Goal: Task Accomplishment & Management: Manage account settings

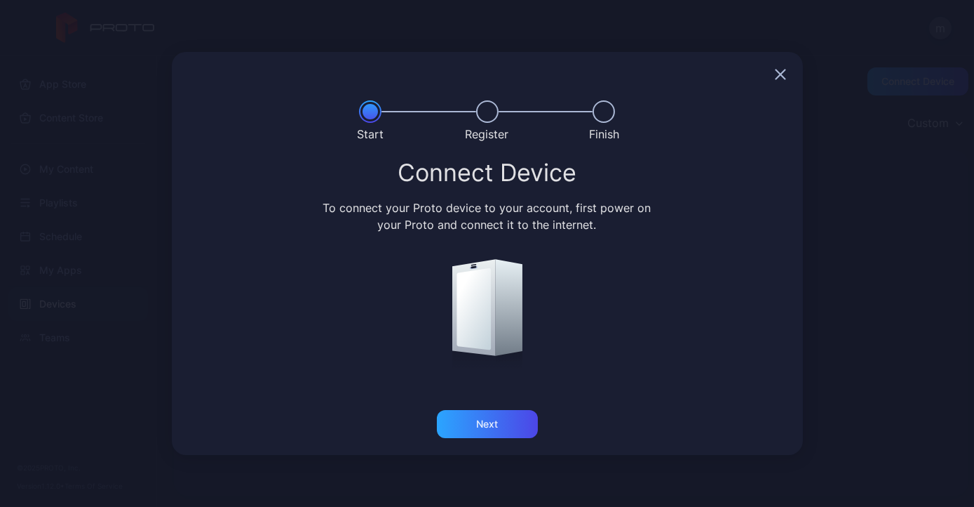
click at [772, 74] on div at bounding box center [487, 74] width 631 height 45
click at [781, 74] on icon "button" at bounding box center [780, 74] width 9 height 9
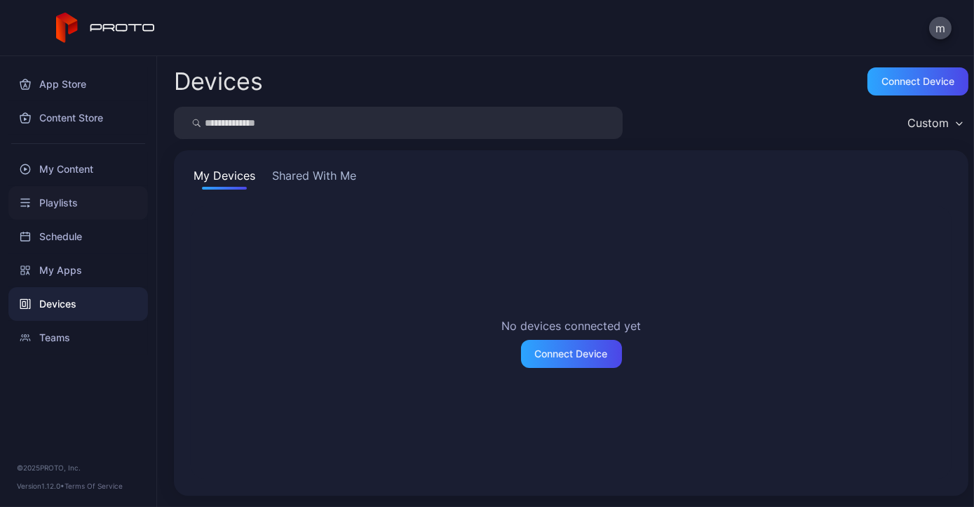
click at [68, 194] on div "Playlists" at bounding box center [78, 203] width 140 height 34
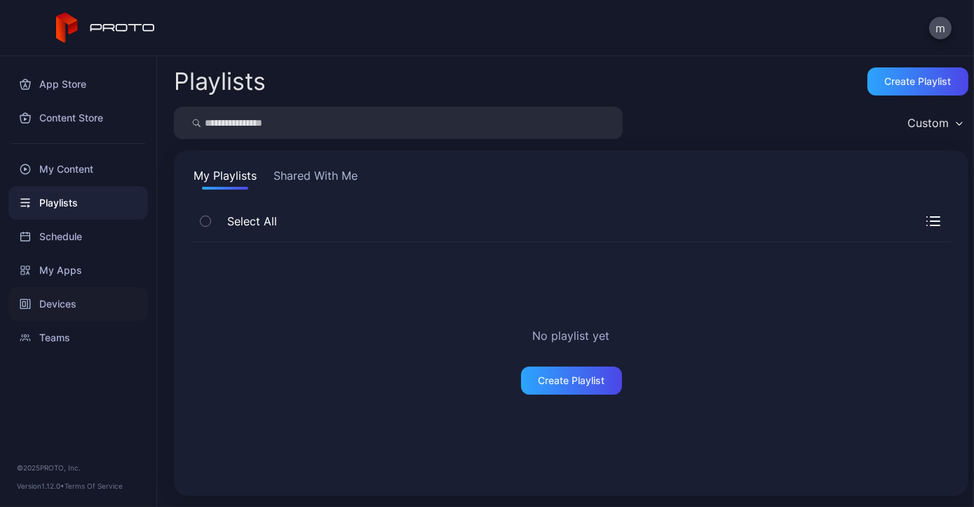
click at [74, 303] on div "Devices" at bounding box center [78, 304] width 140 height 34
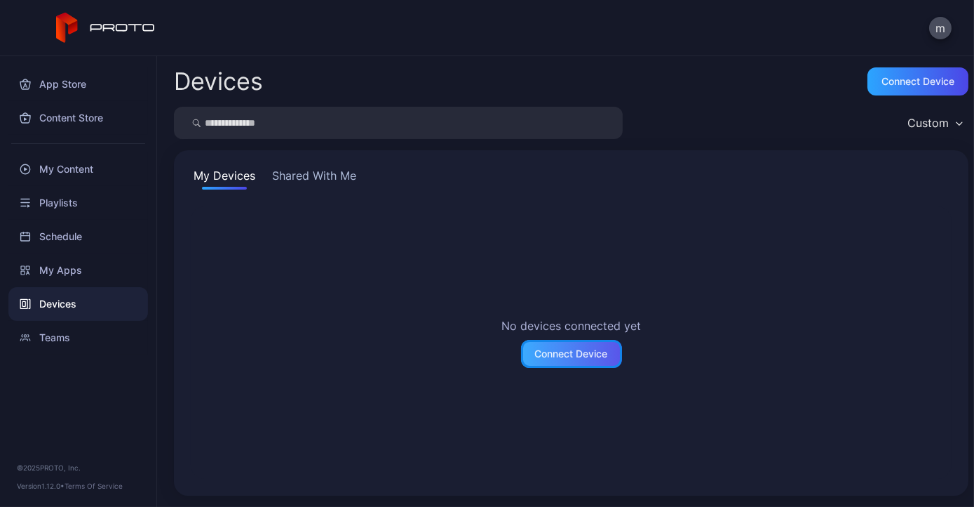
click at [538, 354] on div "Connect Device" at bounding box center [571, 353] width 73 height 11
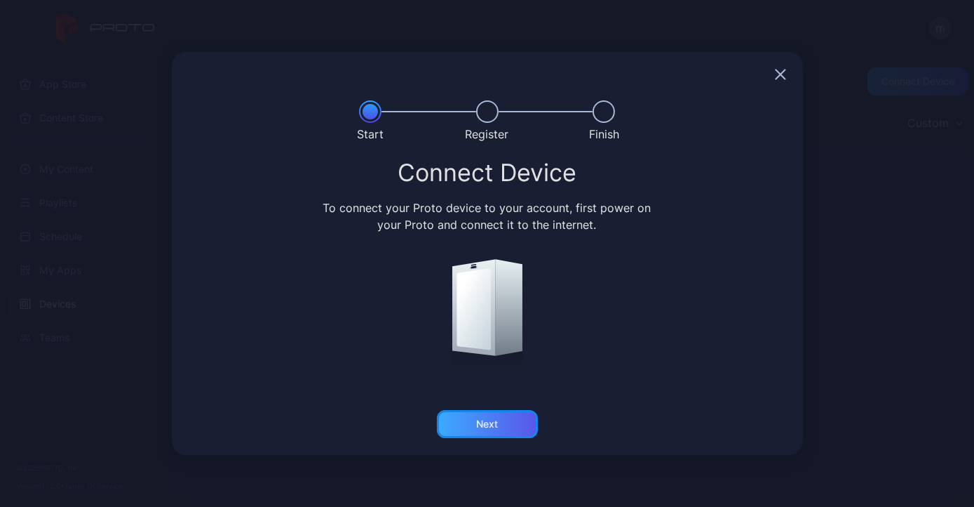
click at [490, 424] on div "Next" at bounding box center [487, 423] width 22 height 11
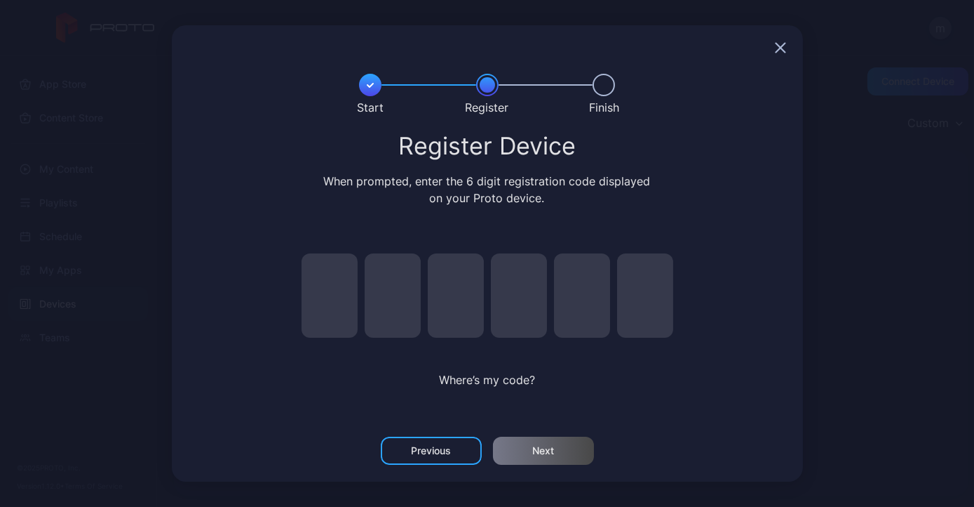
click at [786, 48] on icon "button" at bounding box center [780, 47] width 11 height 11
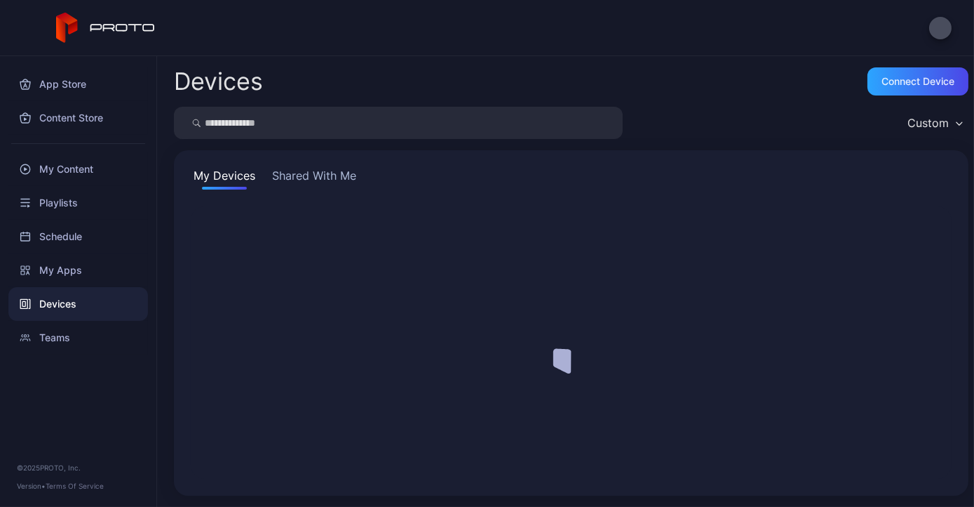
click at [940, 27] on button "button" at bounding box center [941, 28] width 22 height 22
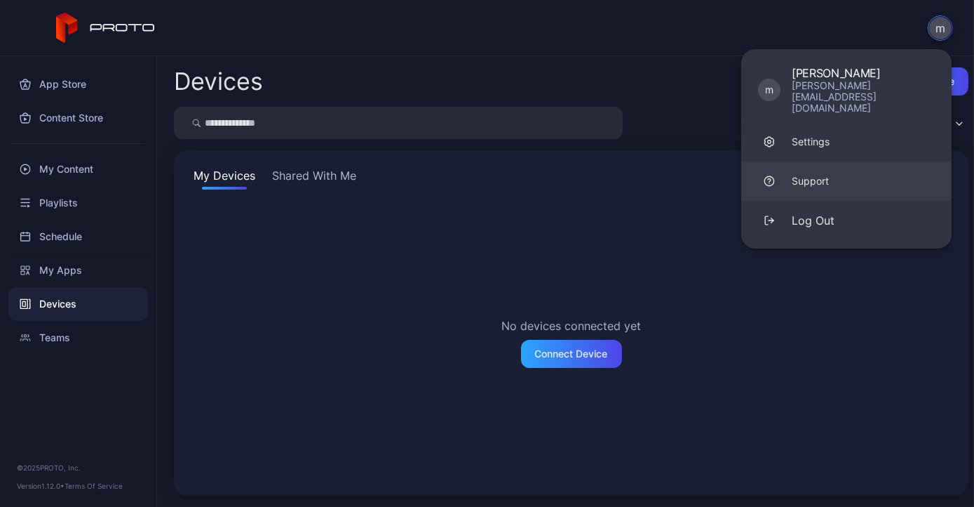
click at [818, 174] on div "Support" at bounding box center [810, 181] width 37 height 14
click at [811, 122] on link "Settings" at bounding box center [847, 141] width 210 height 39
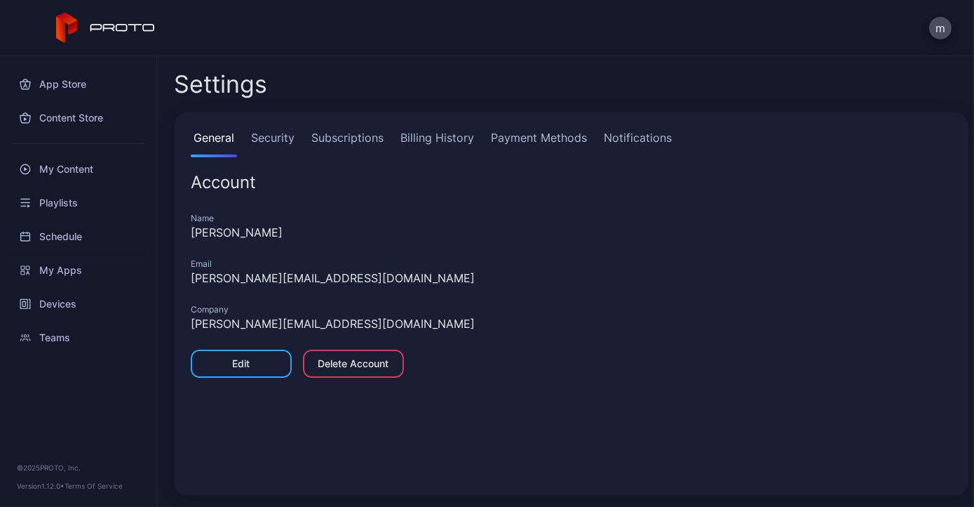
click at [287, 135] on link "Security" at bounding box center [272, 143] width 49 height 28
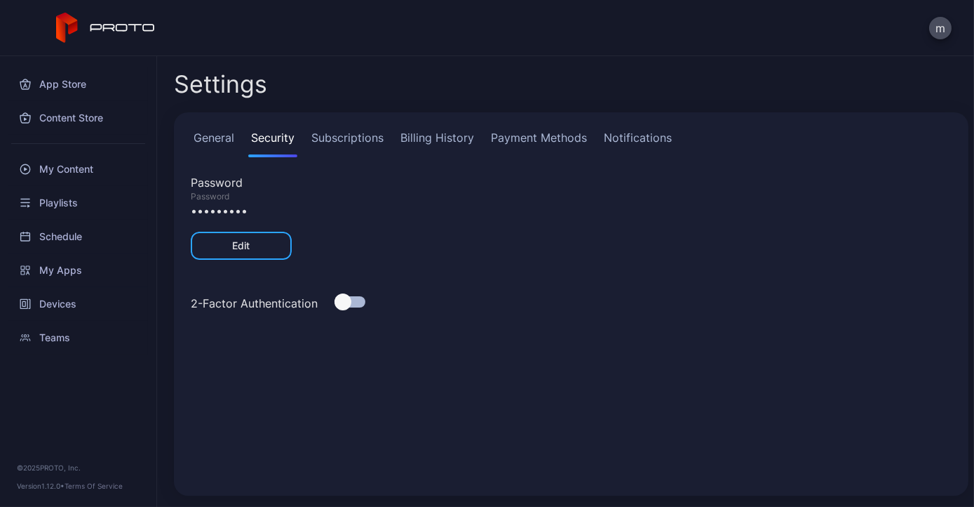
click at [335, 140] on link "Subscriptions" at bounding box center [348, 143] width 78 height 28
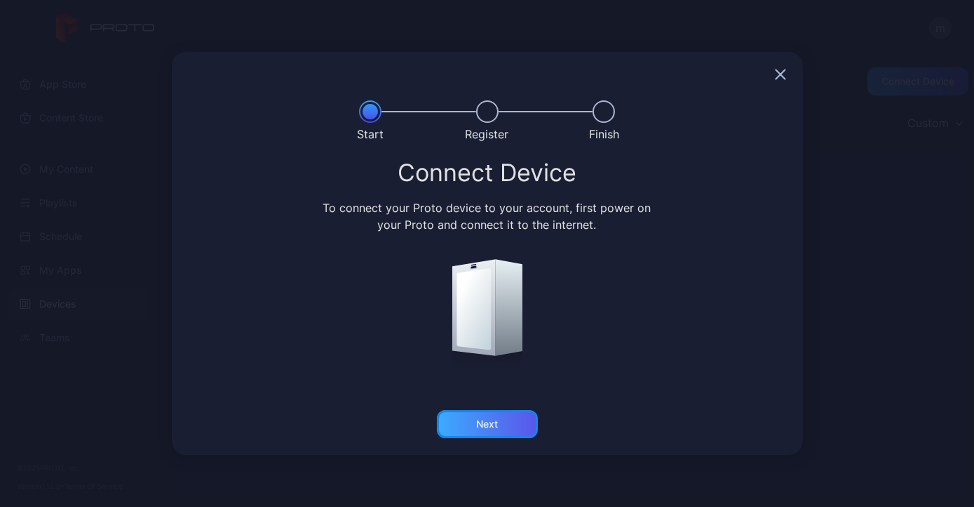
click at [484, 422] on div "Next" at bounding box center [487, 423] width 22 height 11
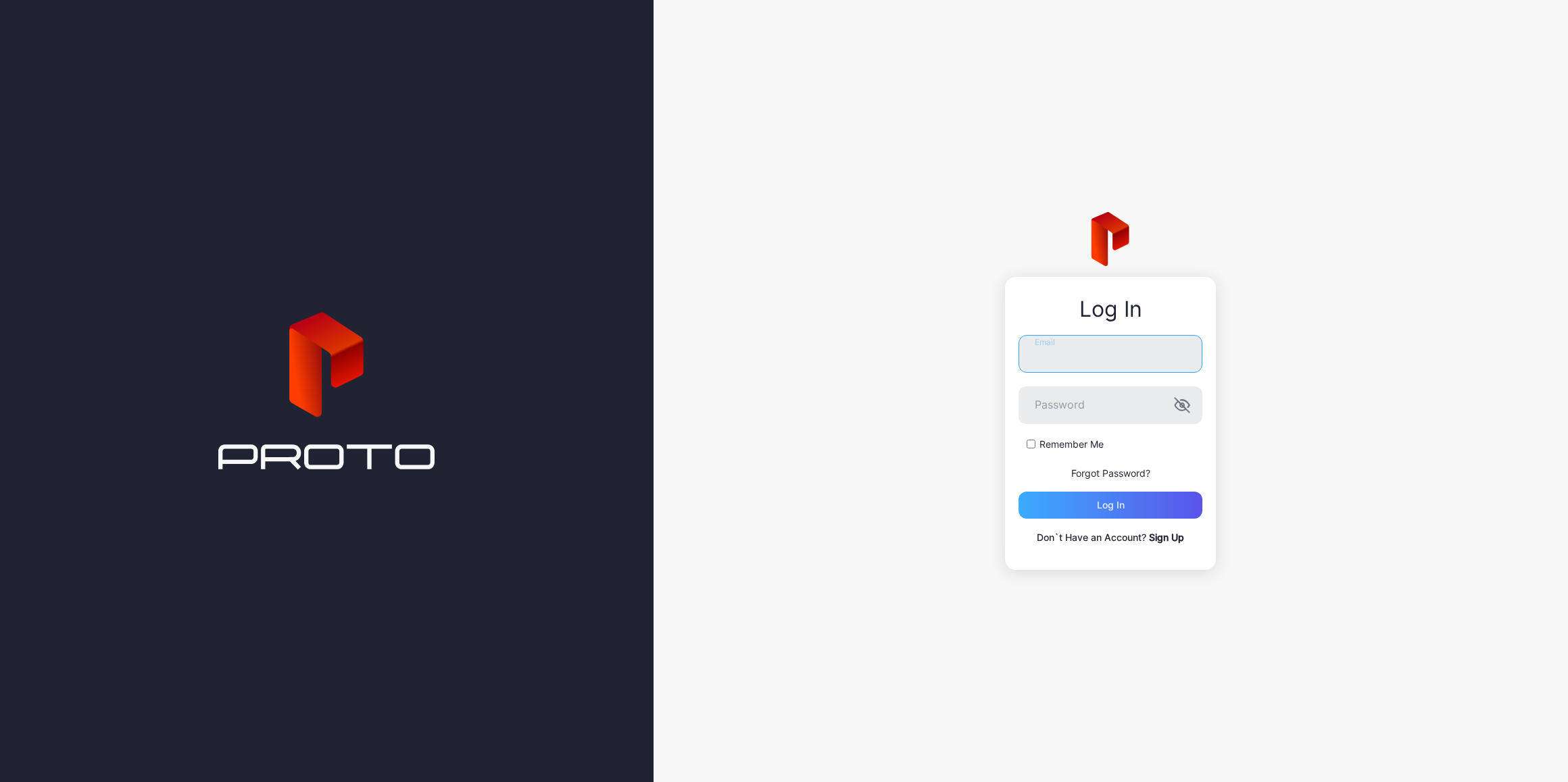
type input "**********"
click at [1130, 507] on div "Log in" at bounding box center [1110, 506] width 184 height 27
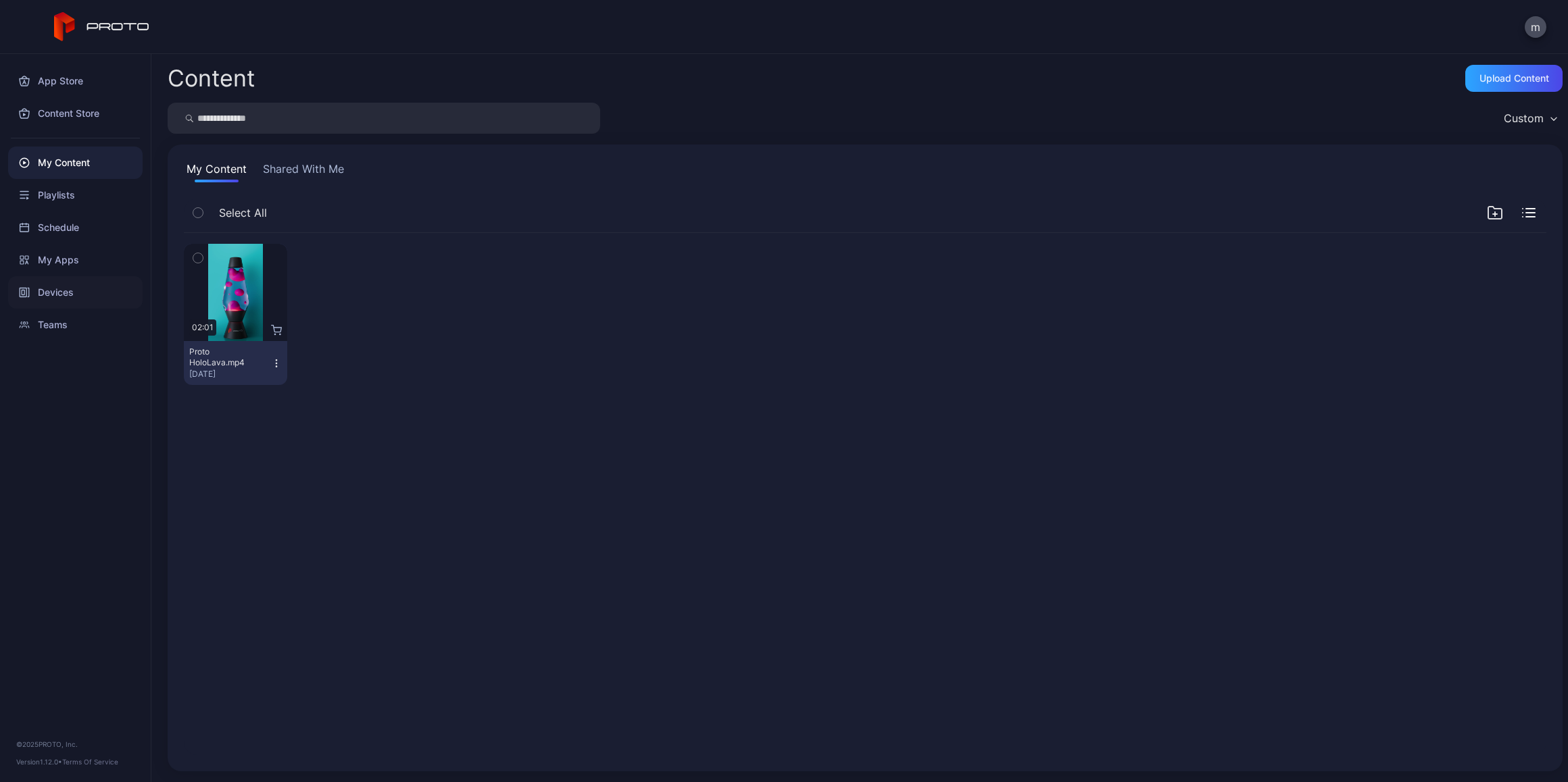
click at [56, 289] on div "Devices" at bounding box center [75, 293] width 135 height 33
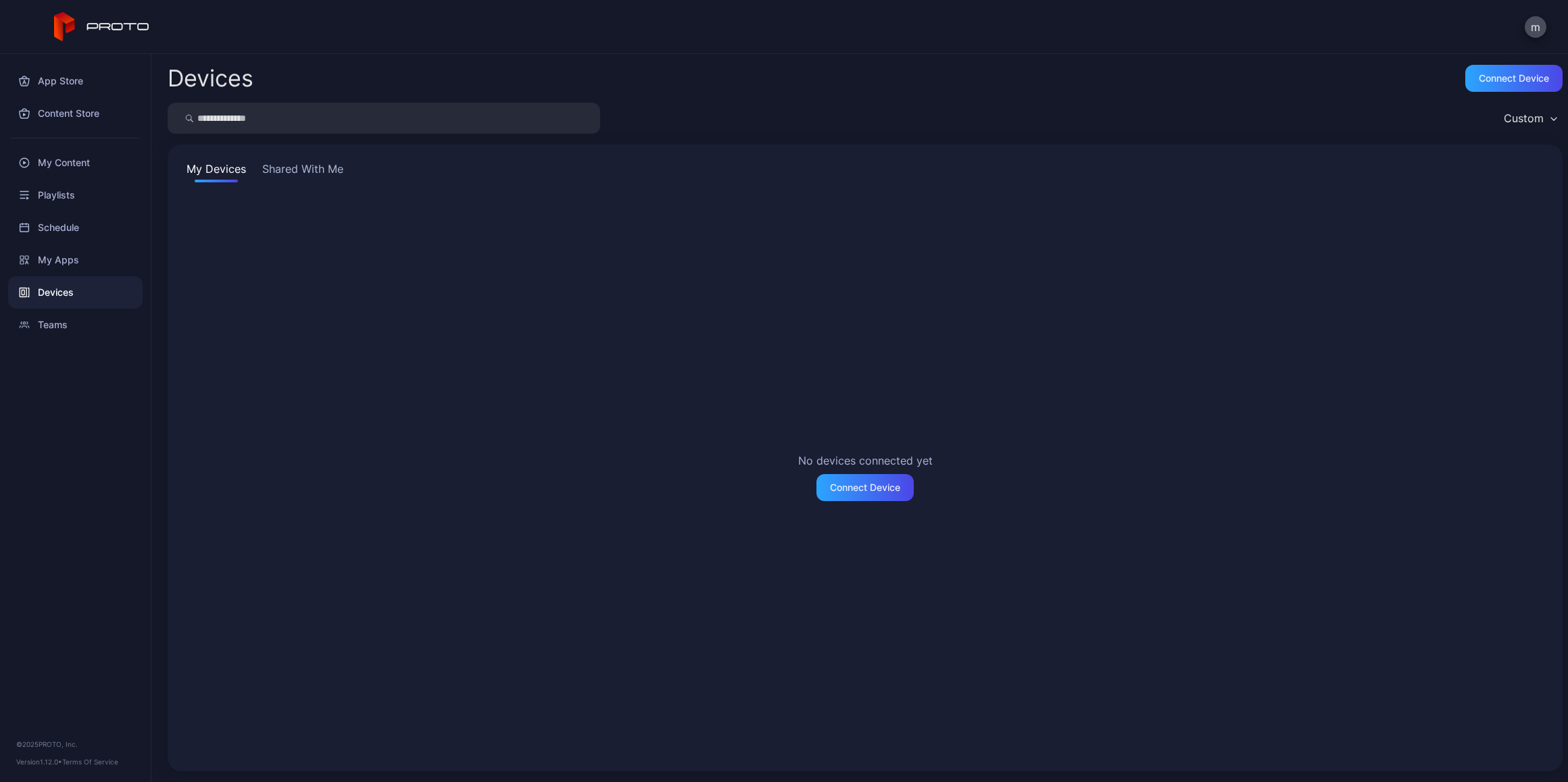
click at [311, 168] on button "Shared With Me" at bounding box center [302, 171] width 87 height 21
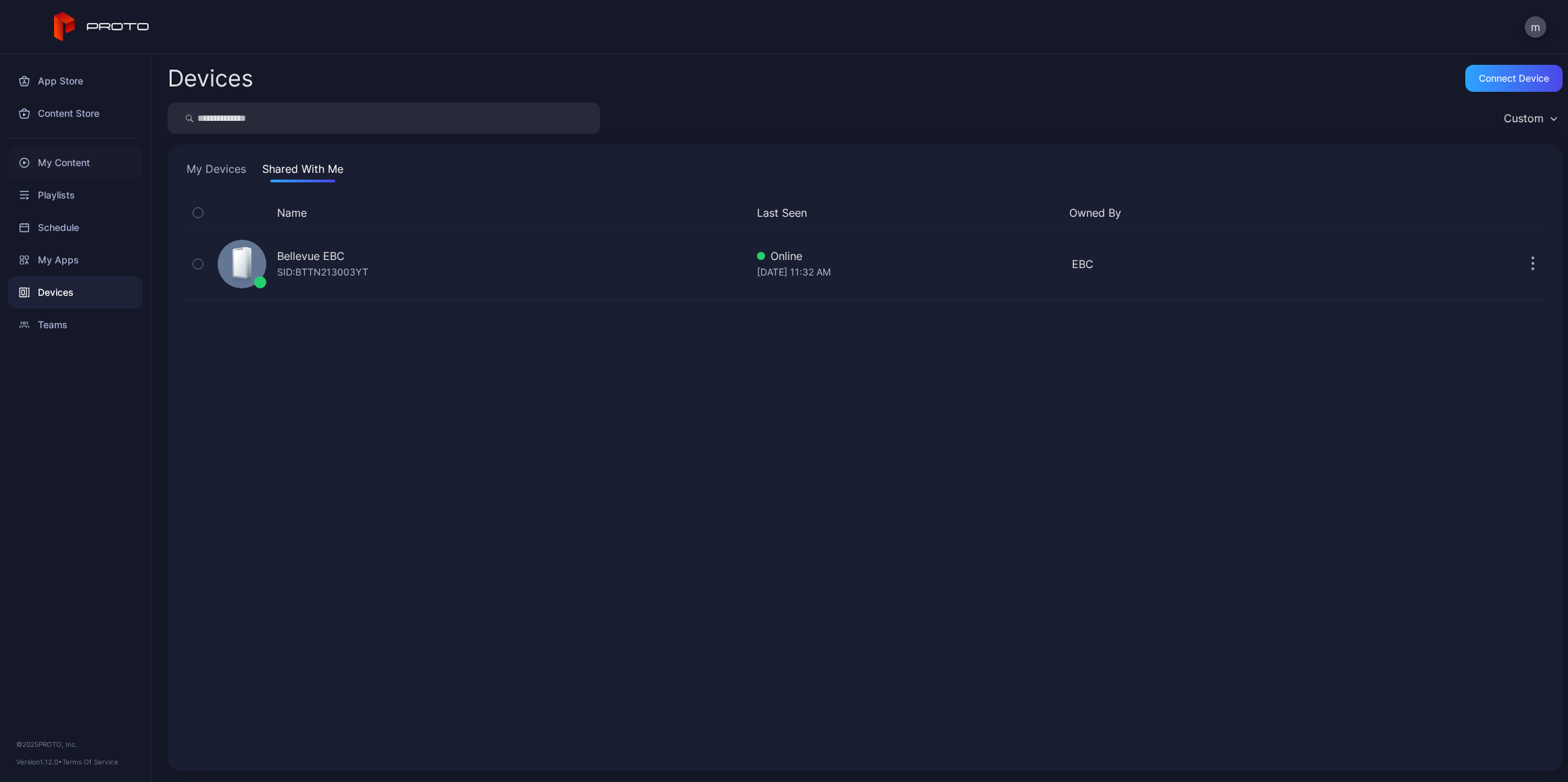
click at [76, 170] on div "My Content" at bounding box center [75, 163] width 135 height 33
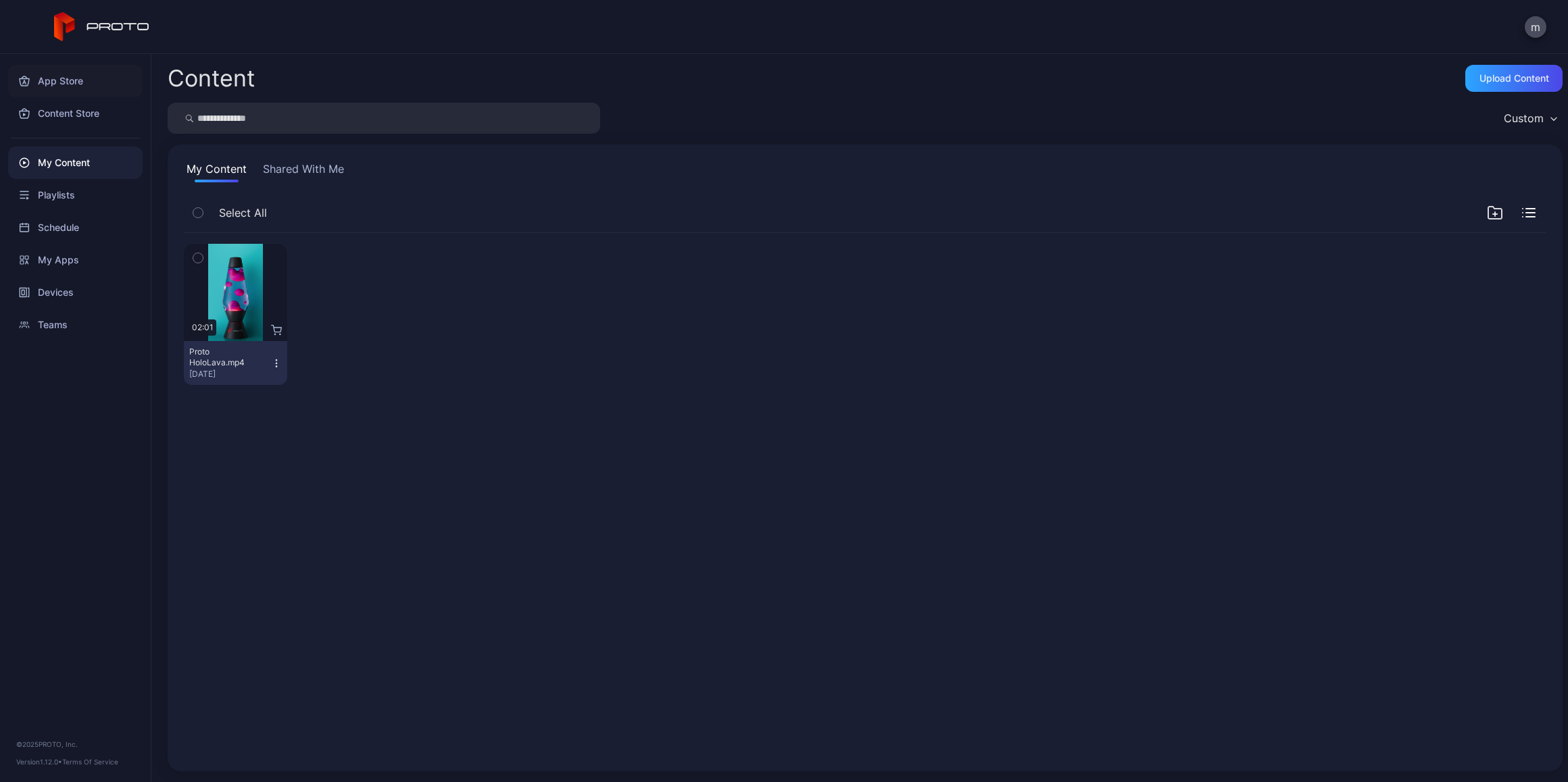
click at [74, 80] on div "App Store" at bounding box center [75, 81] width 135 height 33
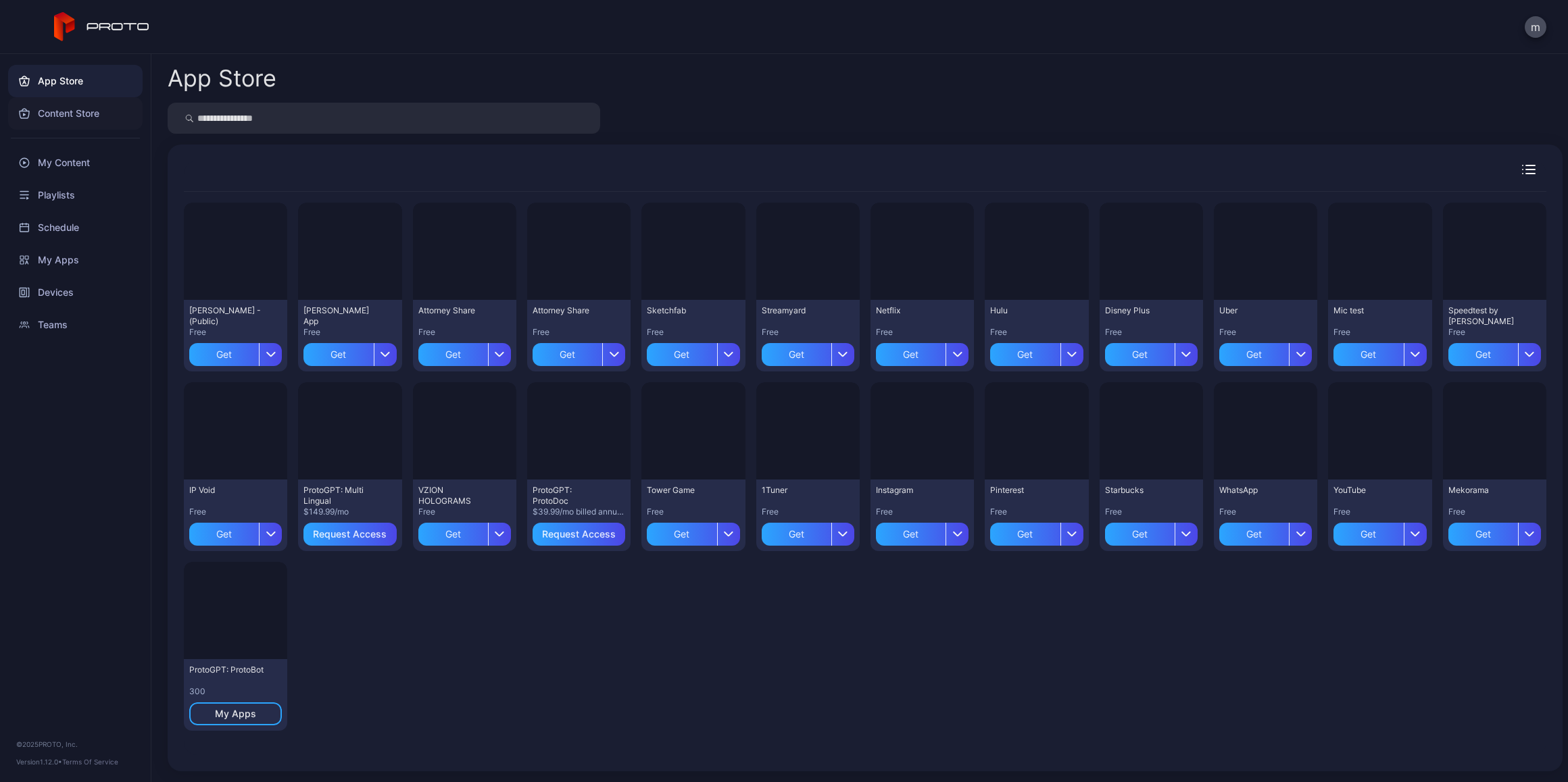
click at [76, 105] on div "Content Store" at bounding box center [75, 114] width 135 height 33
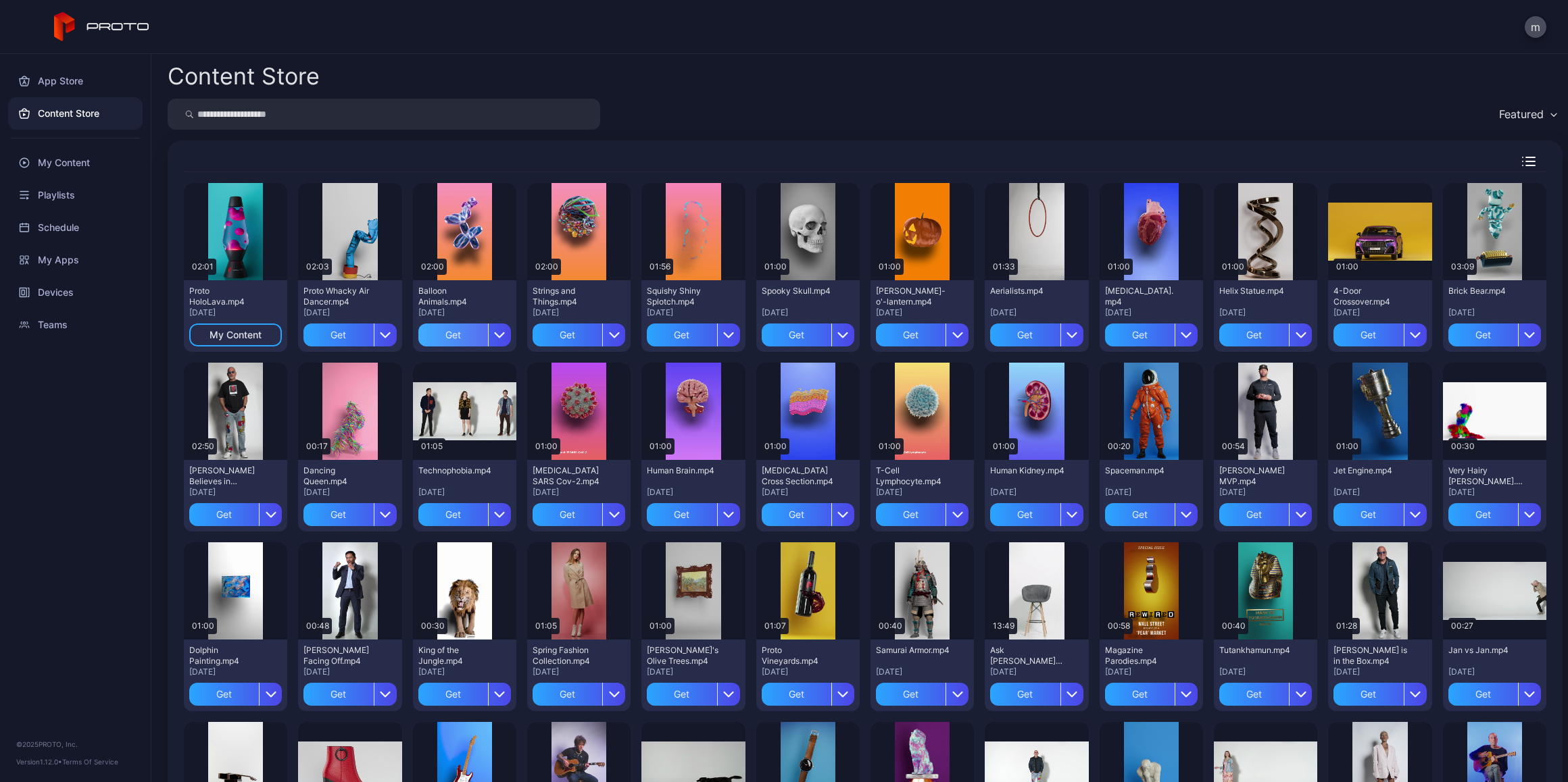
click at [462, 335] on div "Get" at bounding box center [453, 335] width 69 height 23
click at [1295, 329] on icon "button" at bounding box center [1300, 334] width 11 height 11
click at [1242, 375] on button "Get" at bounding box center [1252, 375] width 115 height 43
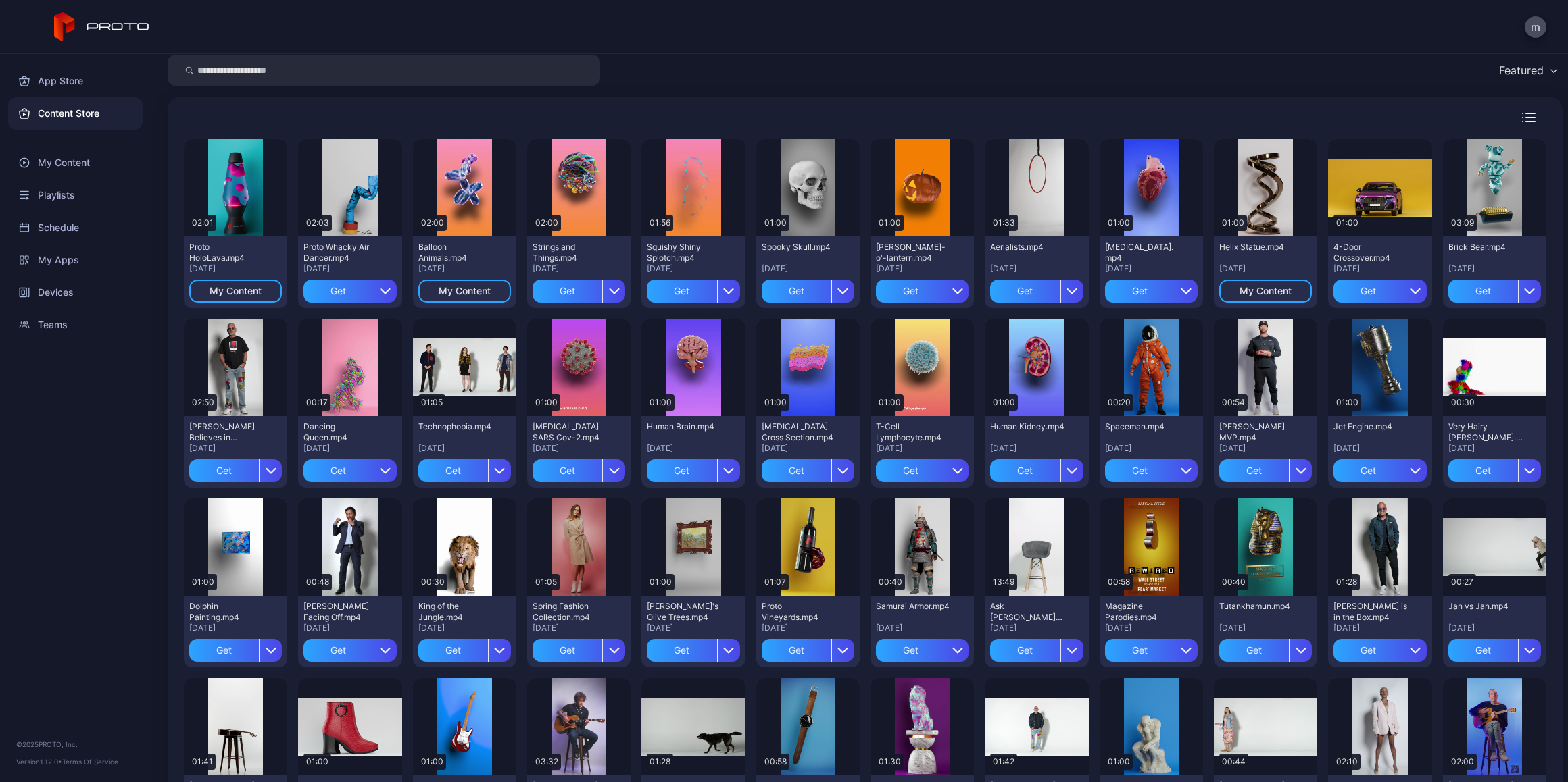
scroll to position [67, 0]
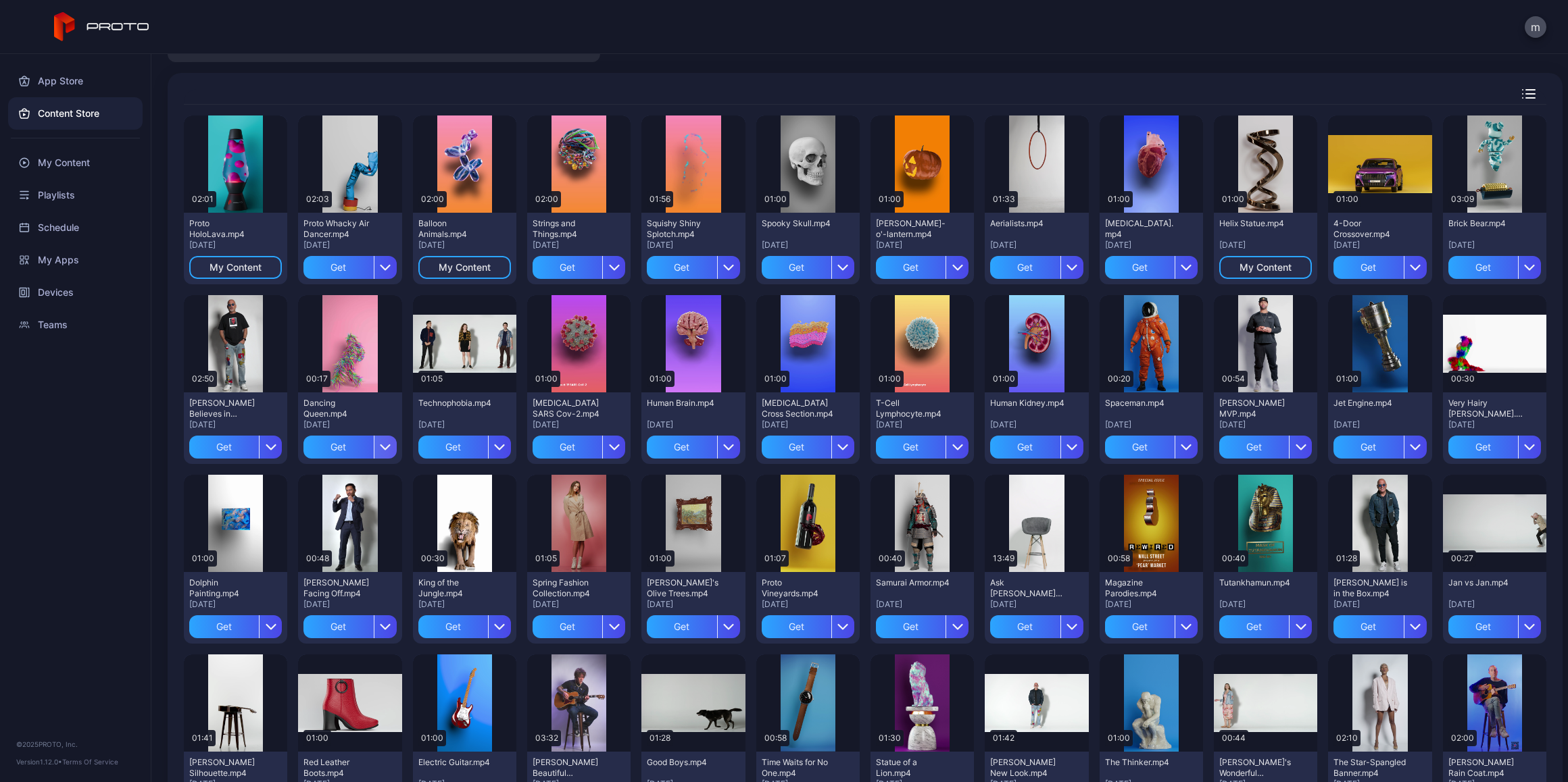
click at [379, 443] on icon "button" at bounding box center [384, 447] width 11 height 11
click at [341, 472] on button "Get" at bounding box center [348, 486] width 115 height 43
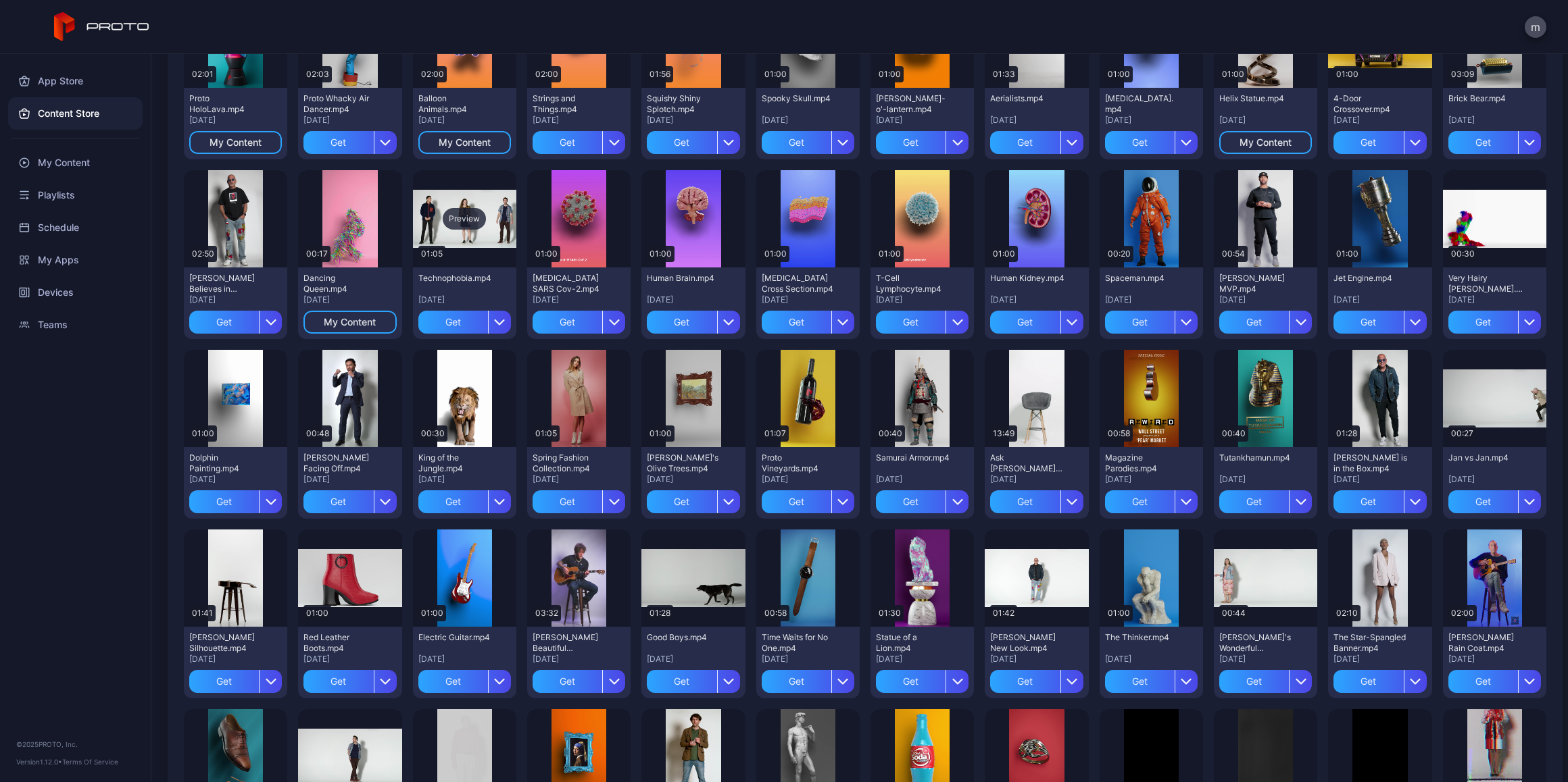
scroll to position [202, 0]
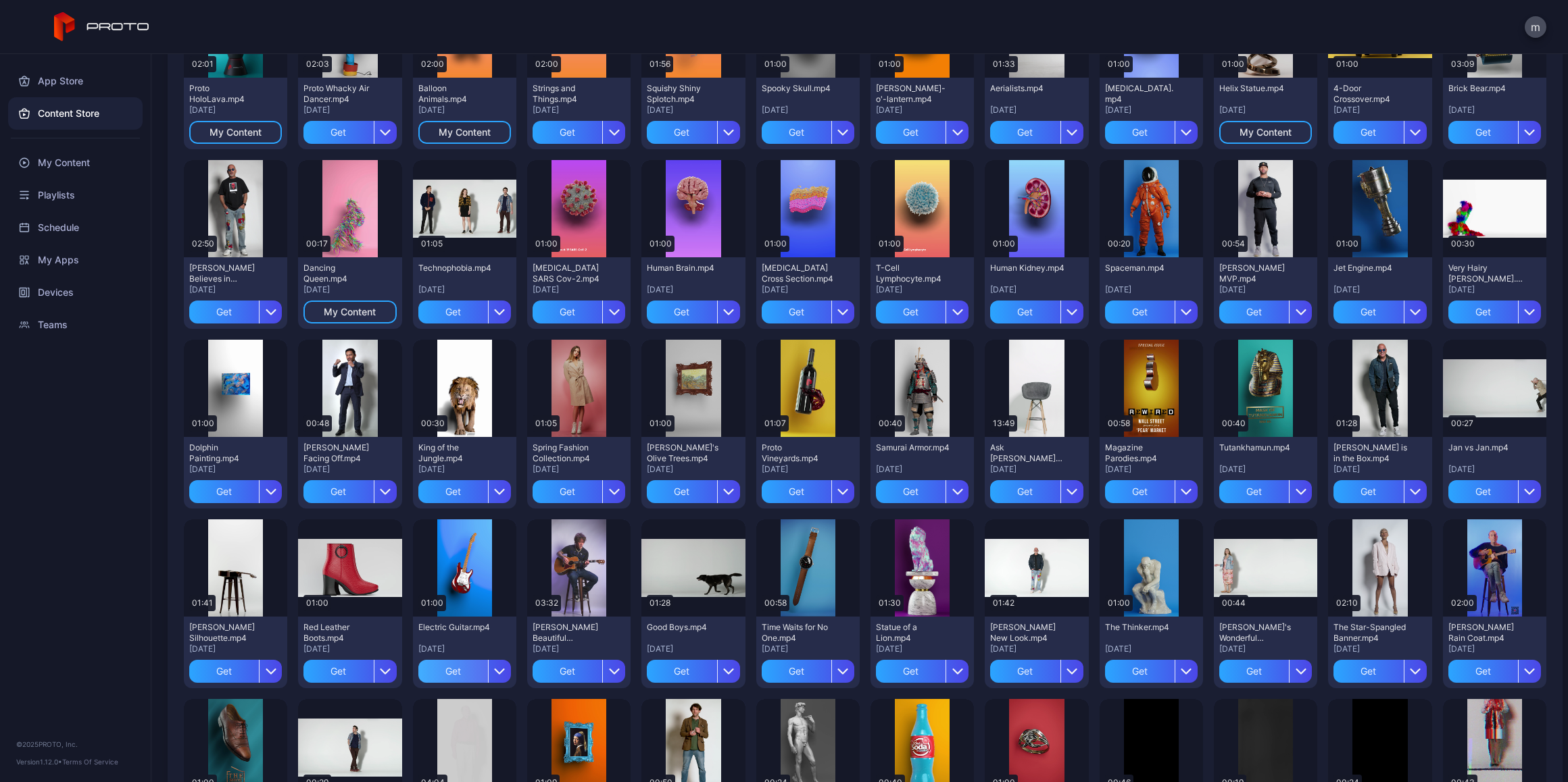
click at [436, 672] on div "Get" at bounding box center [453, 671] width 69 height 23
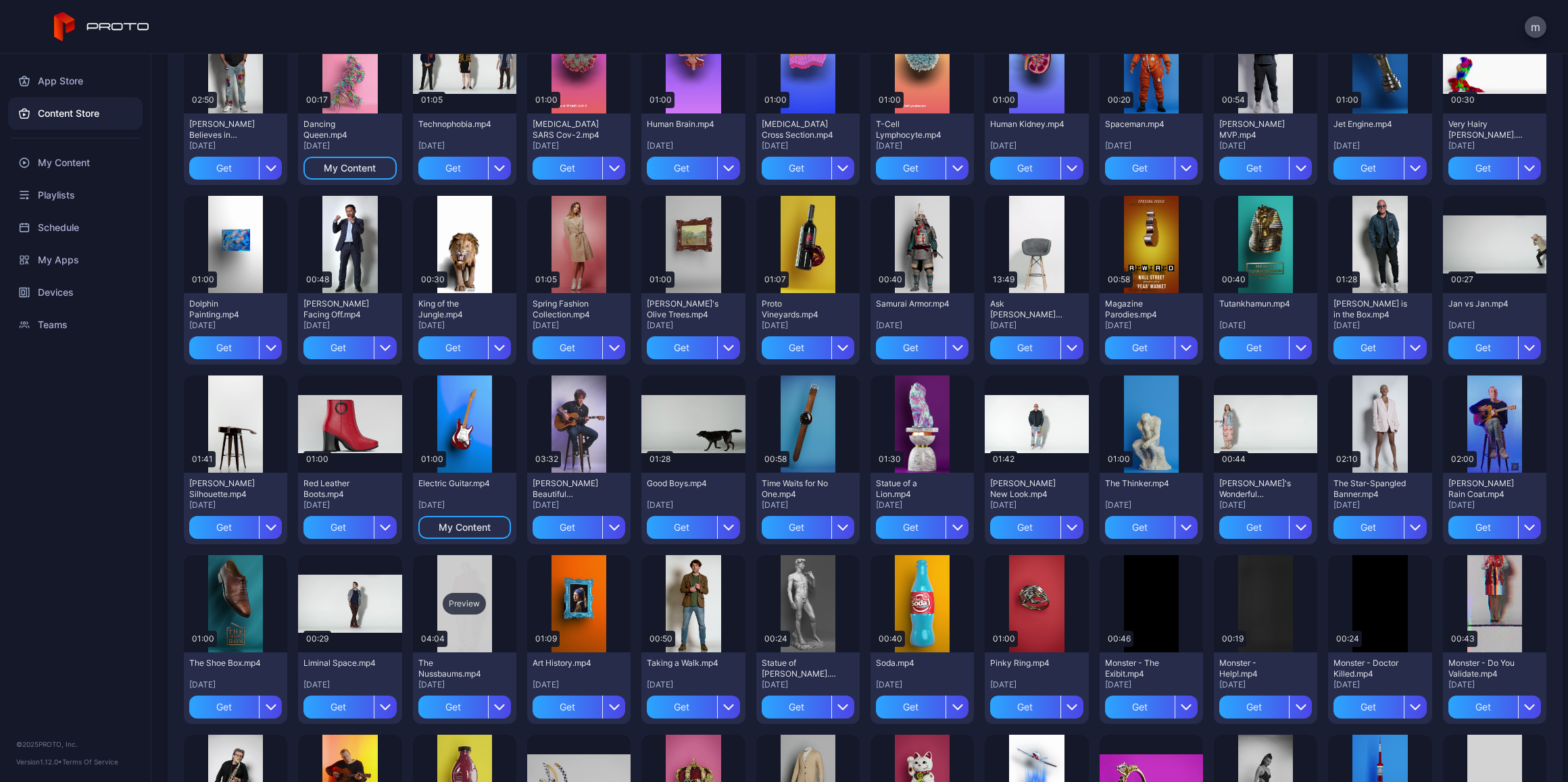
scroll to position [405, 0]
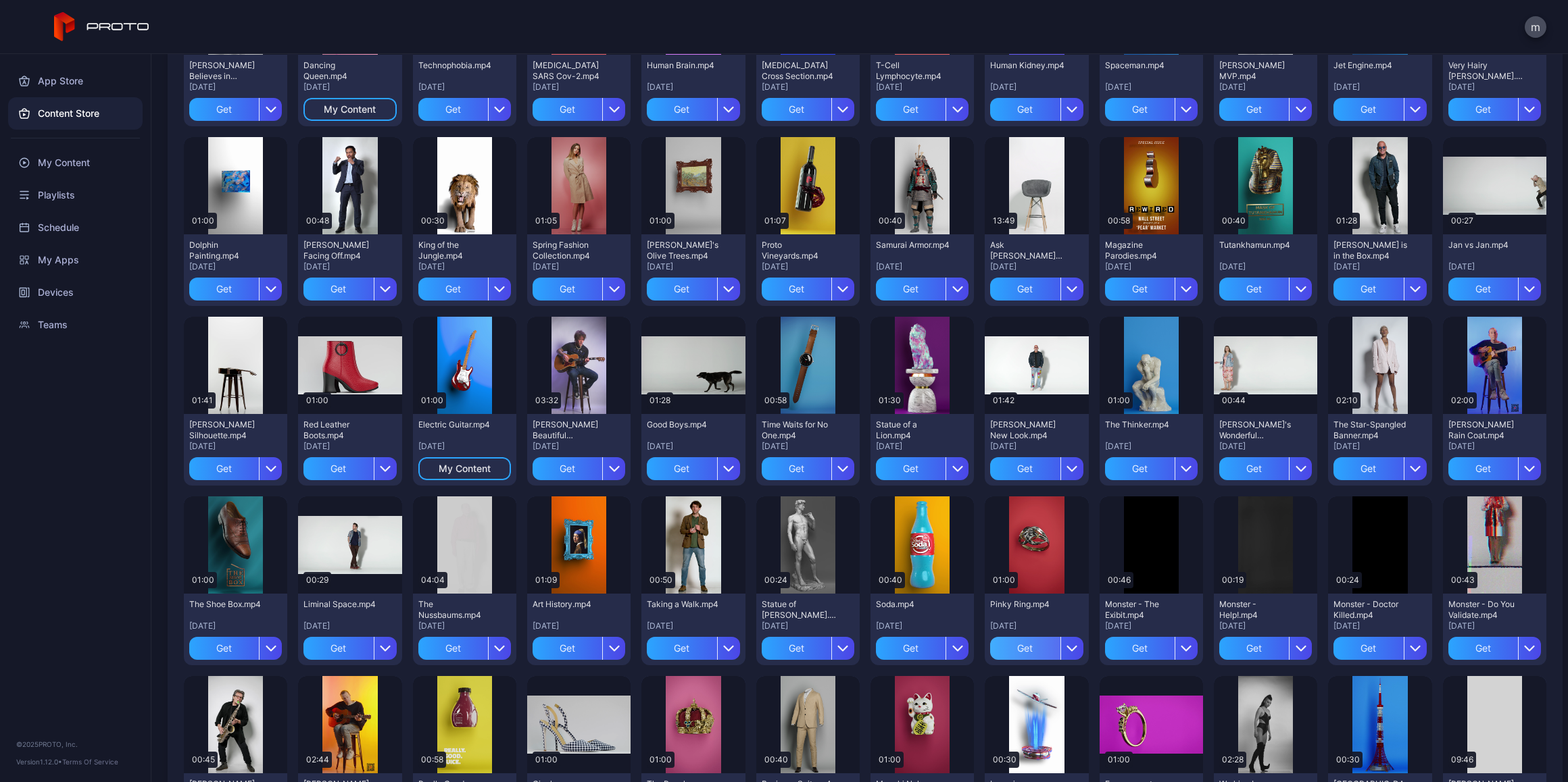
click at [1018, 647] on div "Get" at bounding box center [1025, 649] width 69 height 23
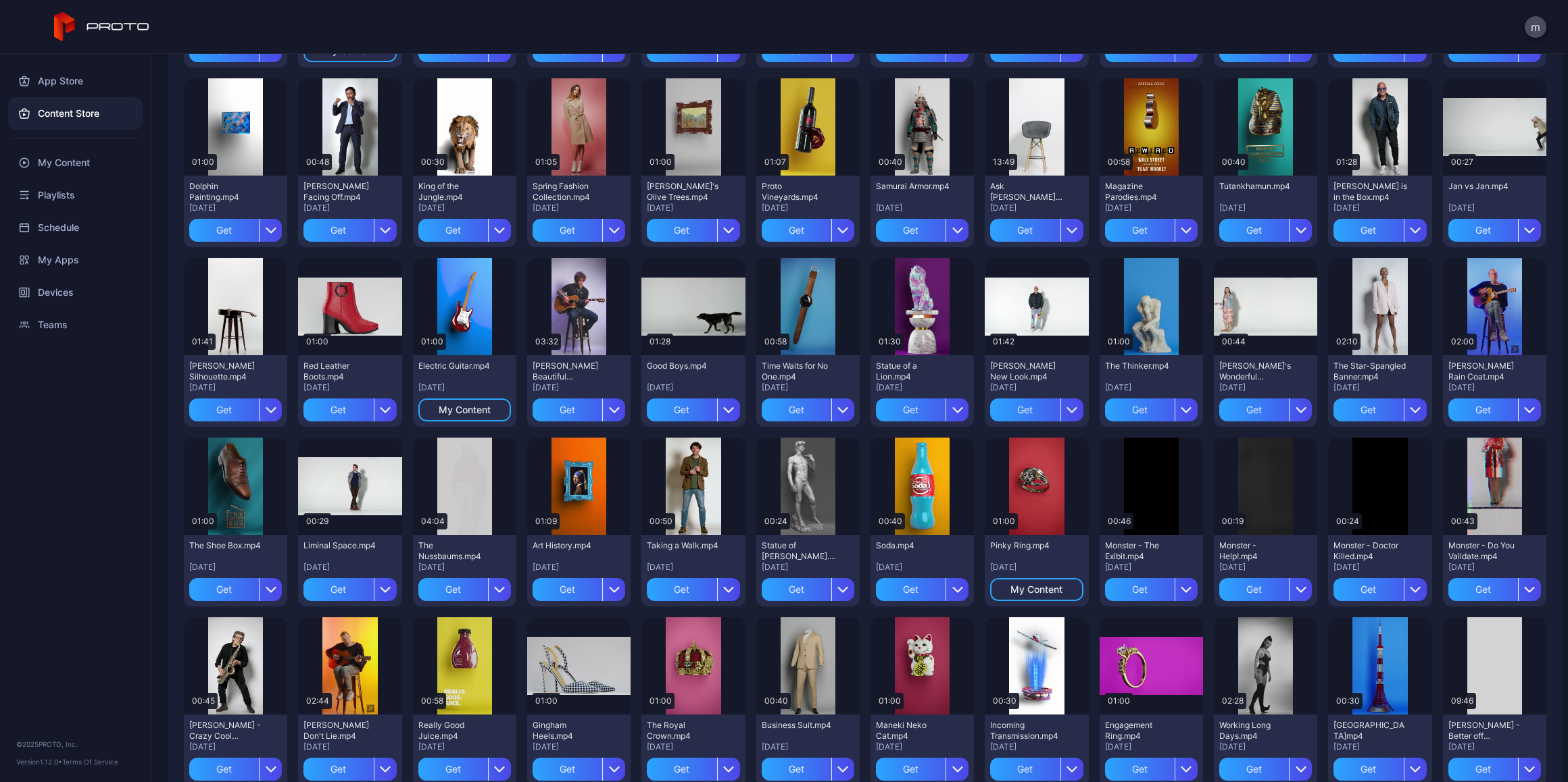
scroll to position [540, 0]
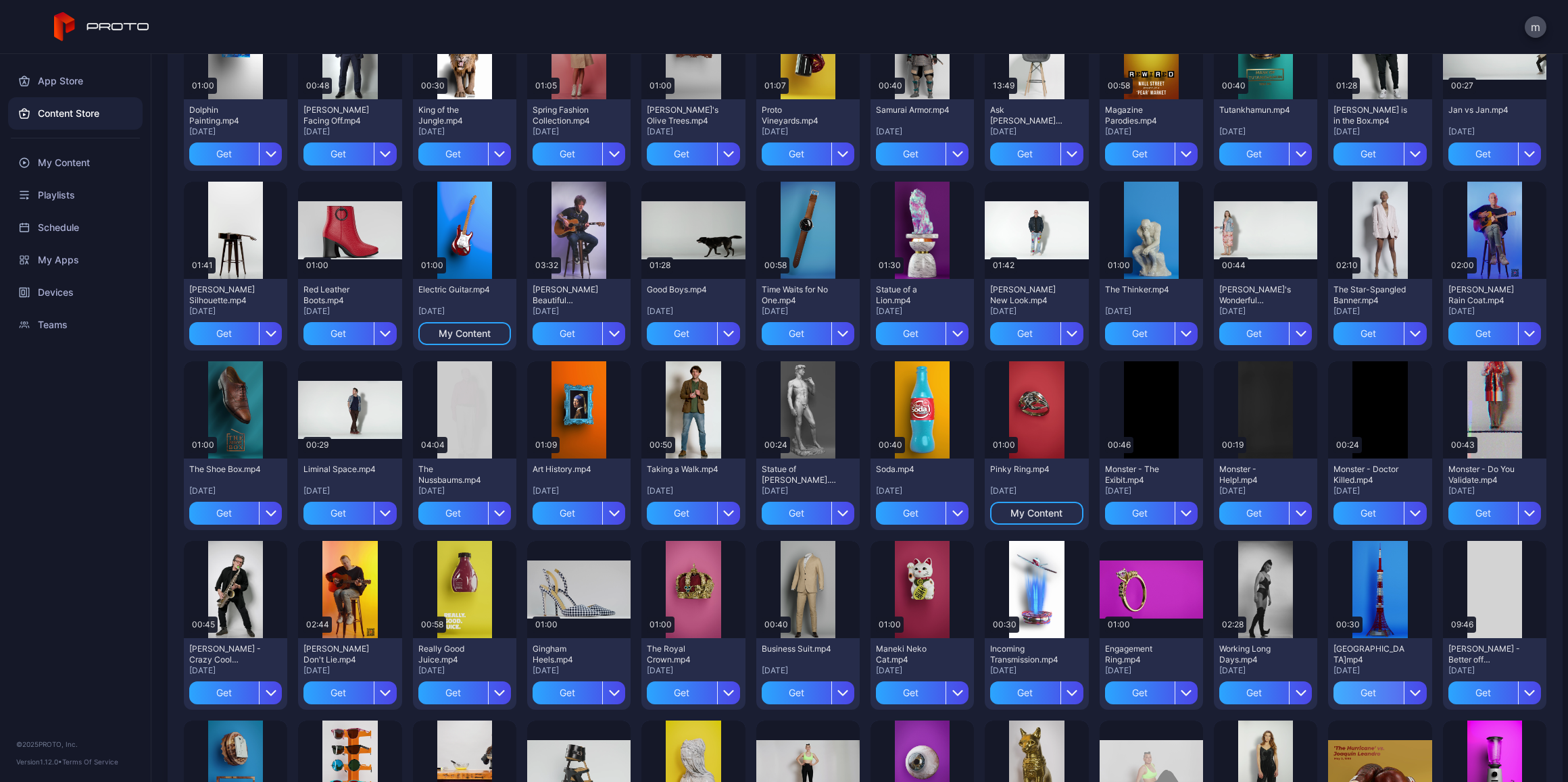
click at [1353, 691] on div "Get" at bounding box center [1368, 693] width 69 height 23
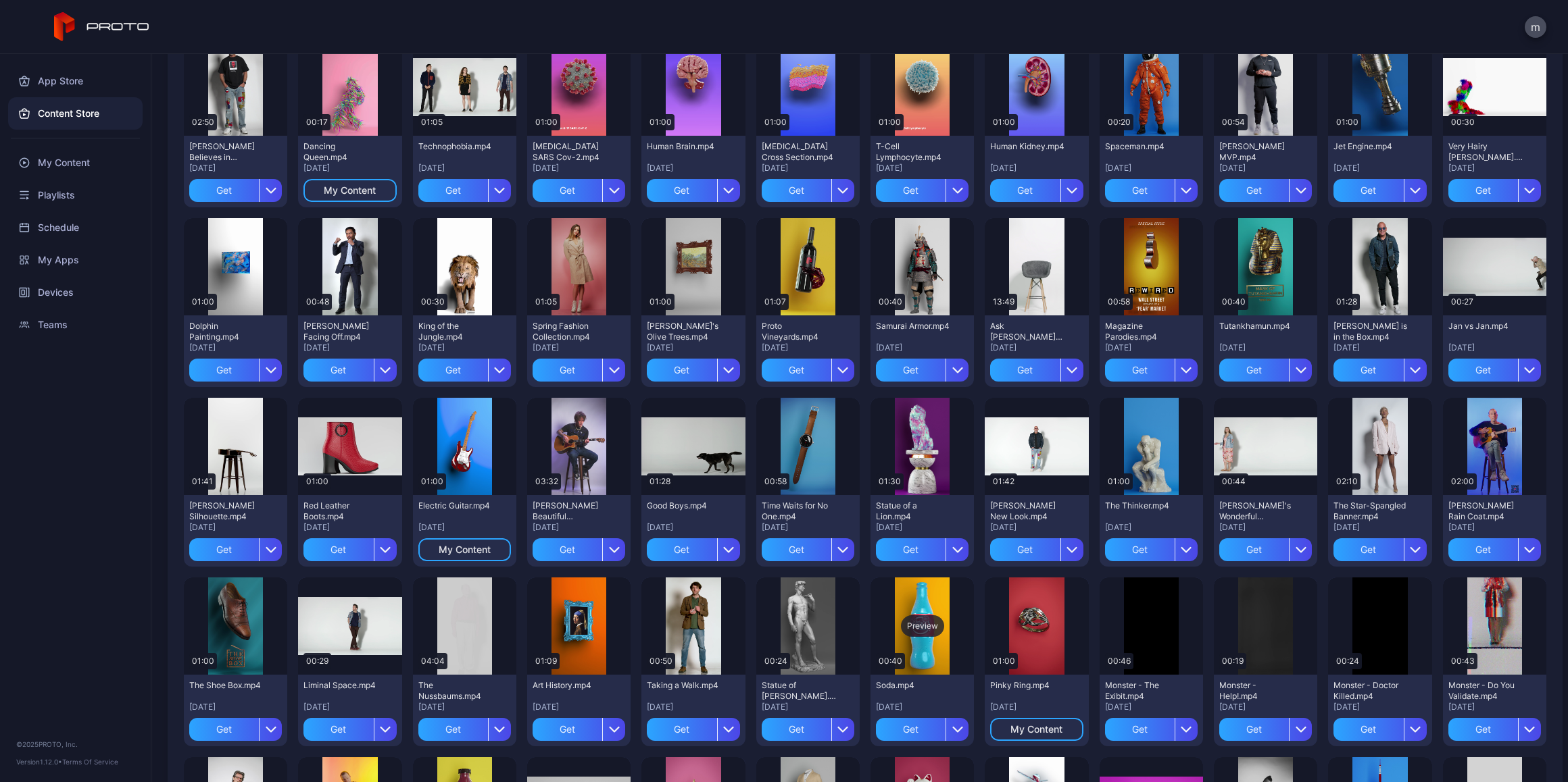
scroll to position [0, 0]
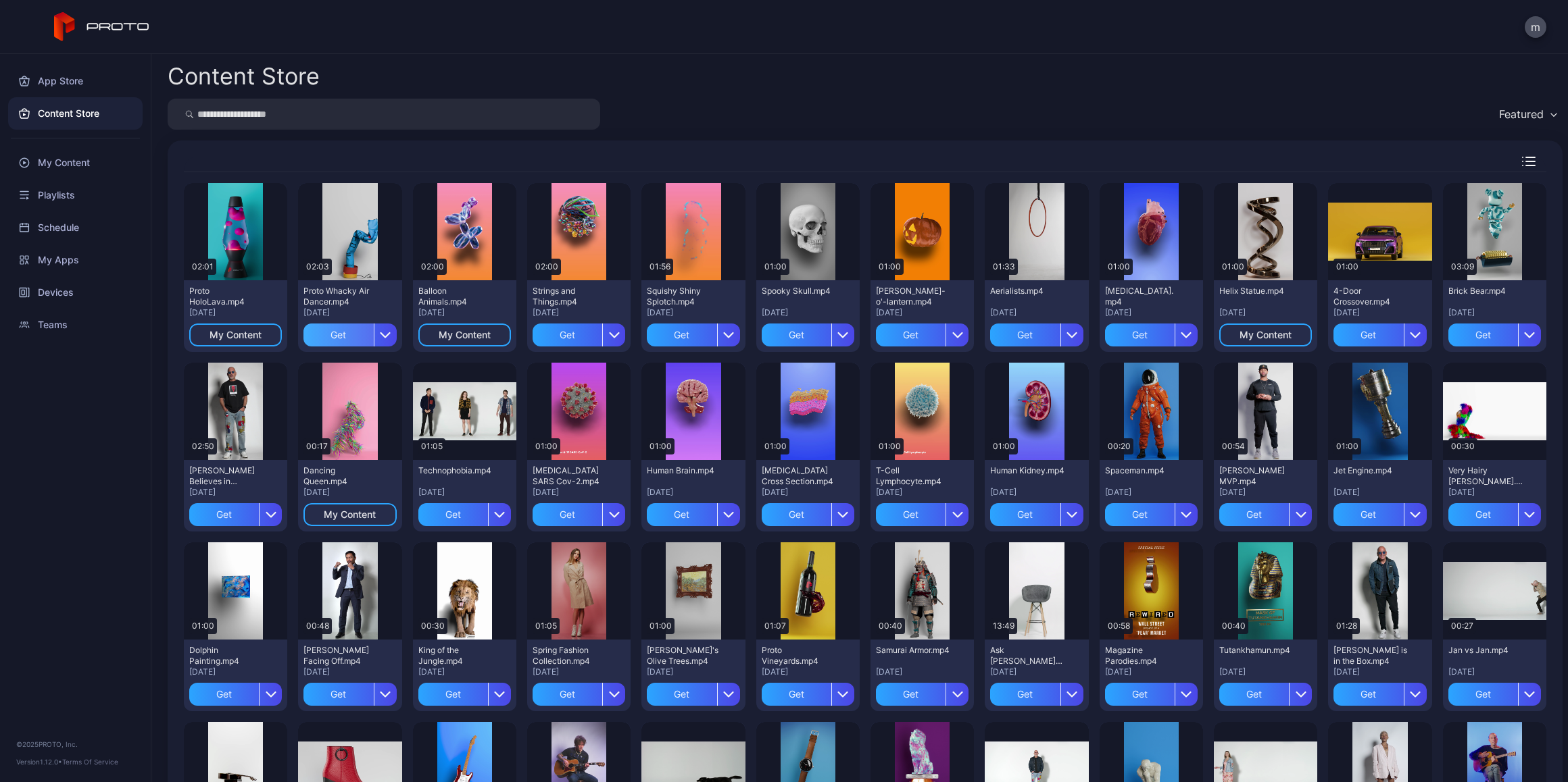
click at [314, 335] on div "Get" at bounding box center [338, 335] width 69 height 23
click at [545, 333] on div "Get" at bounding box center [567, 335] width 69 height 23
click at [677, 331] on div "Get" at bounding box center [681, 335] width 69 height 23
click at [60, 164] on div "My Content" at bounding box center [75, 163] width 135 height 33
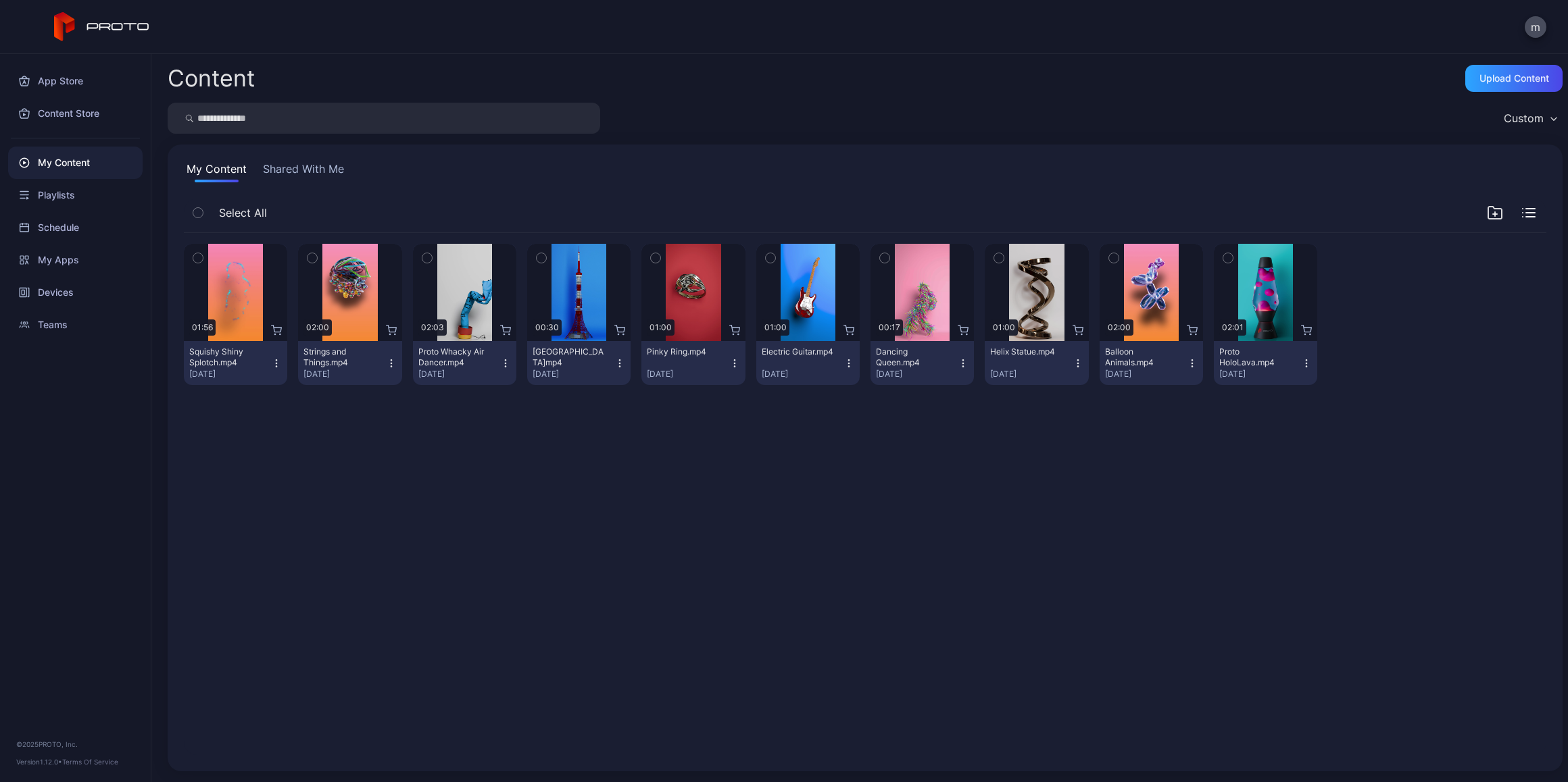
click at [198, 209] on icon "button" at bounding box center [198, 212] width 10 height 14
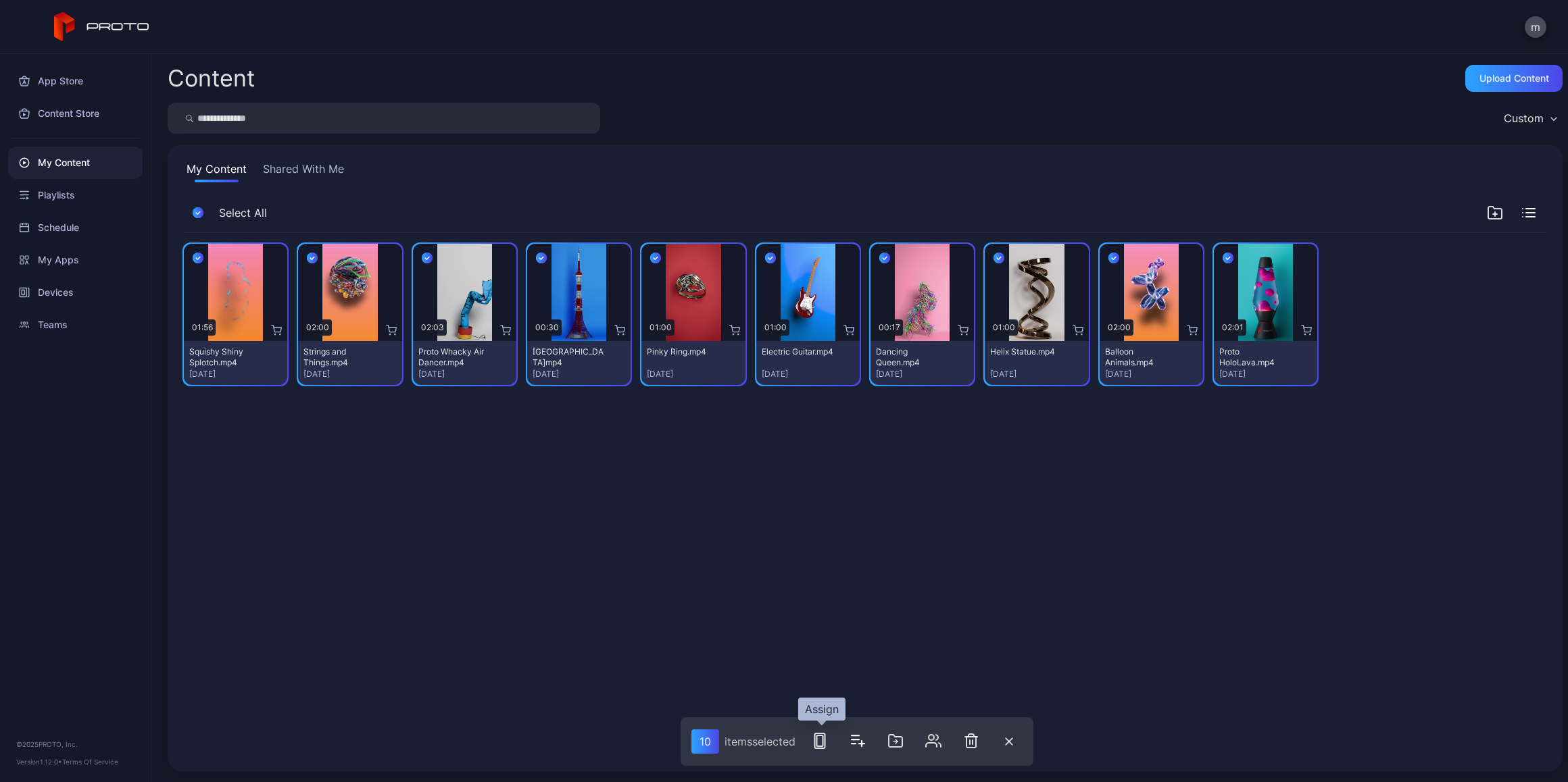
click at [815, 741] on icon "button" at bounding box center [820, 741] width 16 height 16
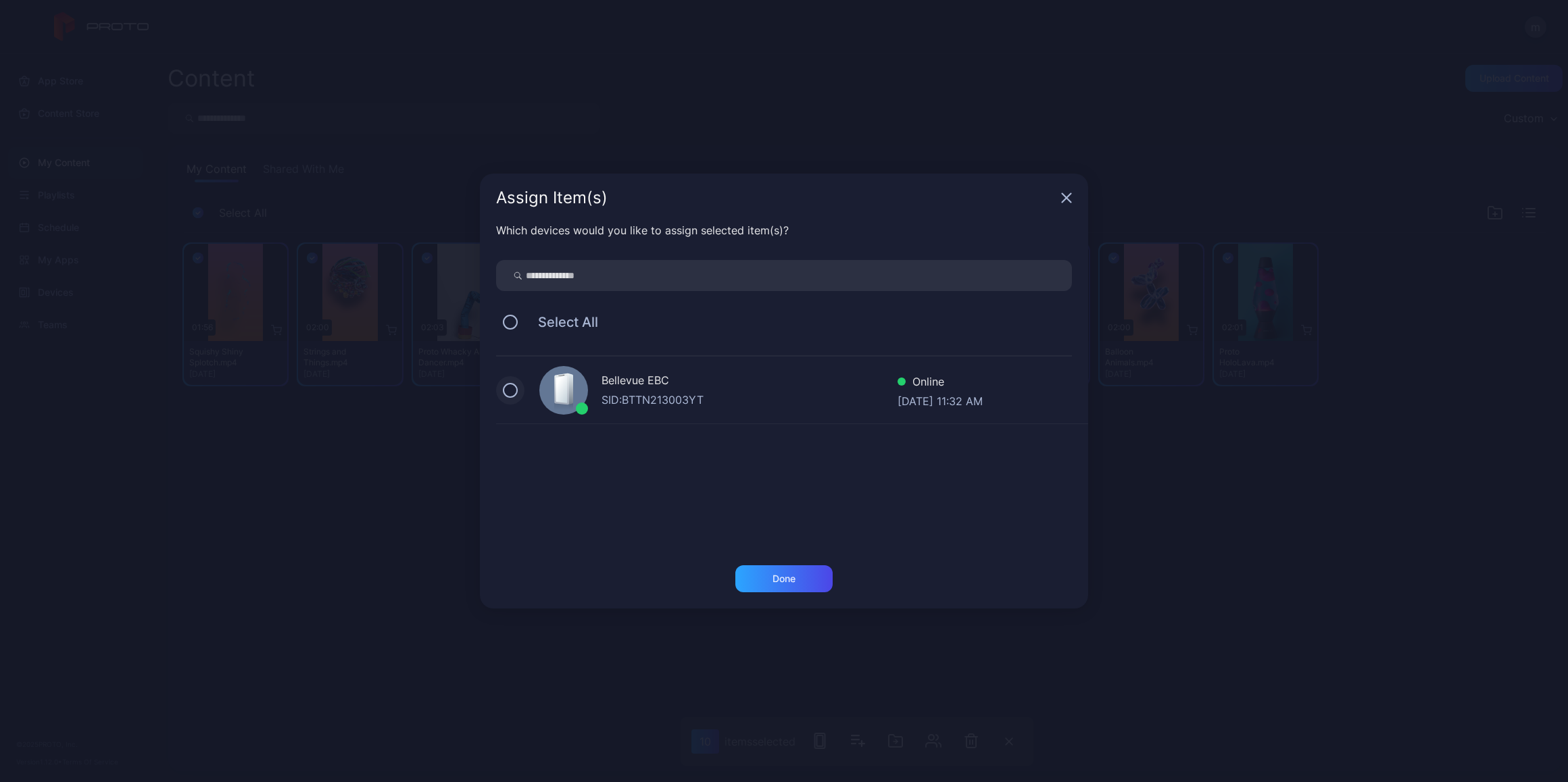
click at [510, 388] on button at bounding box center [510, 390] width 14 height 14
click at [816, 577] on div "Done" at bounding box center [783, 579] width 97 height 27
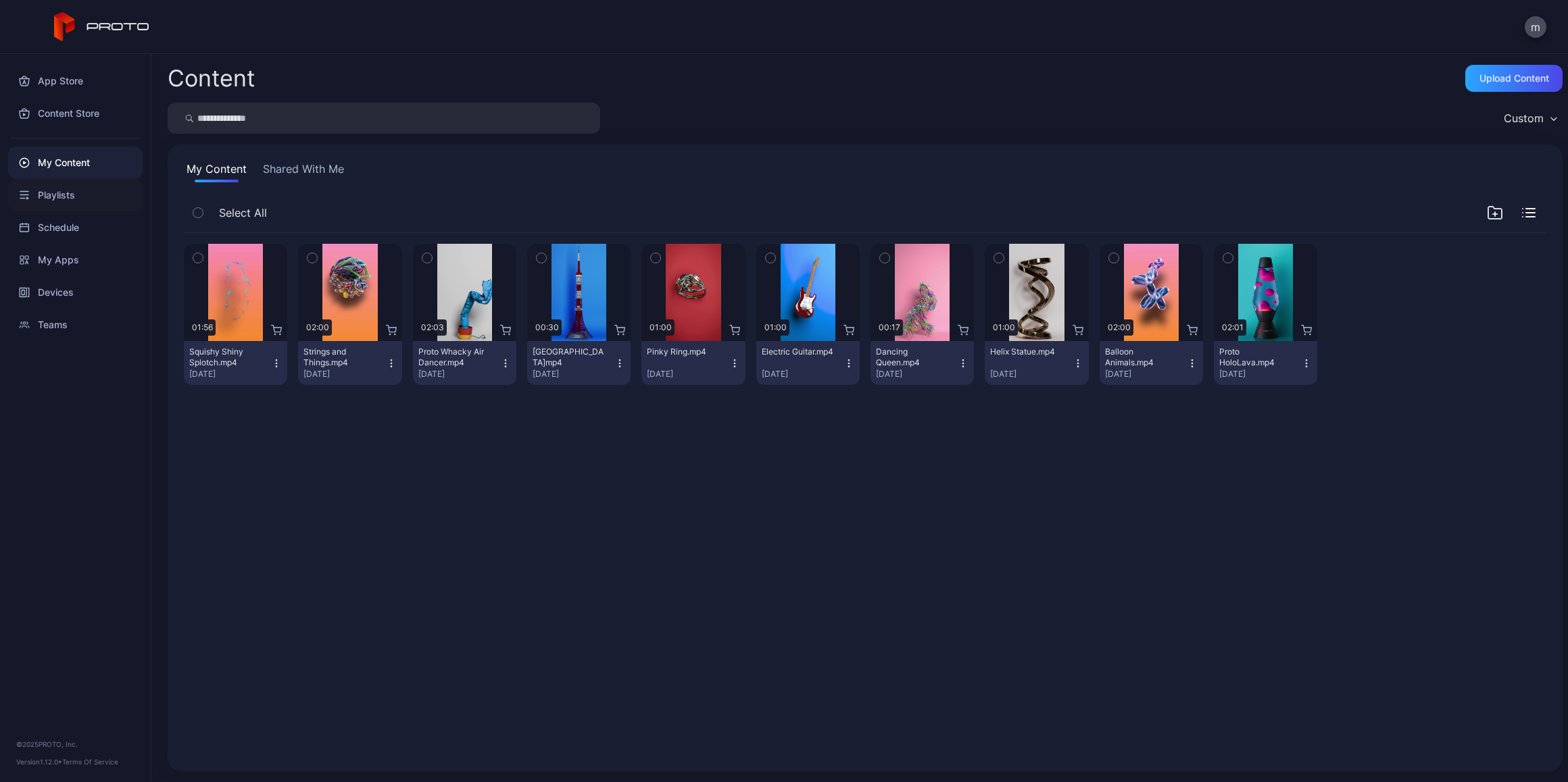
click at [58, 189] on div "Playlists" at bounding box center [75, 196] width 135 height 33
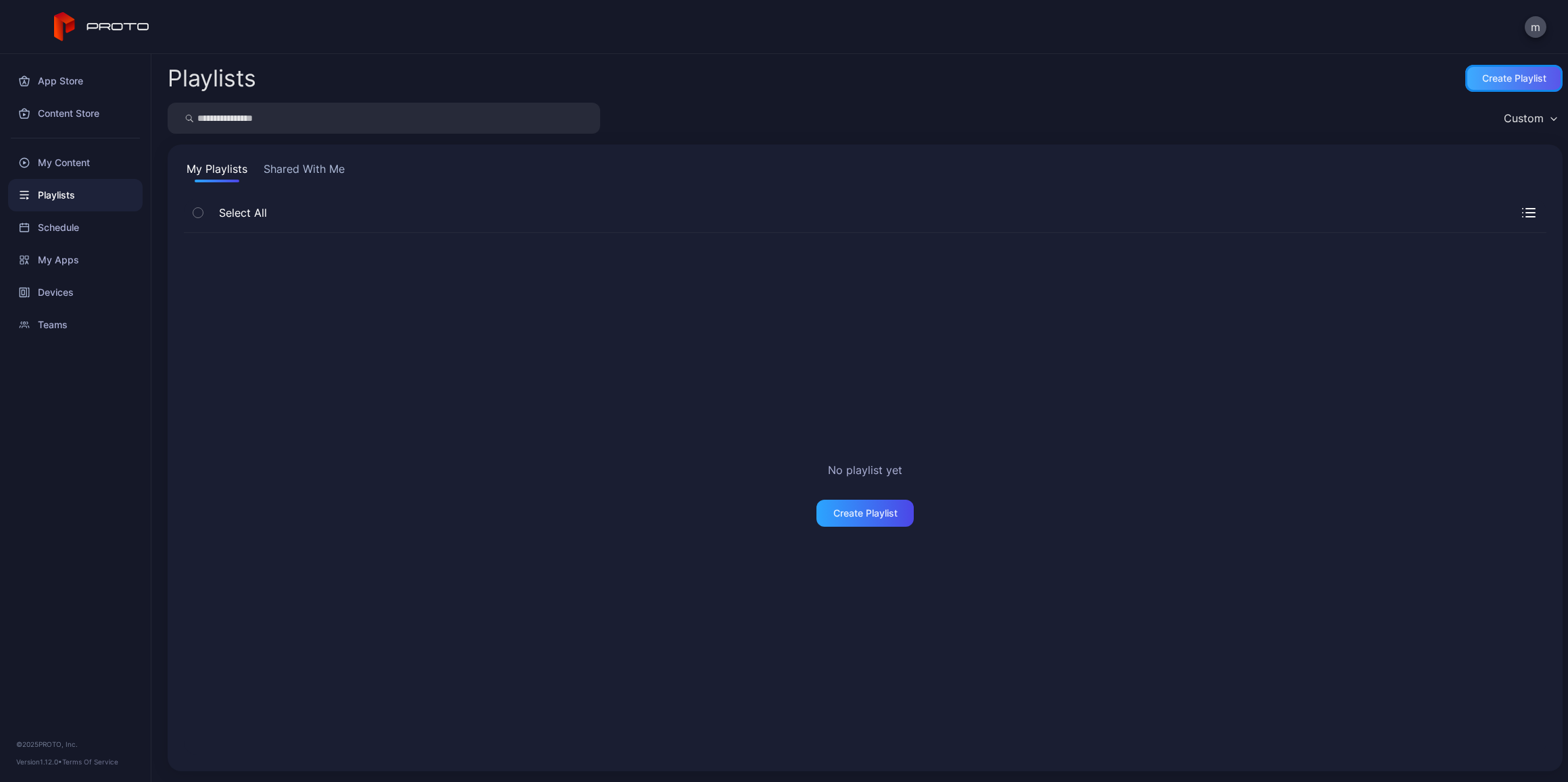
click at [1489, 73] on div "Create Playlist" at bounding box center [1514, 78] width 65 height 11
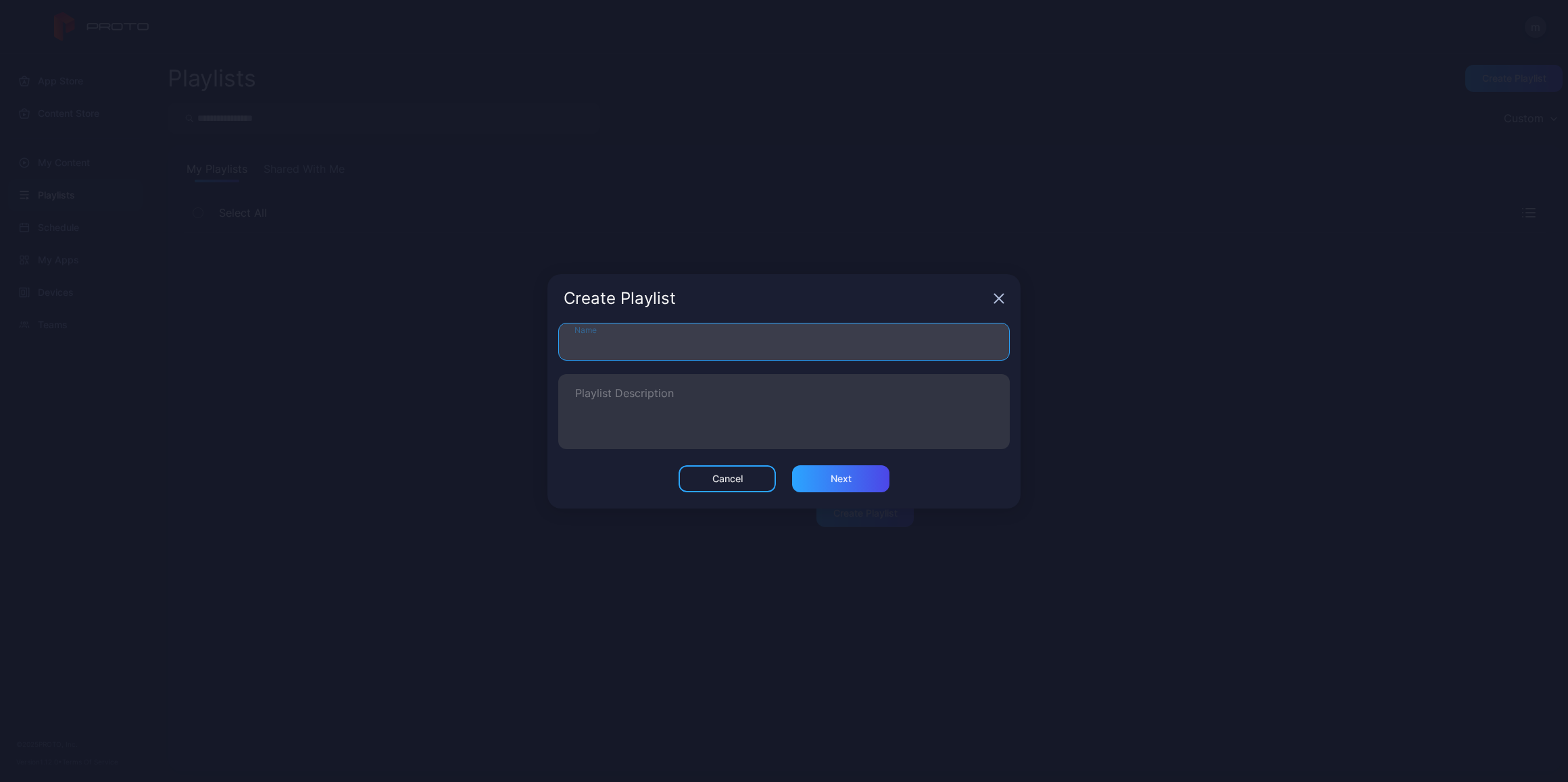
click at [644, 336] on input "Name" at bounding box center [783, 341] width 452 height 38
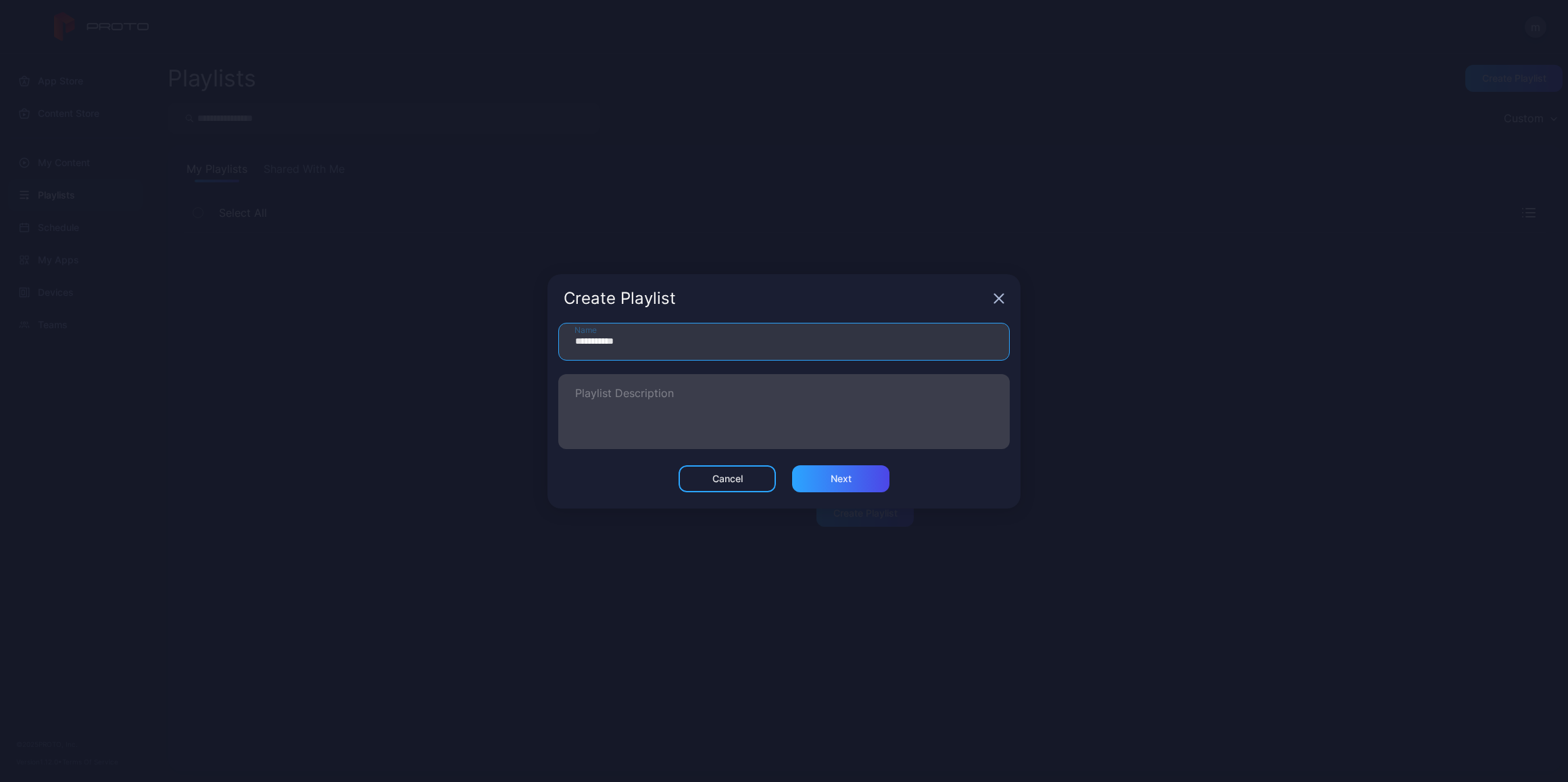
type input "**********"
click at [642, 400] on textarea "Playlist Description" at bounding box center [784, 411] width 418 height 46
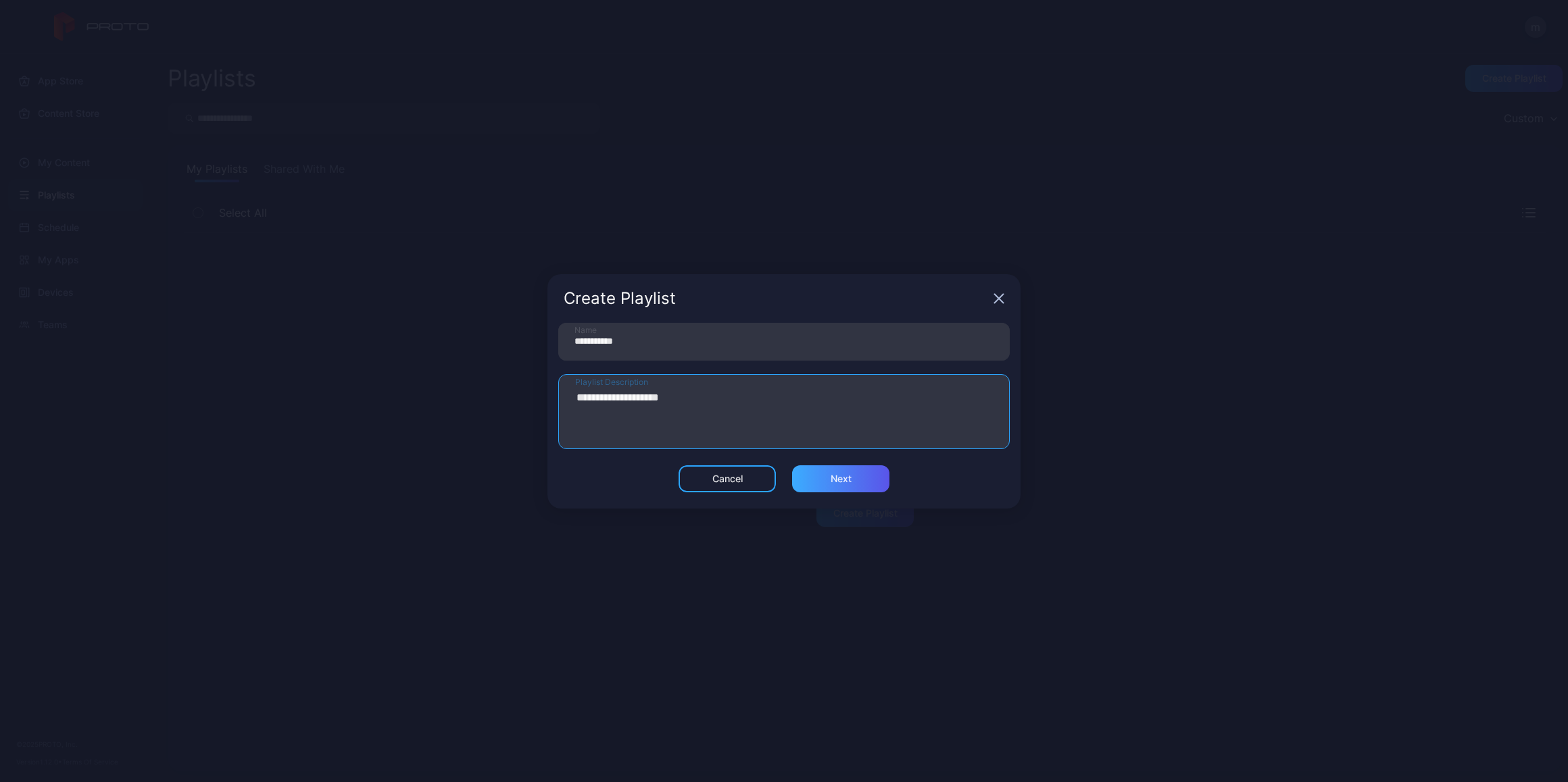
type textarea "**********"
click at [879, 478] on div "Next" at bounding box center [840, 479] width 97 height 27
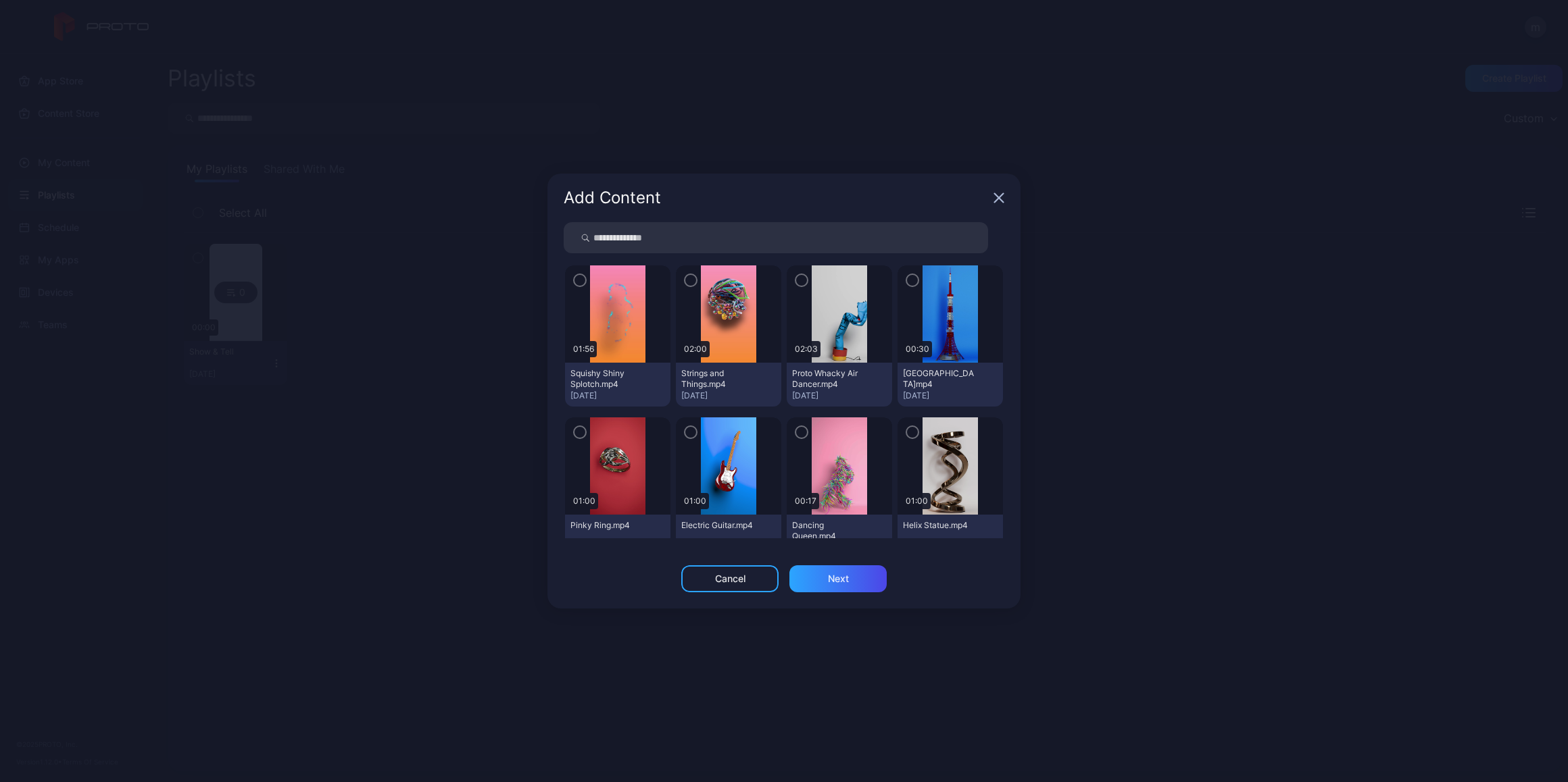
drag, startPoint x: 612, startPoint y: 318, endPoint x: 651, endPoint y: 311, distance: 39.6
click at [612, 318] on img at bounding box center [616, 314] width 55 height 97
click at [583, 283] on icon "button" at bounding box center [579, 279] width 11 height 14
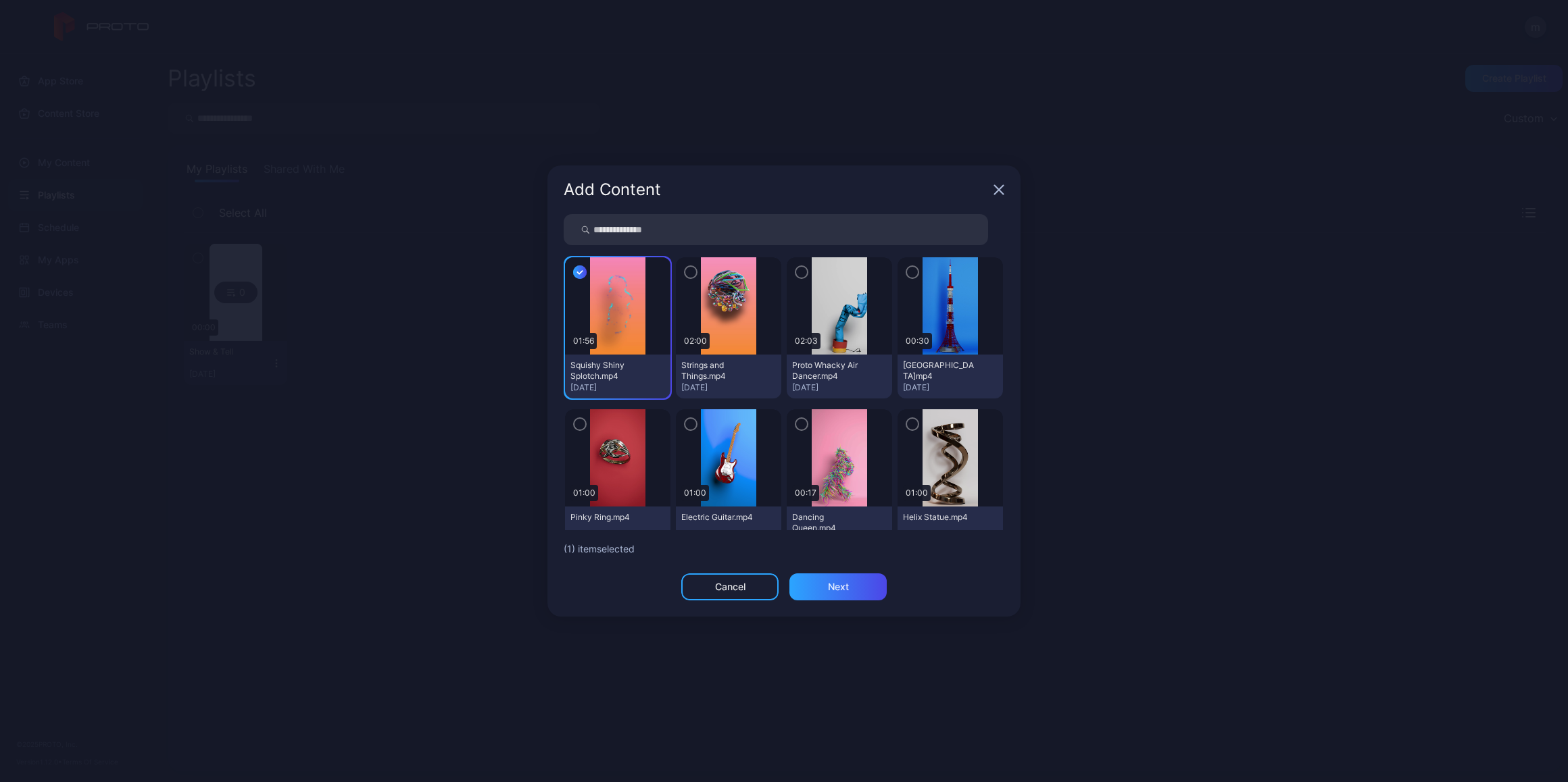
click at [685, 274] on icon "button" at bounding box center [690, 272] width 11 height 14
click at [796, 274] on icon "button" at bounding box center [800, 272] width 11 height 14
click at [906, 271] on icon "button" at bounding box center [911, 272] width 11 height 14
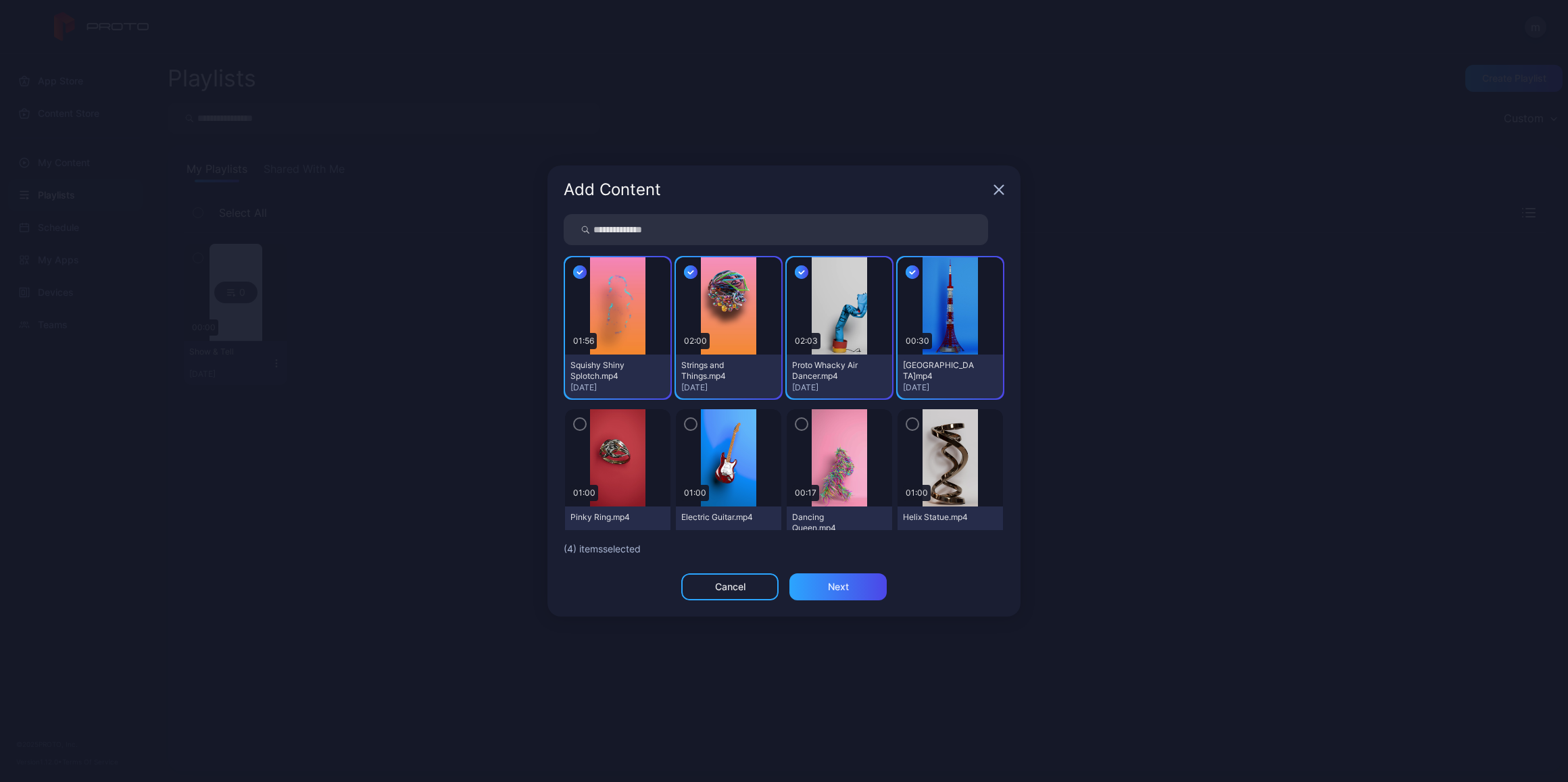
click at [906, 422] on icon "button" at bounding box center [911, 424] width 11 height 14
click at [796, 426] on icon "button" at bounding box center [800, 424] width 11 height 14
click at [688, 425] on icon "button" at bounding box center [690, 424] width 11 height 14
click at [578, 422] on icon "button" at bounding box center [579, 424] width 11 height 14
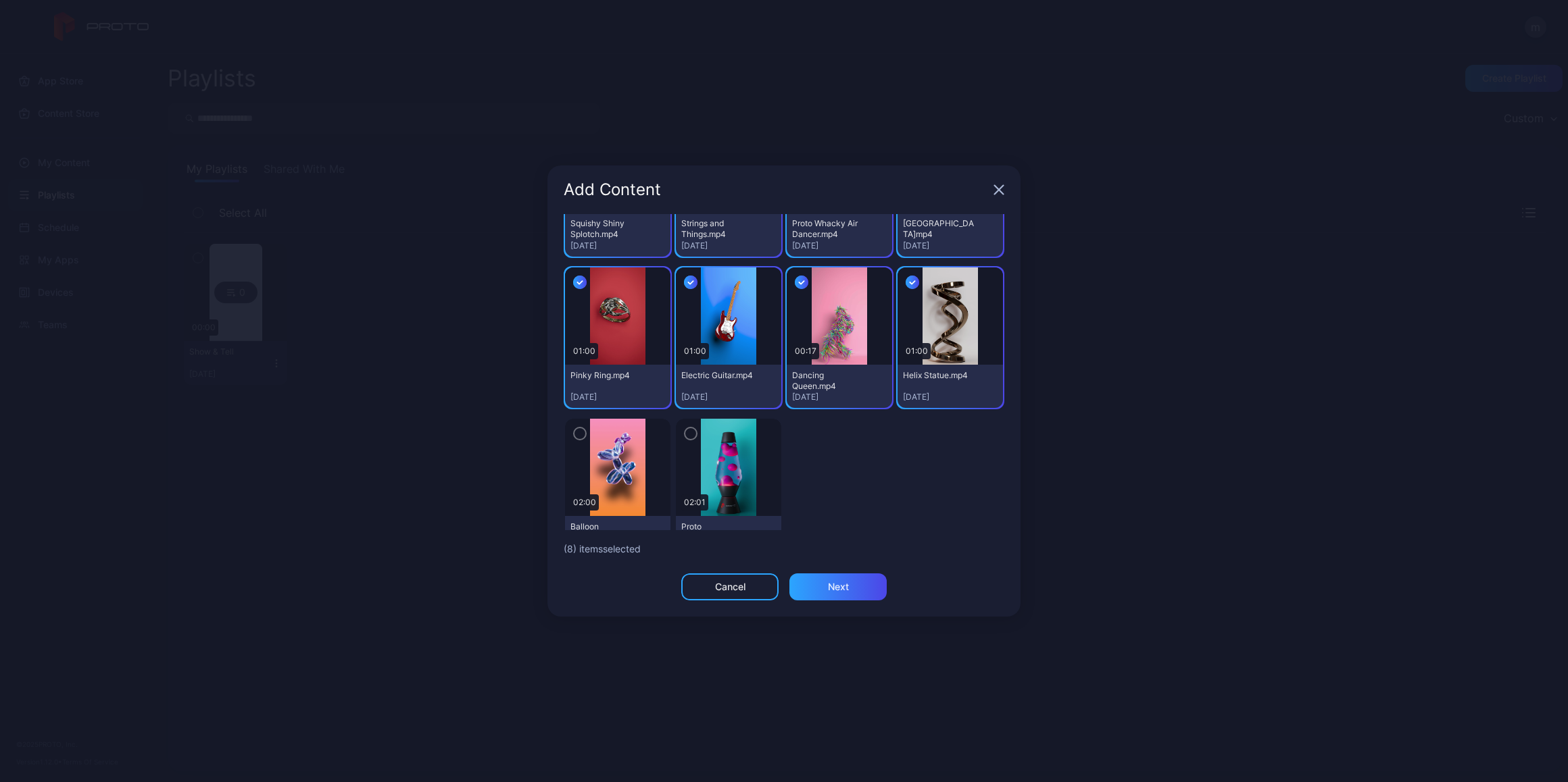
scroll to position [171, 0]
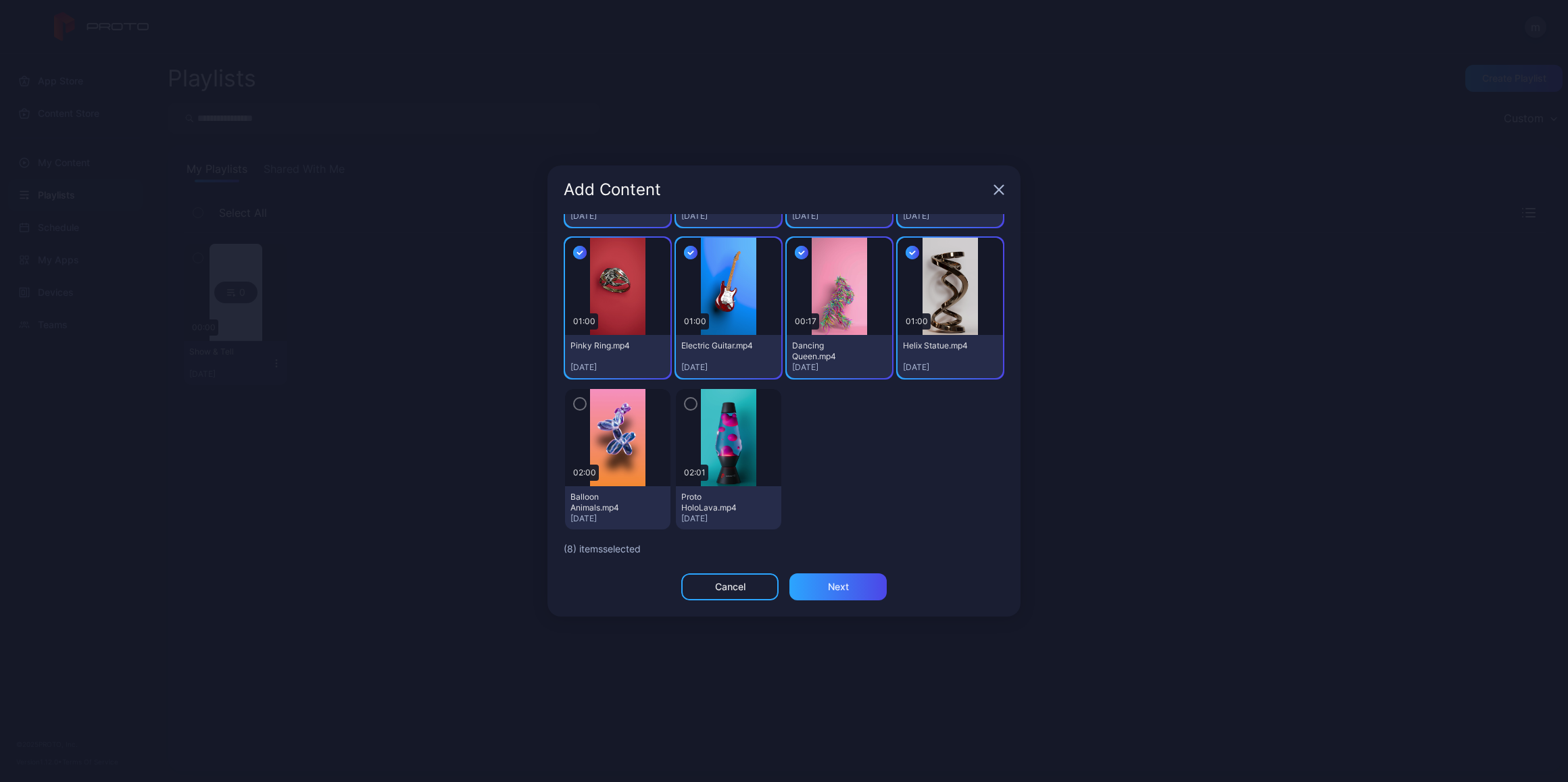
click at [580, 406] on icon "button" at bounding box center [579, 404] width 11 height 14
click at [685, 404] on icon "button" at bounding box center [690, 404] width 11 height 14
click at [852, 588] on div "Next" at bounding box center [837, 587] width 97 height 27
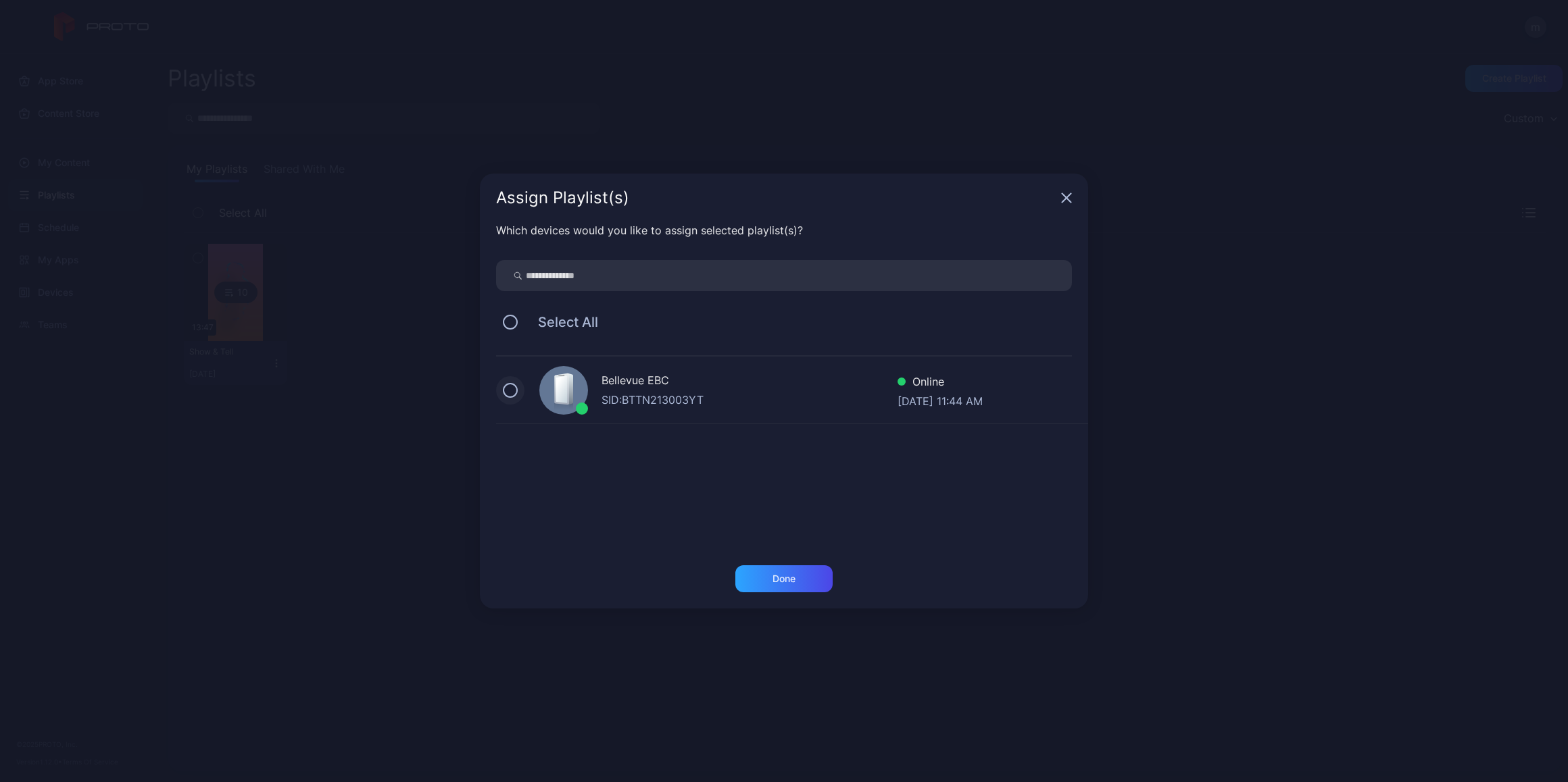
click at [510, 386] on button at bounding box center [510, 390] width 14 height 14
click at [781, 585] on div "Done" at bounding box center [783, 579] width 97 height 27
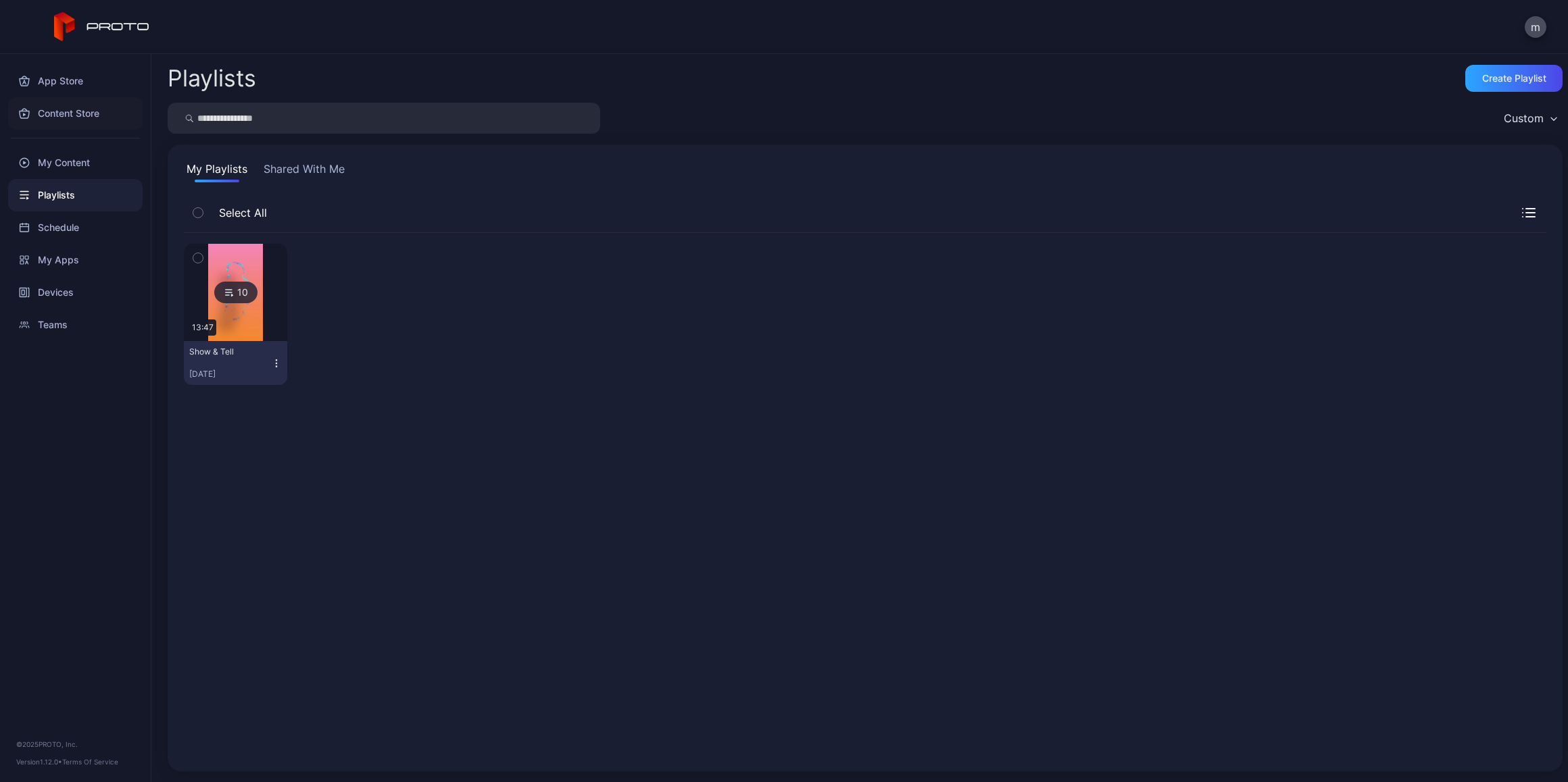
click at [69, 111] on div "Content Store" at bounding box center [75, 114] width 135 height 33
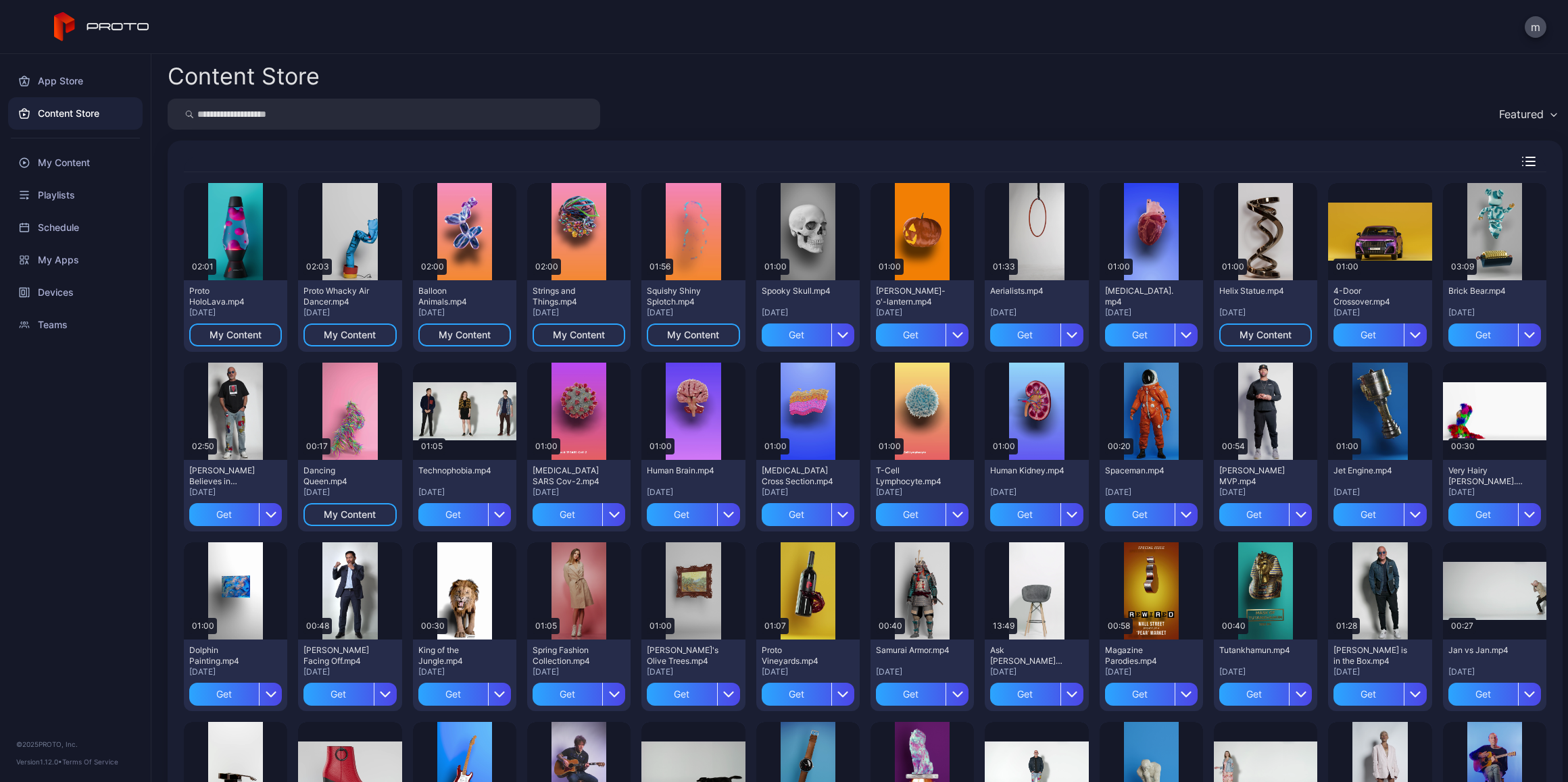
click at [1531, 110] on div "Featured" at bounding box center [1527, 114] width 70 height 20
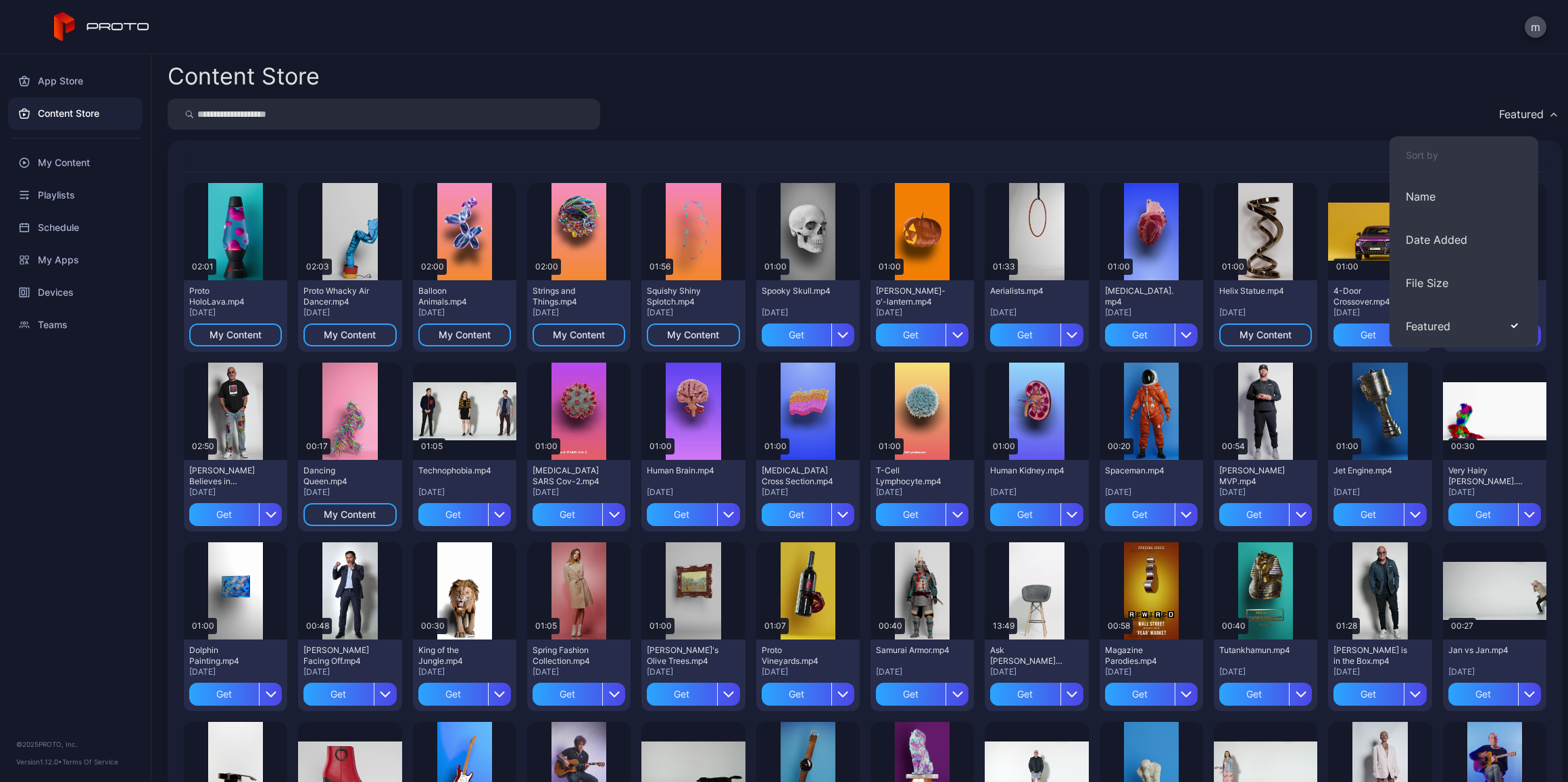
click at [1398, 110] on div "Featured" at bounding box center [865, 114] width 1395 height 31
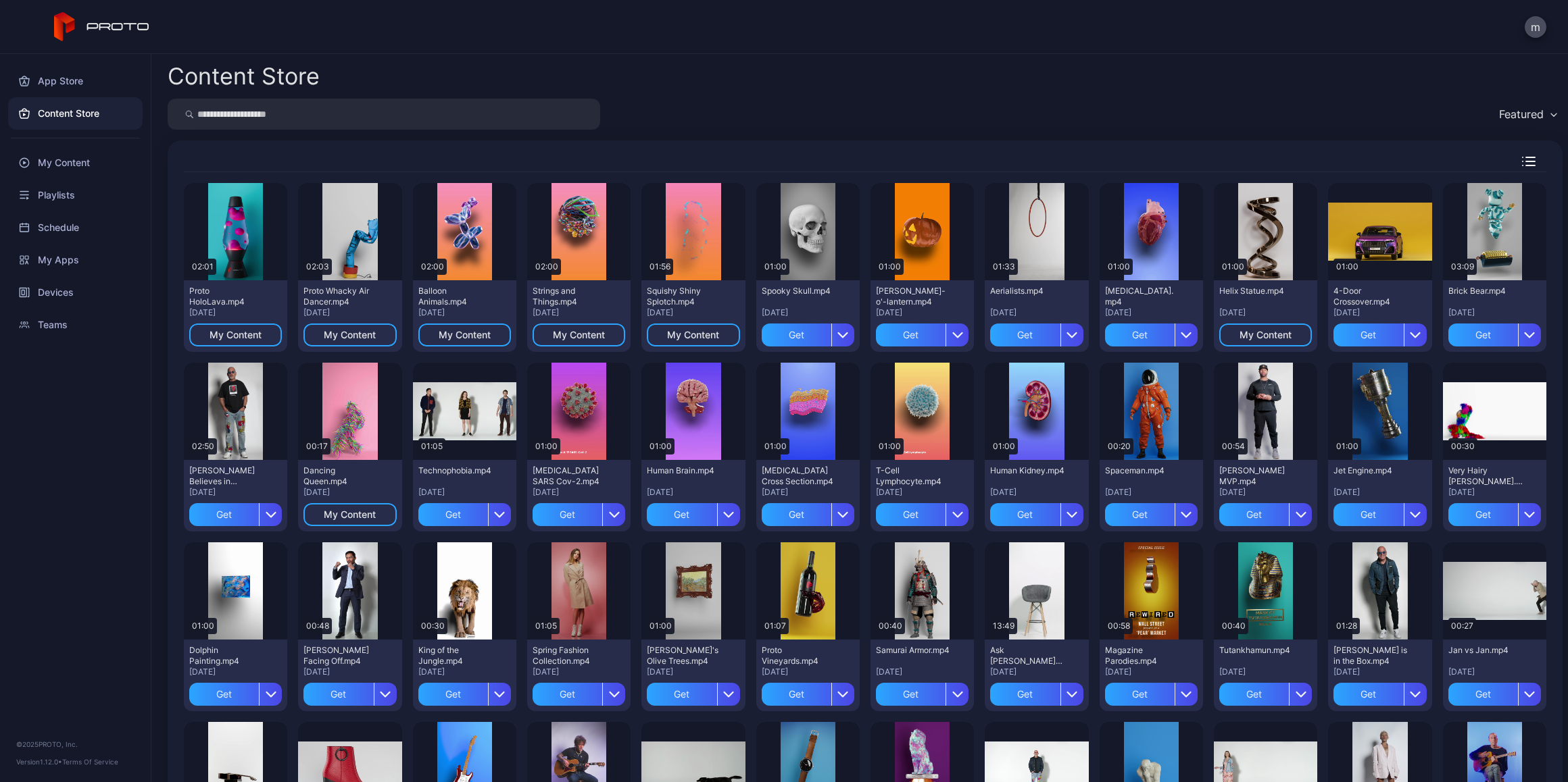
click at [1522, 159] on icon "button" at bounding box center [1529, 162] width 13 height 10
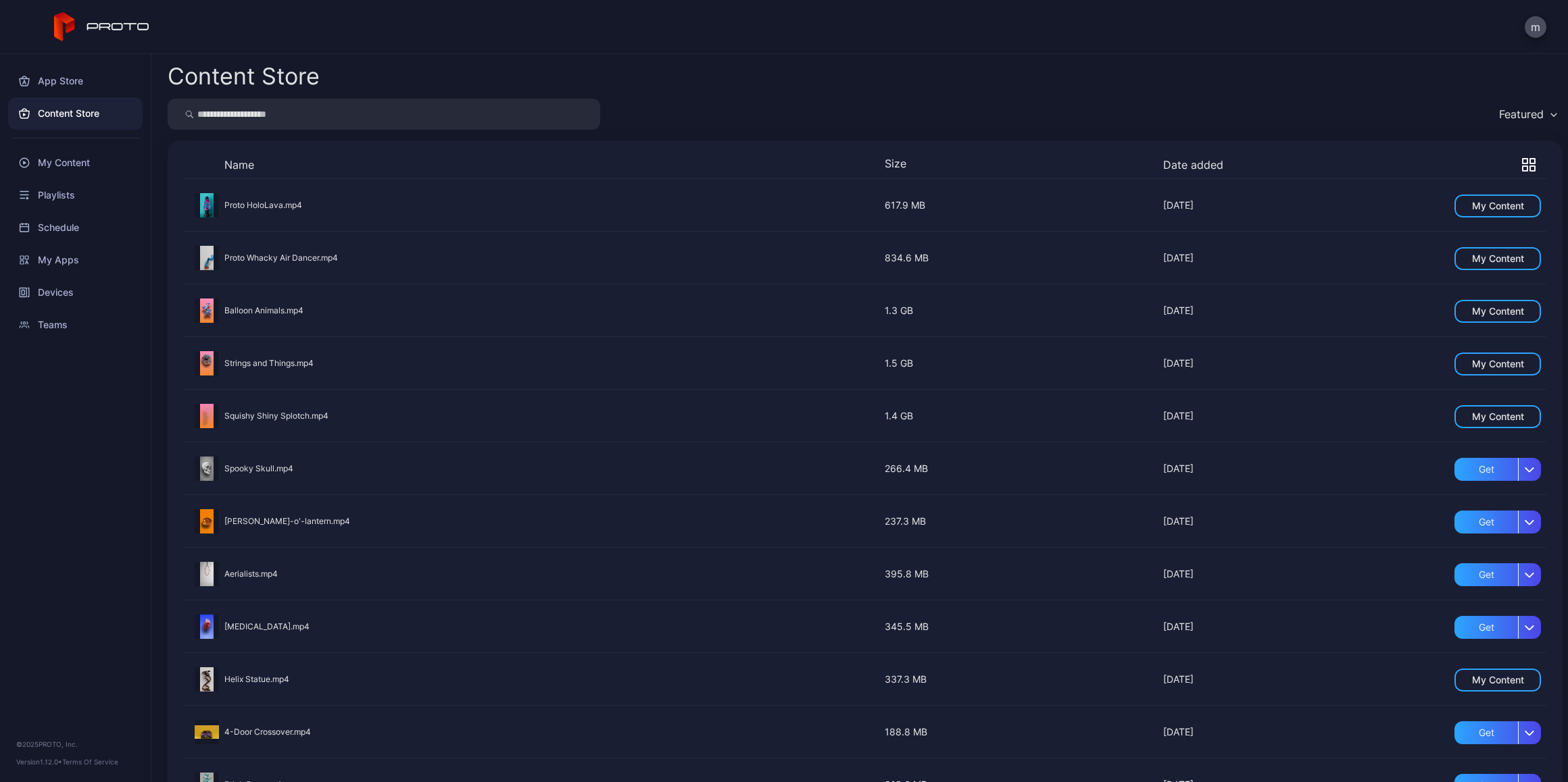
click at [1523, 159] on icon "button" at bounding box center [1525, 161] width 5 height 5
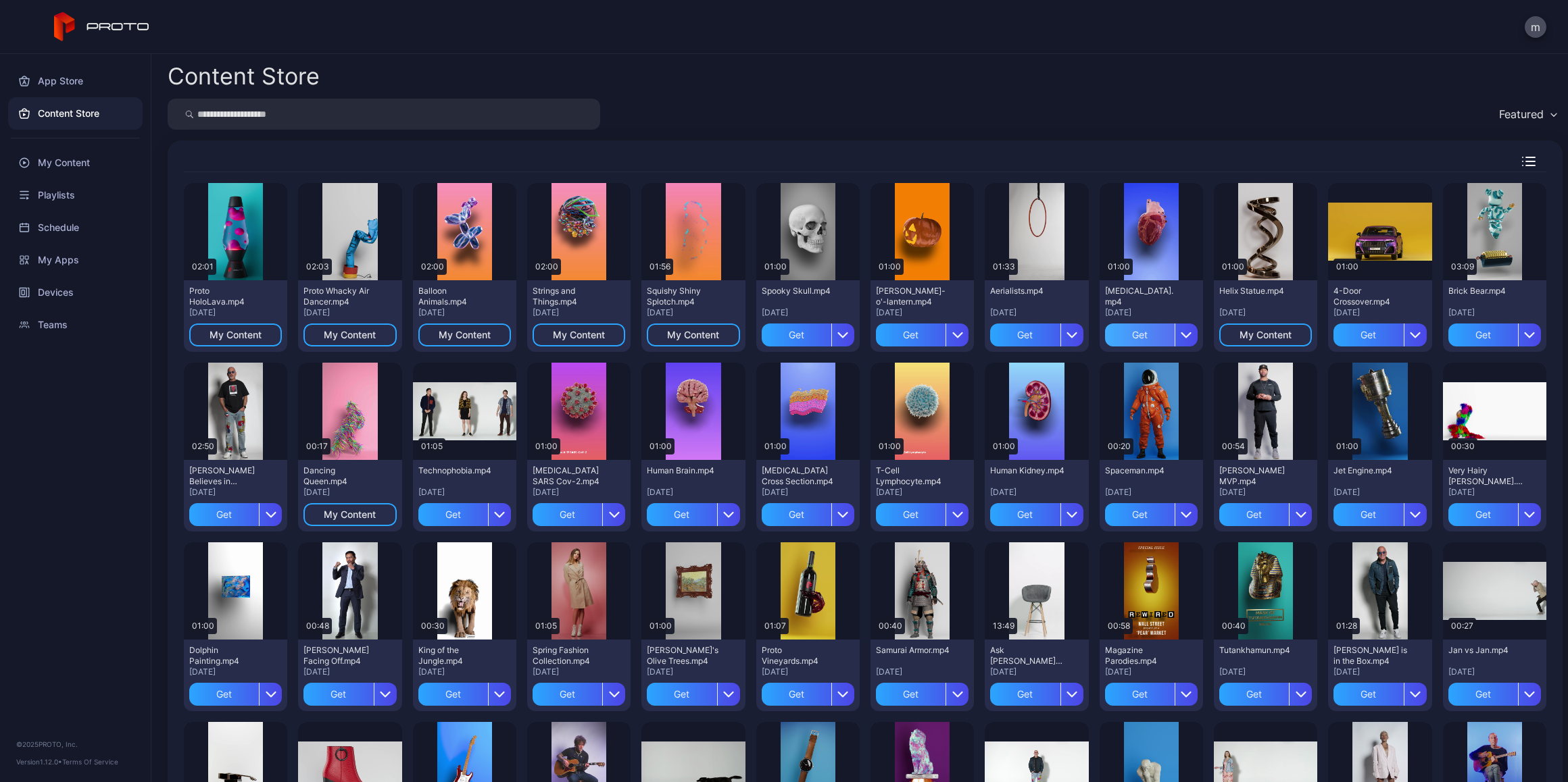
click at [1131, 337] on div "Get" at bounding box center [1139, 335] width 69 height 23
click at [1372, 332] on div "Get" at bounding box center [1368, 335] width 69 height 23
click at [1451, 330] on div "Get" at bounding box center [1482, 335] width 69 height 23
click at [1476, 515] on div "Get" at bounding box center [1482, 515] width 69 height 23
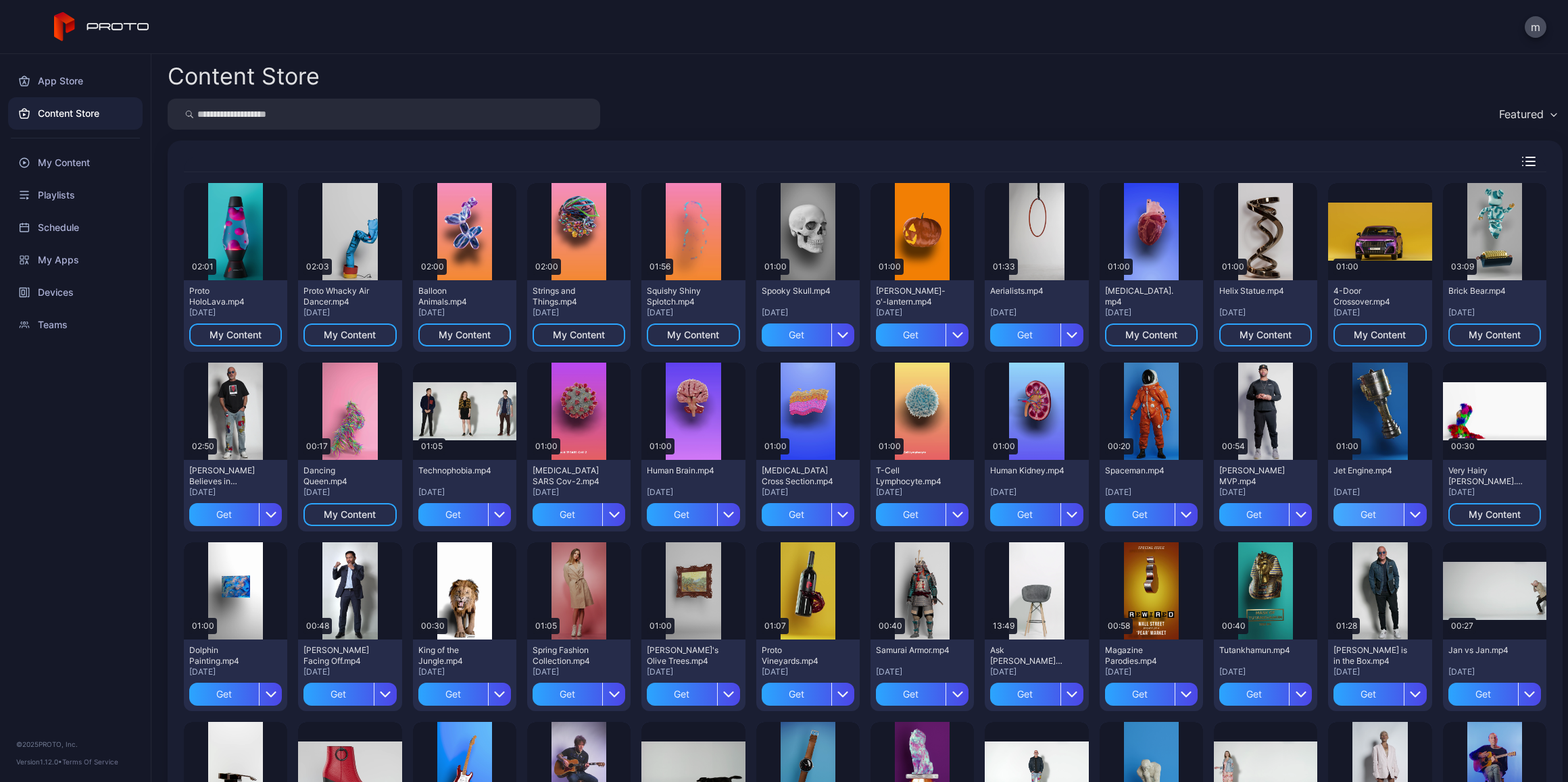
click at [1354, 510] on div "Get" at bounding box center [1368, 515] width 69 height 23
click at [1125, 515] on div "Get" at bounding box center [1139, 515] width 69 height 23
click at [1006, 504] on div "Get" at bounding box center [1025, 515] width 69 height 23
click at [903, 506] on div "Get" at bounding box center [910, 515] width 69 height 23
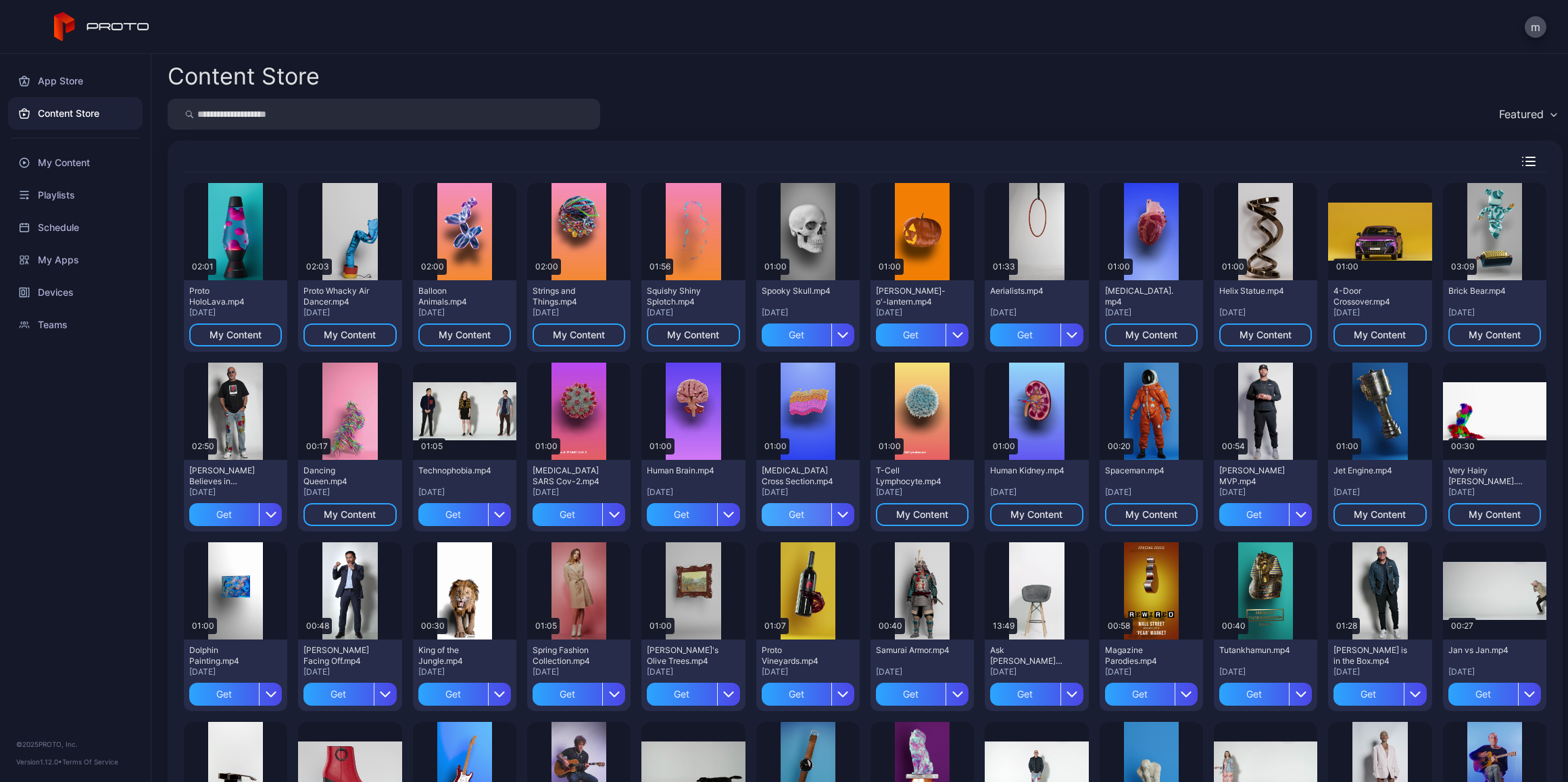
click at [785, 510] on div "Get" at bounding box center [797, 515] width 69 height 23
click at [677, 510] on div "Get" at bounding box center [681, 515] width 69 height 23
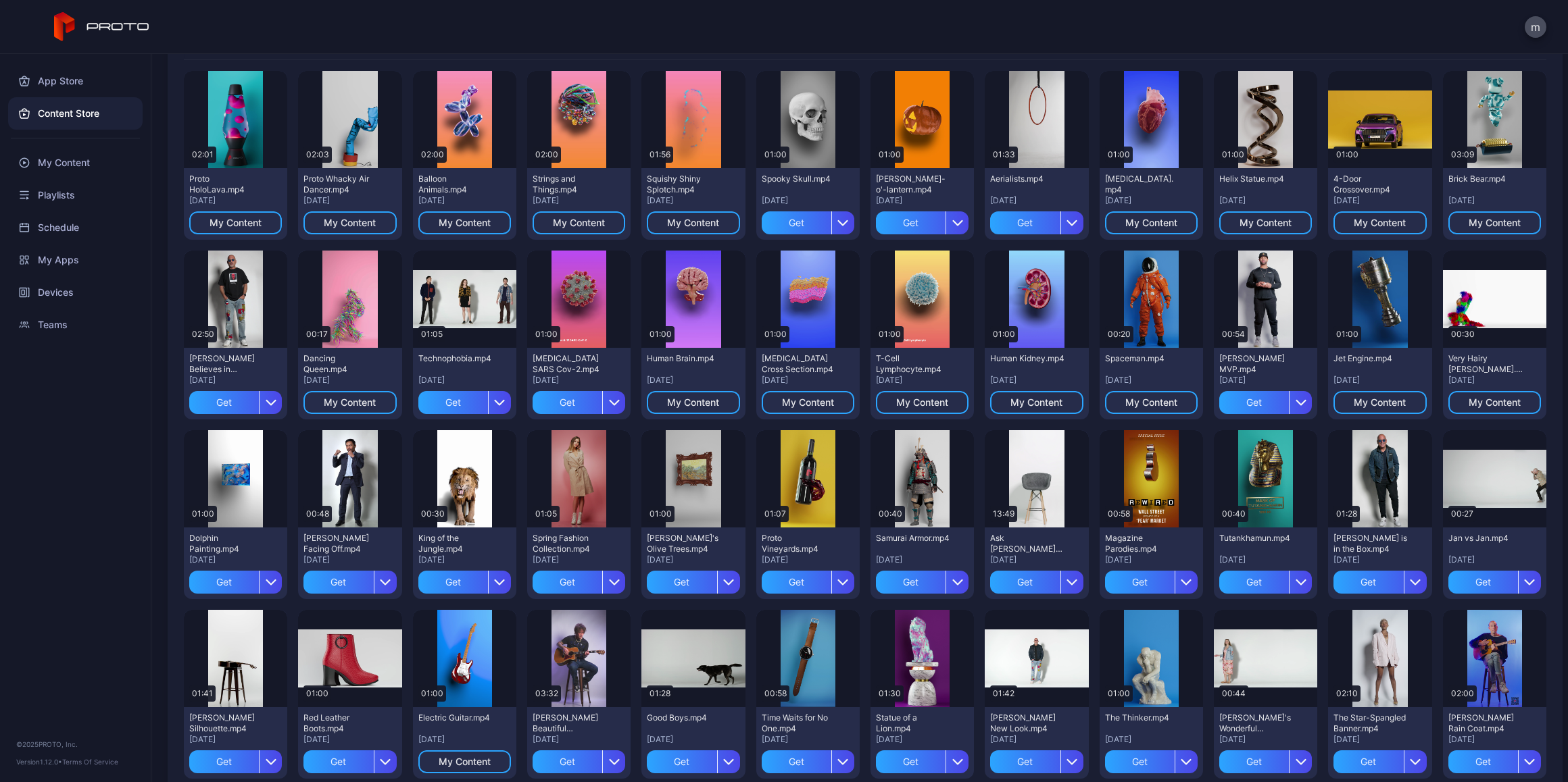
scroll to position [135, 0]
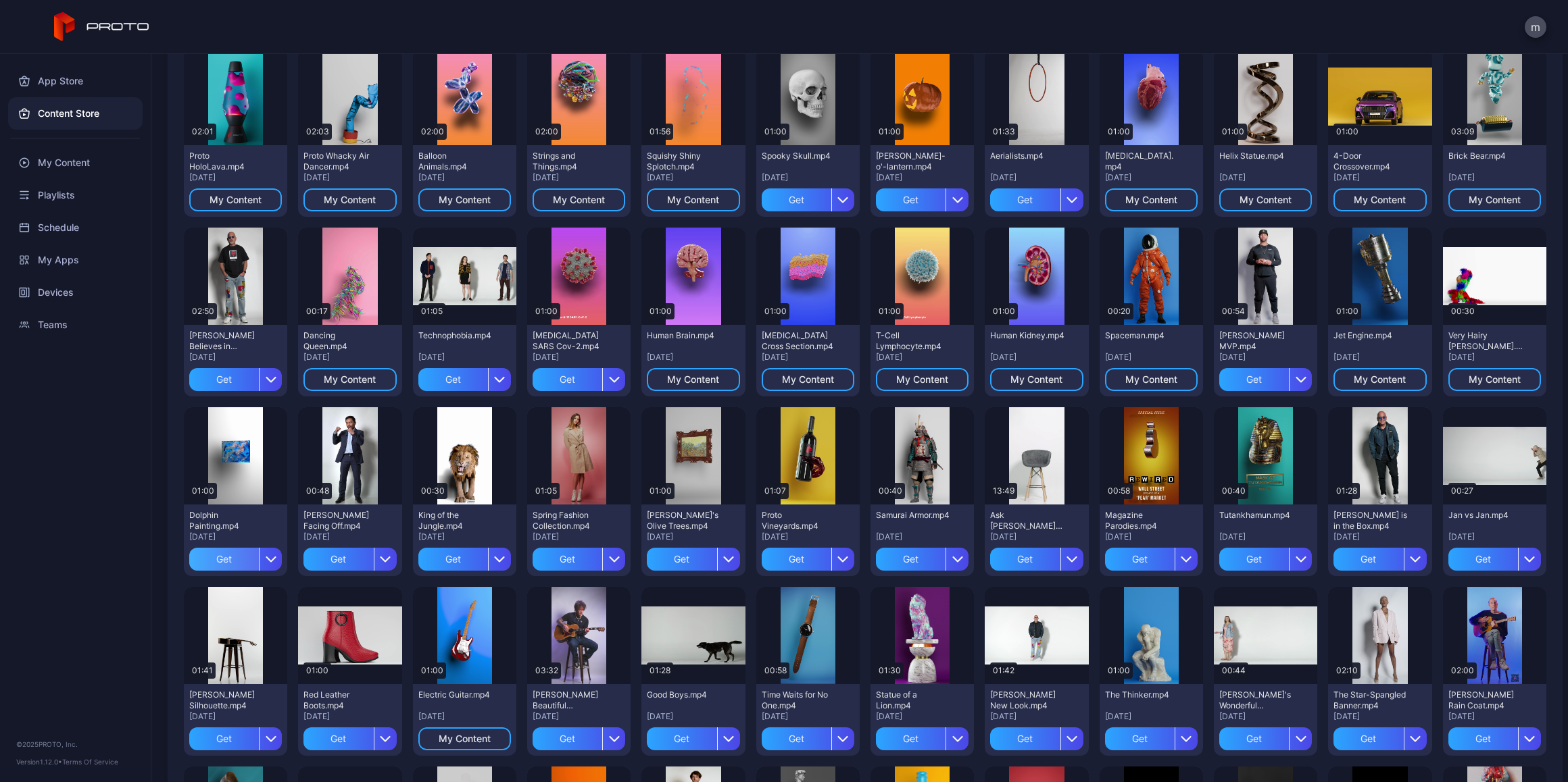
click at [224, 554] on div "Get" at bounding box center [223, 560] width 69 height 23
click at [446, 549] on div "Get" at bounding box center [453, 560] width 69 height 23
click at [667, 556] on div "Get" at bounding box center [681, 560] width 69 height 23
click at [787, 556] on div "Get" at bounding box center [797, 560] width 69 height 23
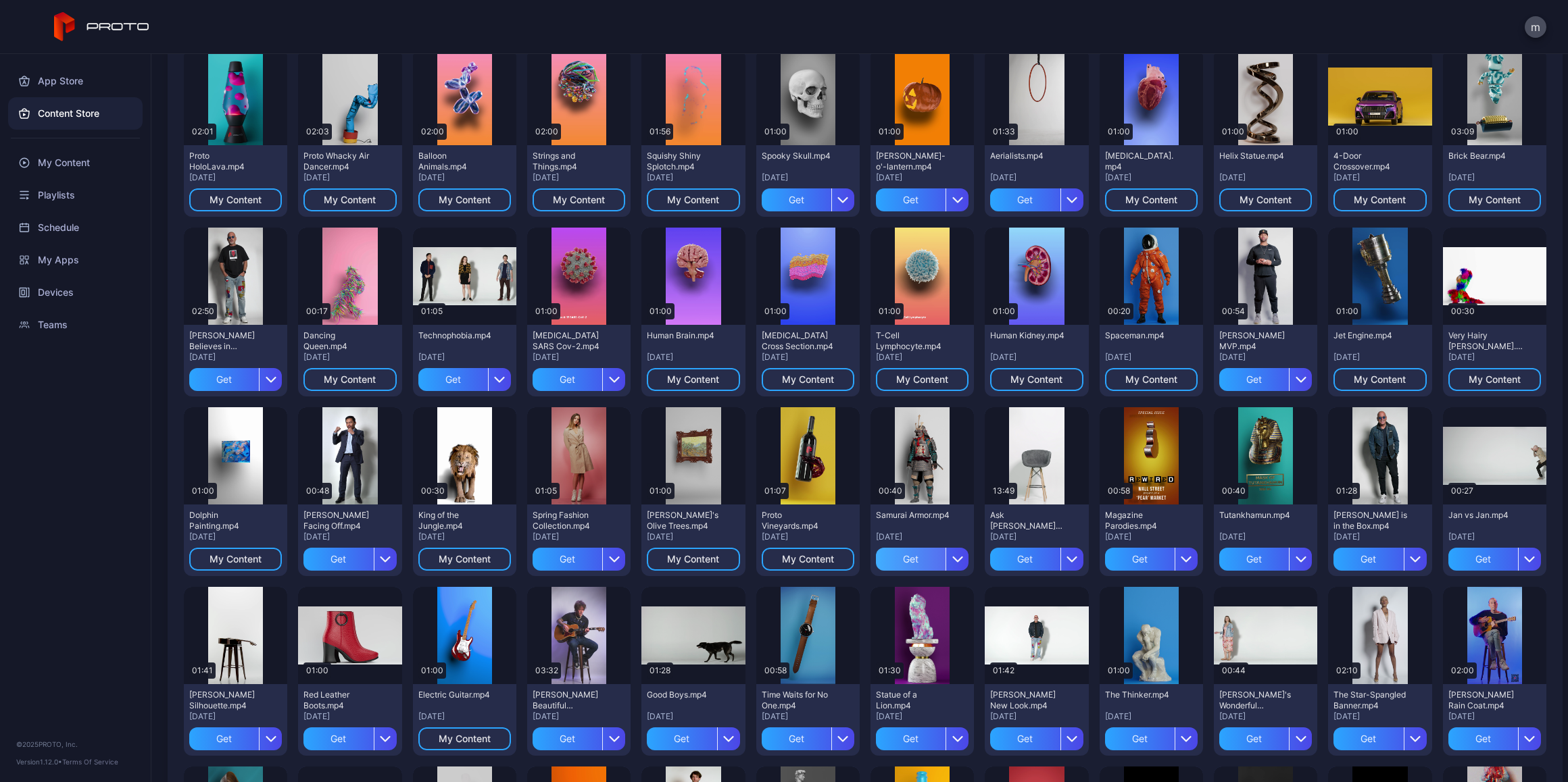
click at [896, 557] on div "Get" at bounding box center [910, 560] width 69 height 23
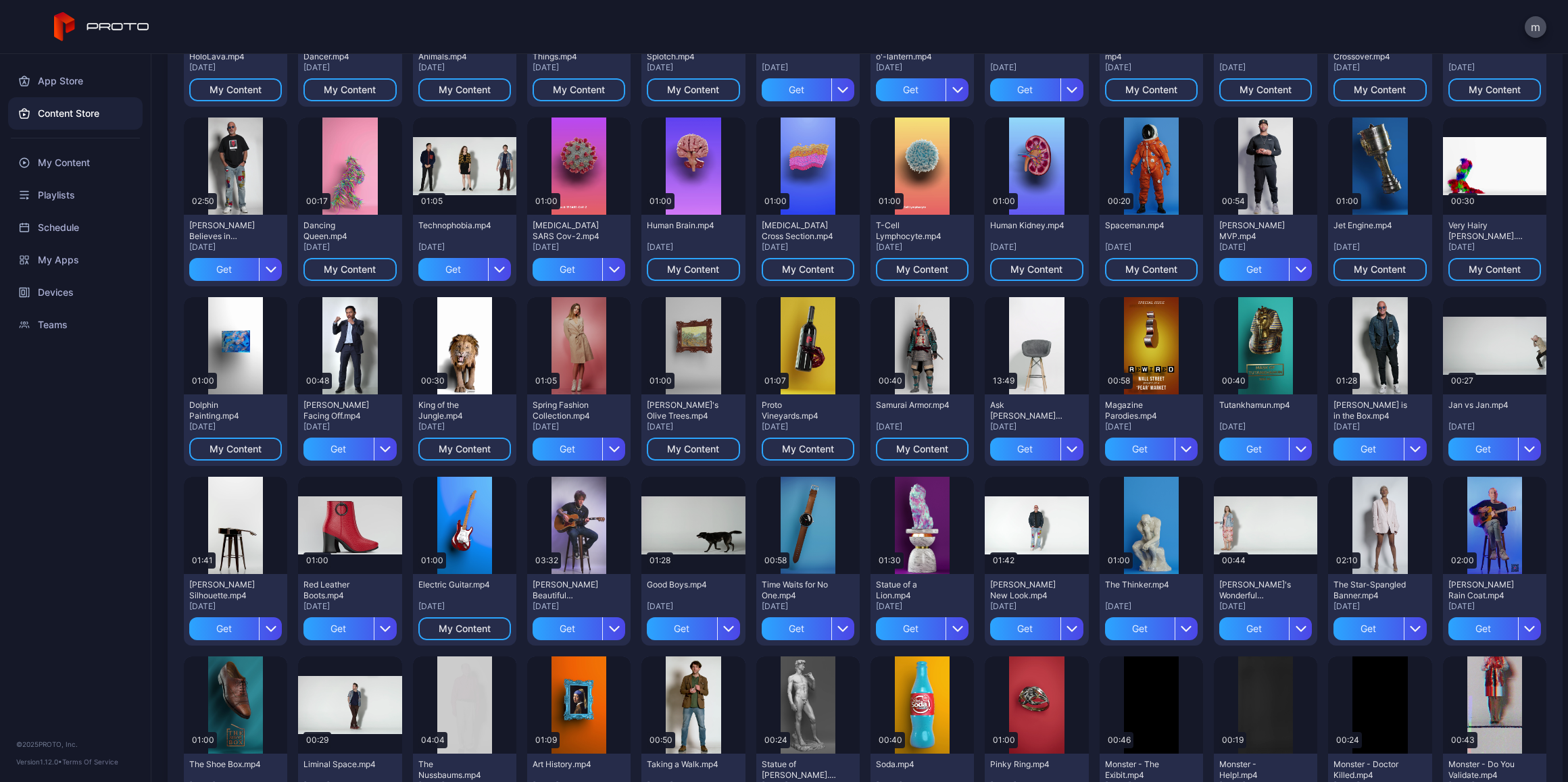
scroll to position [271, 0]
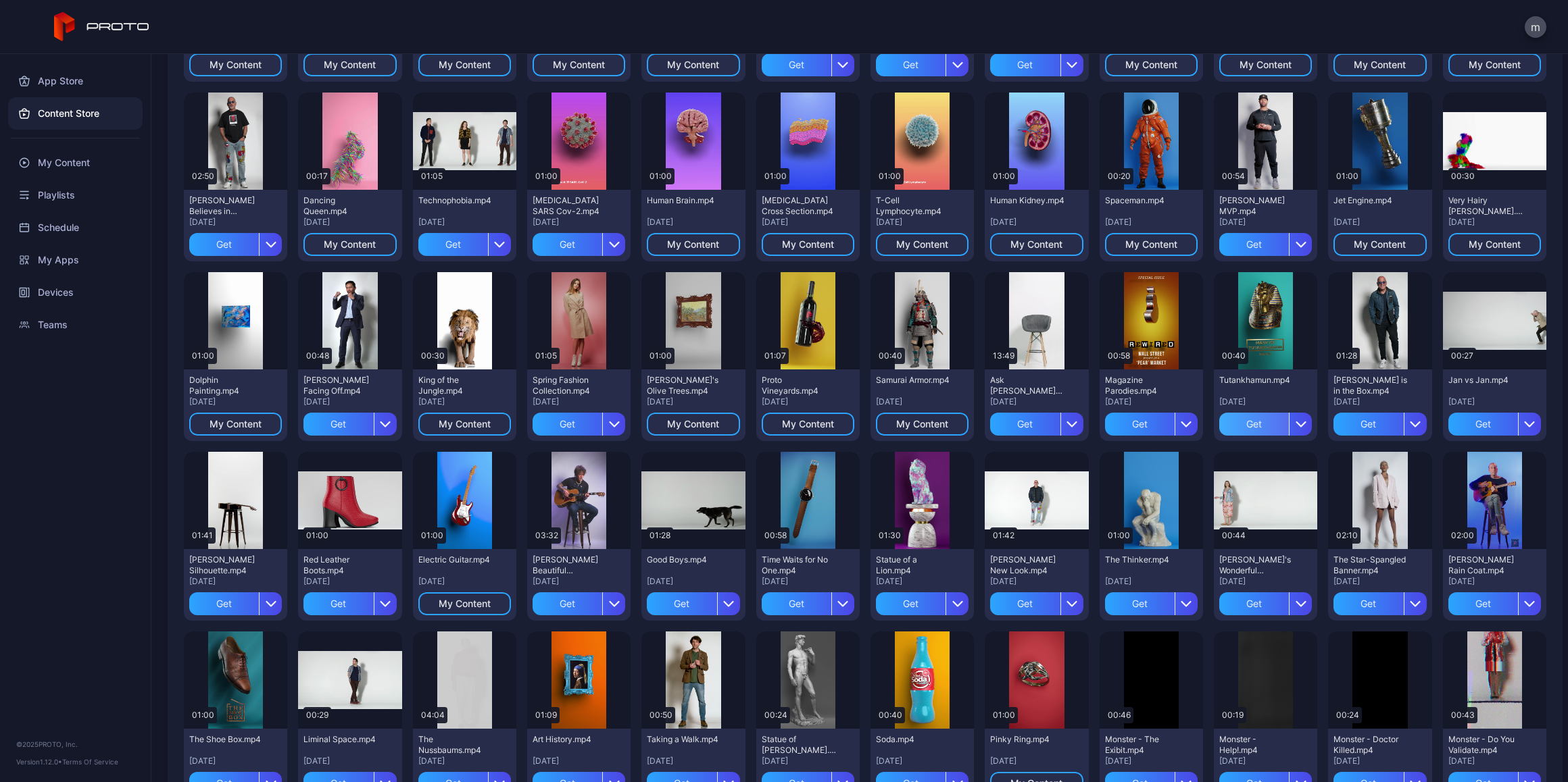
click at [1241, 420] on div "Get" at bounding box center [1254, 425] width 69 height 23
click at [898, 603] on div "Get" at bounding box center [910, 604] width 69 height 23
click at [796, 601] on div "Get" at bounding box center [797, 604] width 69 height 23
click at [656, 603] on div "Get" at bounding box center [681, 604] width 69 height 23
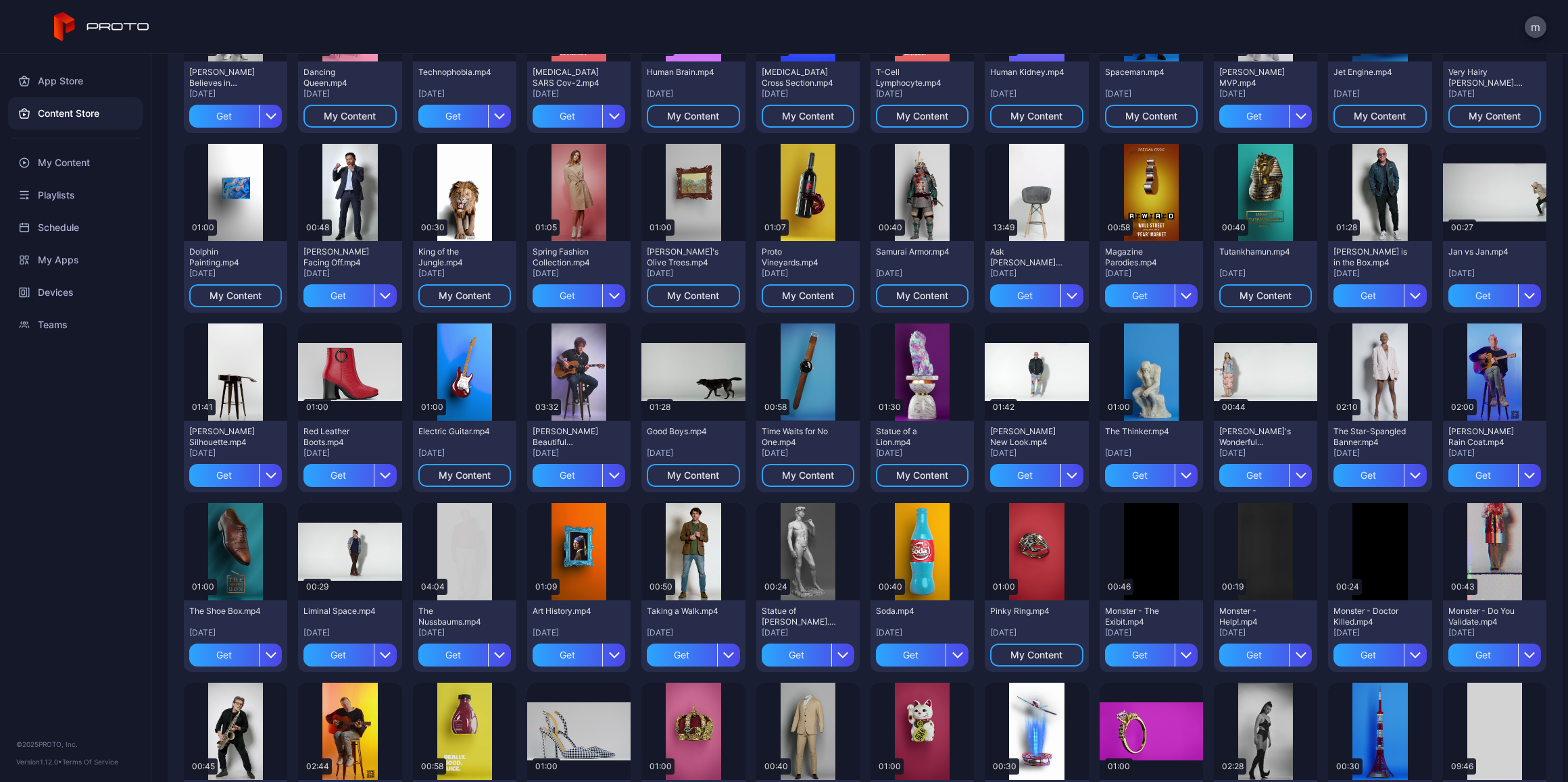
scroll to position [405, 0]
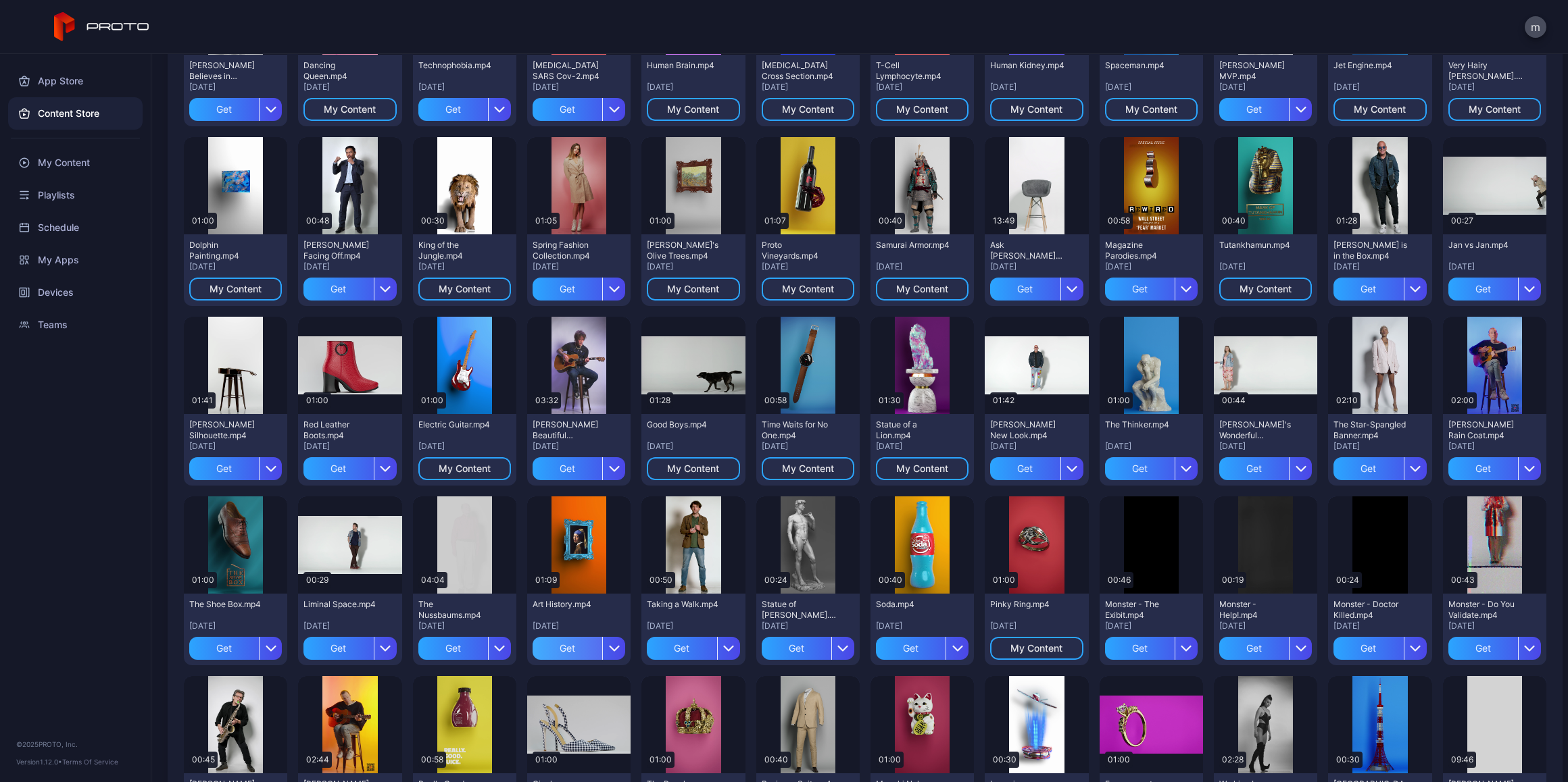
click at [558, 646] on div "Get" at bounding box center [567, 649] width 69 height 23
click at [783, 646] on div "Get" at bounding box center [797, 649] width 69 height 23
click at [902, 647] on div "Get" at bounding box center [910, 649] width 69 height 23
click at [1135, 544] on div "Preview" at bounding box center [1150, 545] width 43 height 21
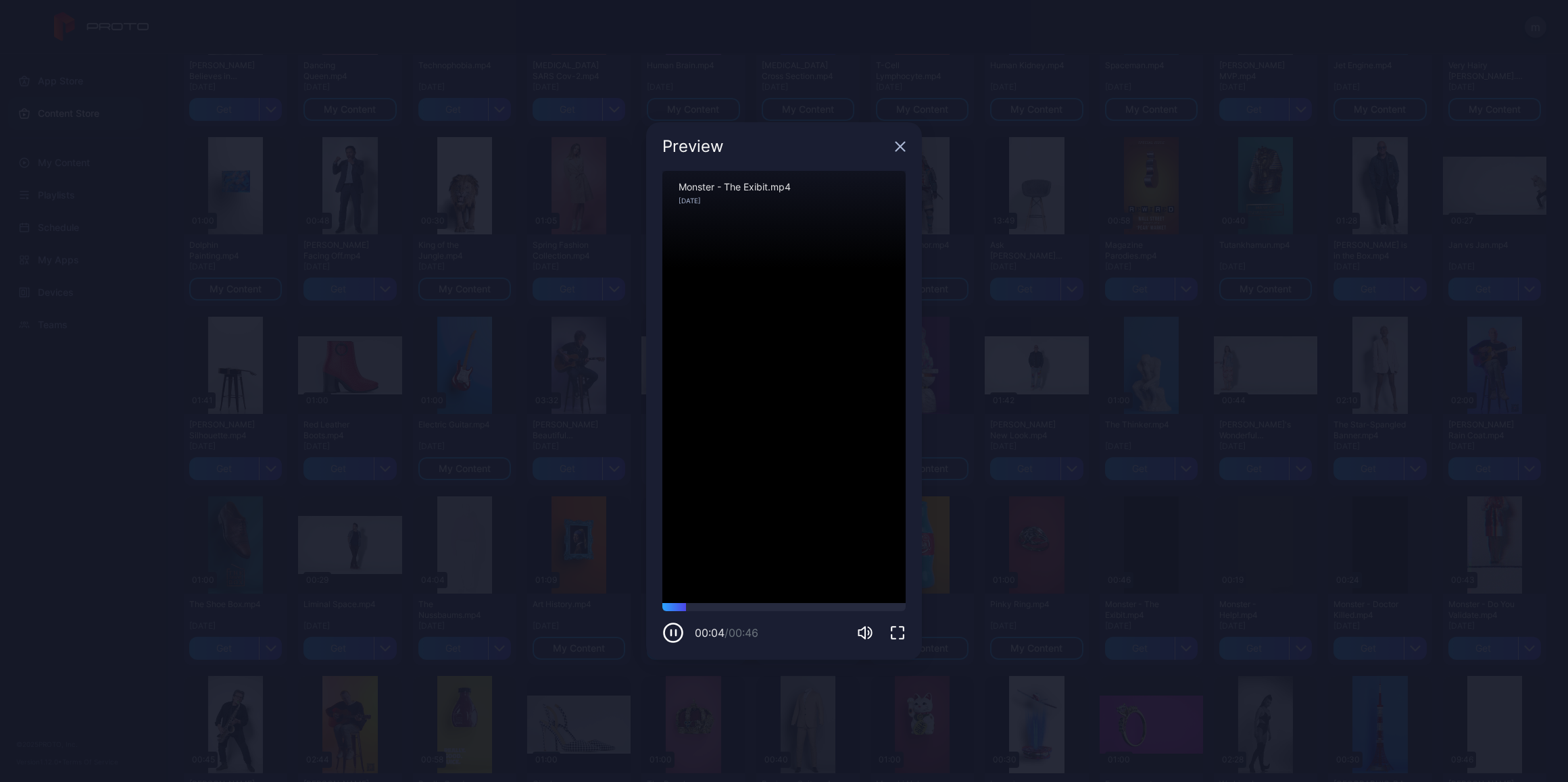
click at [899, 145] on icon "button" at bounding box center [900, 146] width 9 height 9
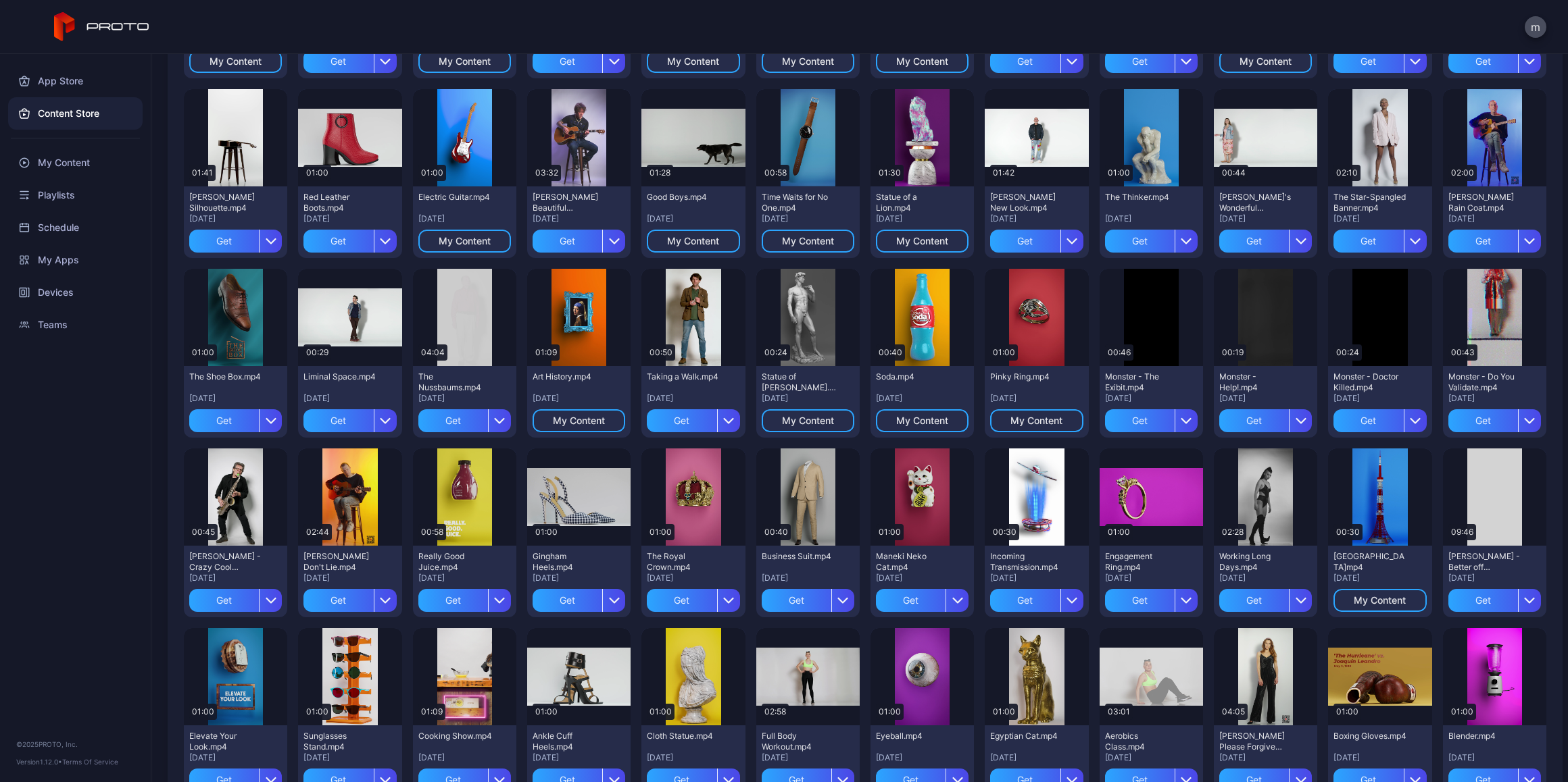
scroll to position [676, 0]
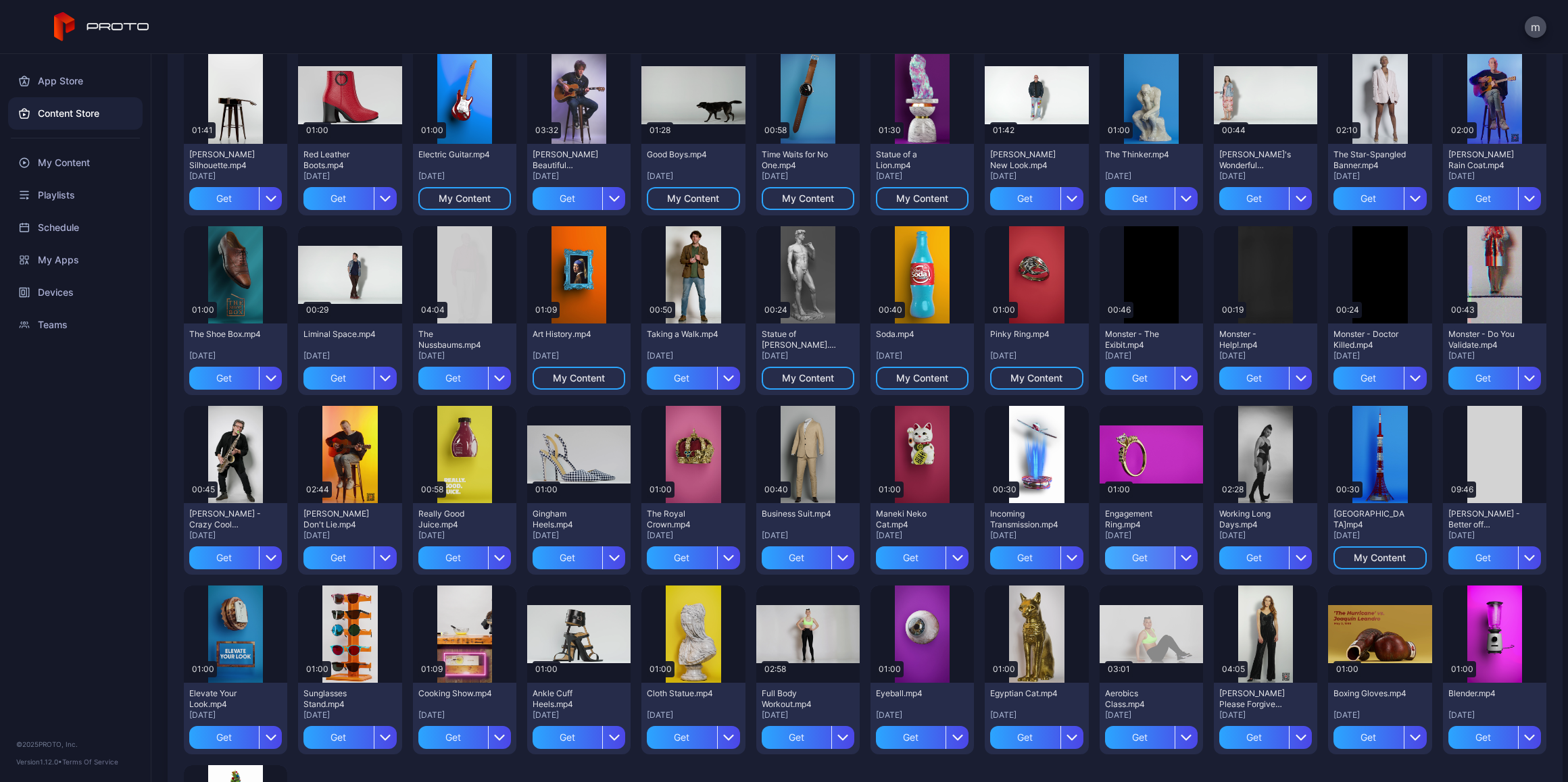
click at [1123, 558] on div "Get" at bounding box center [1139, 559] width 69 height 23
click at [1018, 555] on div "Get" at bounding box center [1025, 559] width 69 height 23
click at [894, 559] on div "Get" at bounding box center [910, 559] width 69 height 23
click at [785, 551] on div "Get" at bounding box center [797, 559] width 69 height 23
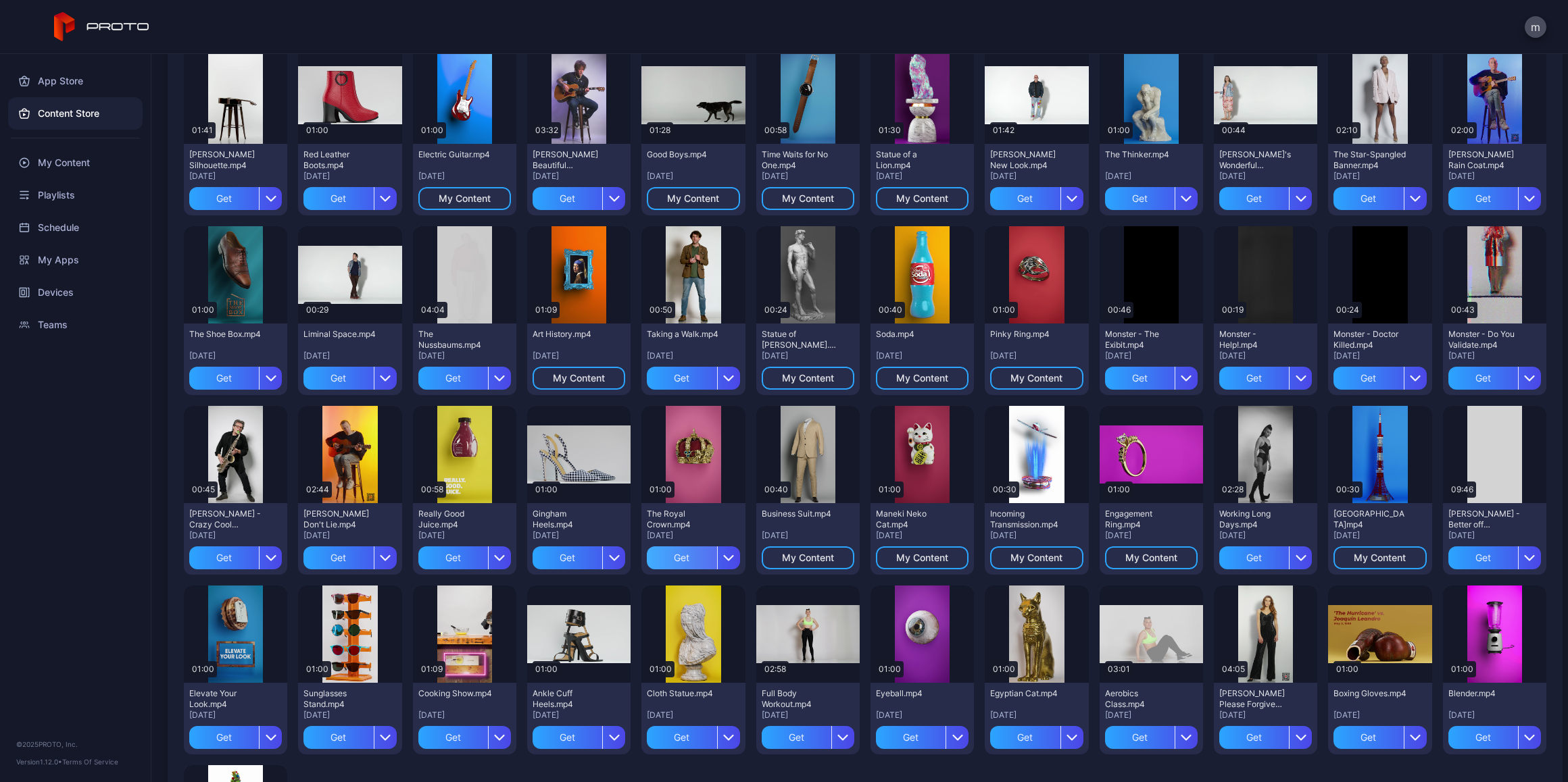
click at [677, 555] on div "Get" at bounding box center [681, 559] width 69 height 23
click at [562, 558] on div "Get" at bounding box center [567, 559] width 69 height 23
click at [447, 551] on div "Get" at bounding box center [453, 559] width 69 height 23
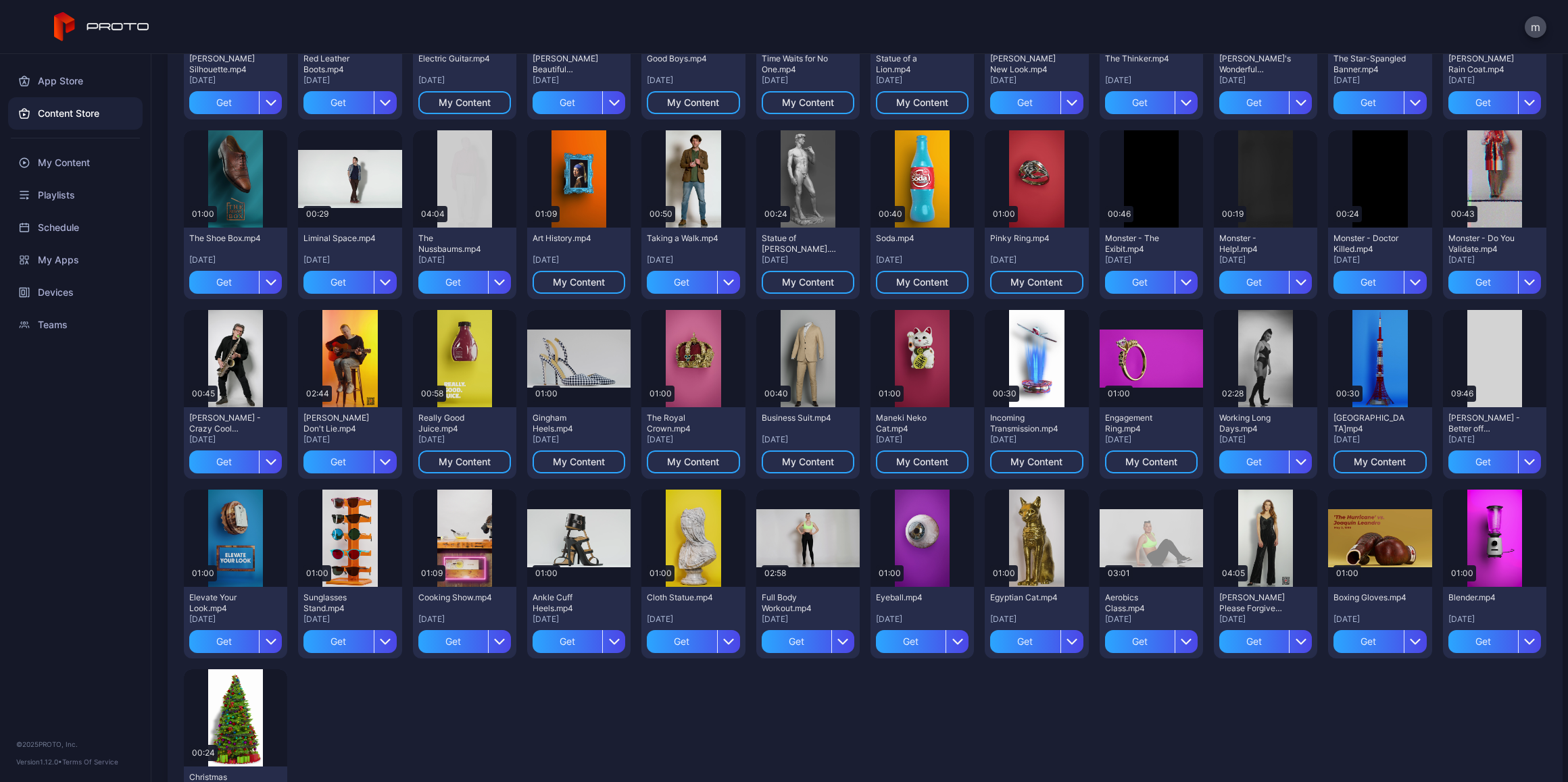
scroll to position [811, 0]
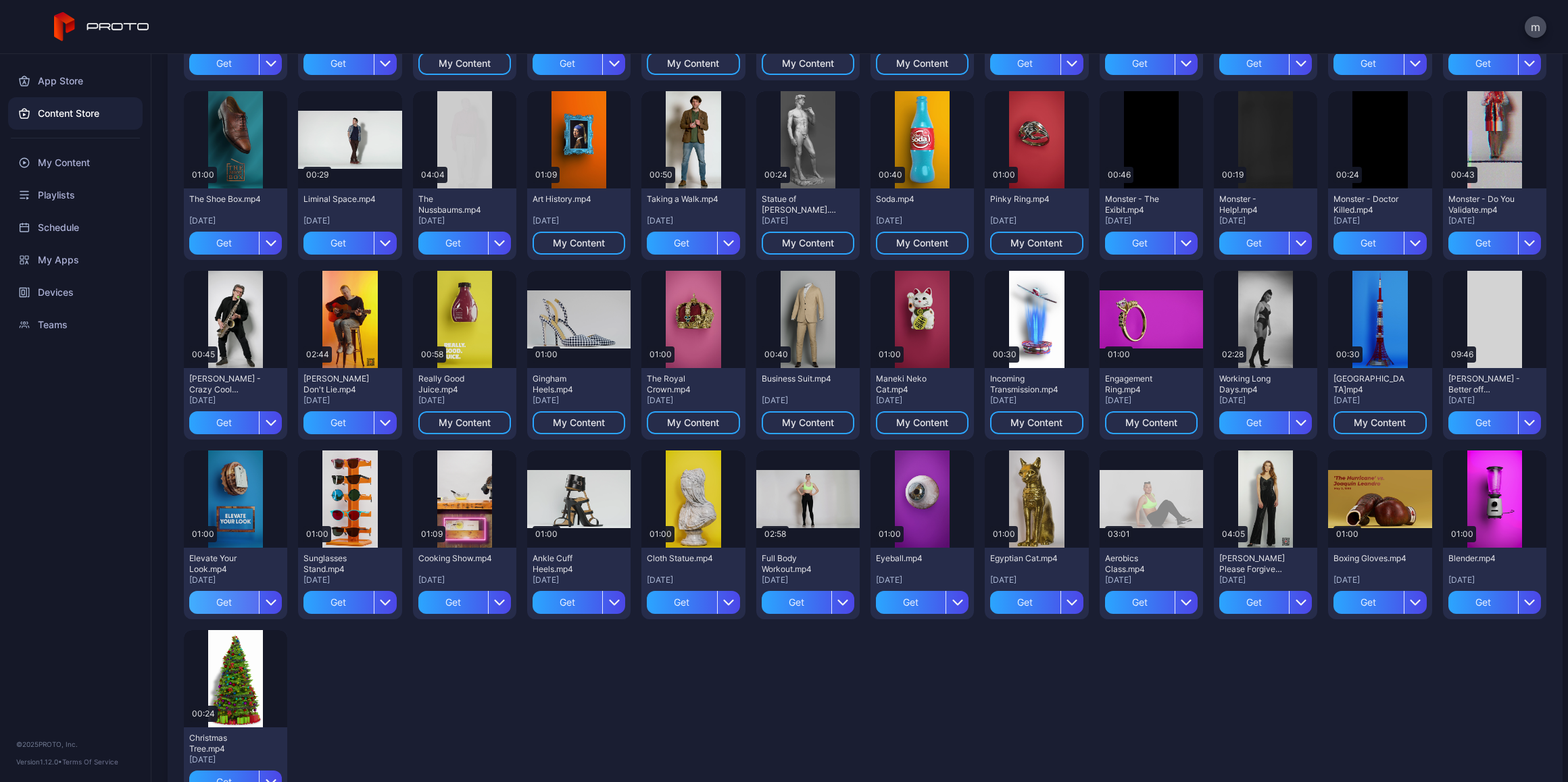
click at [225, 599] on div "Get" at bounding box center [223, 603] width 69 height 23
click at [337, 598] on div "Get" at bounding box center [338, 603] width 69 height 23
click at [547, 598] on div "Get" at bounding box center [567, 603] width 69 height 23
click at [689, 606] on div "Get" at bounding box center [681, 603] width 69 height 23
click at [909, 599] on div "Get" at bounding box center [910, 603] width 69 height 23
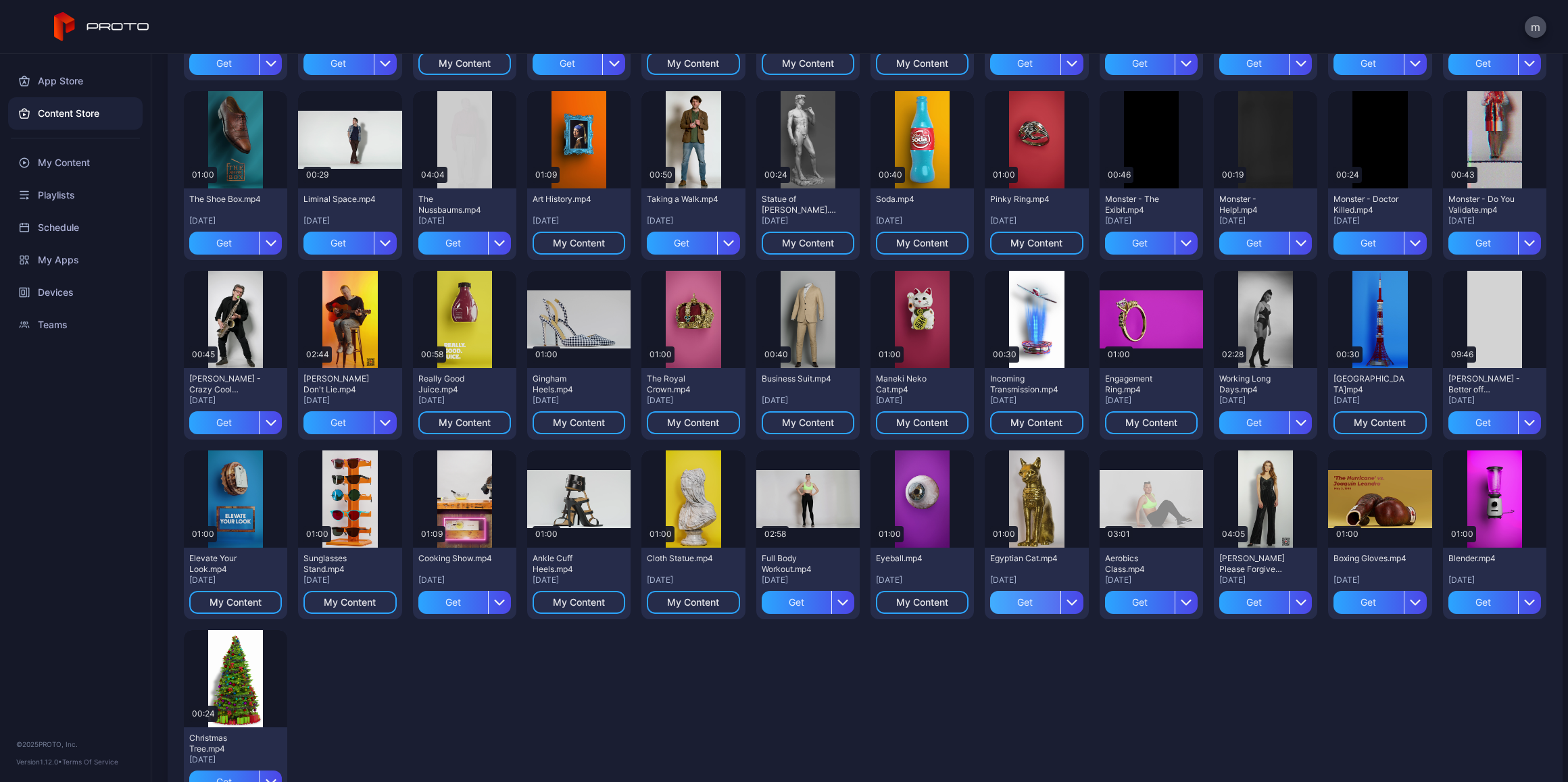
click at [1022, 601] on div "Get" at bounding box center [1025, 603] width 69 height 23
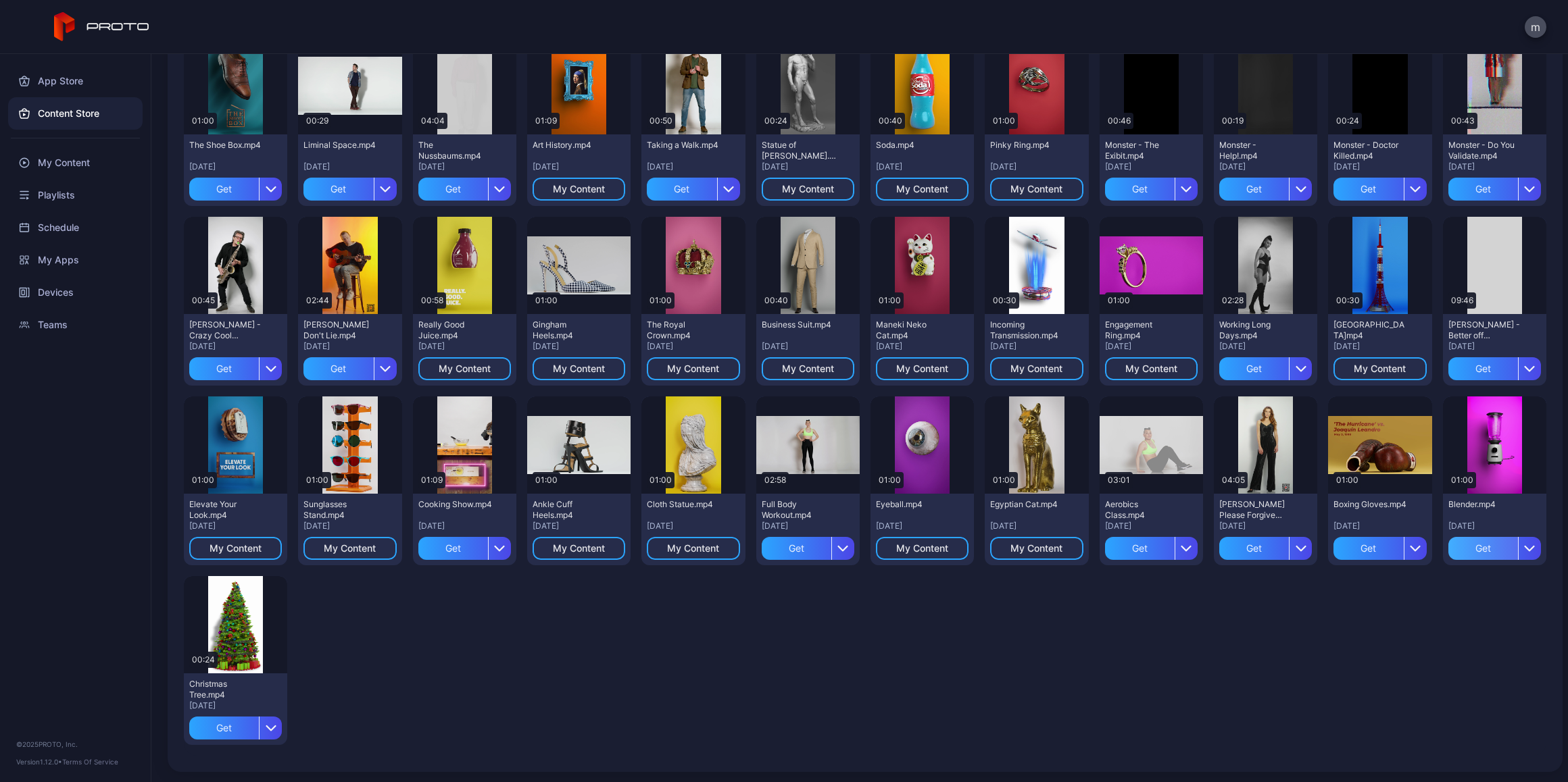
click at [1448, 544] on div "Get" at bounding box center [1482, 549] width 69 height 23
click at [65, 160] on div "My Content" at bounding box center [75, 163] width 135 height 33
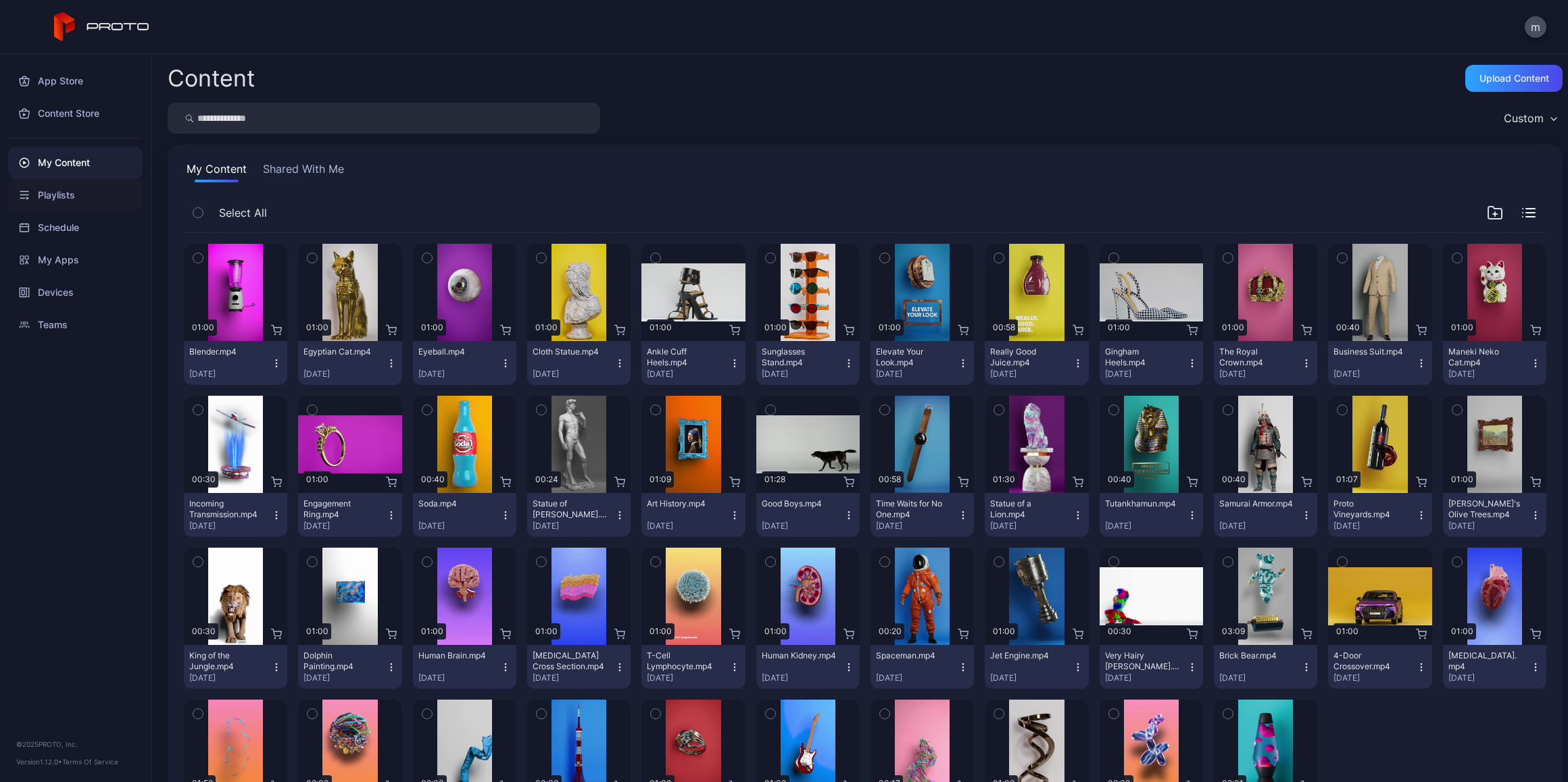
click at [38, 194] on div "Playlists" at bounding box center [75, 196] width 135 height 33
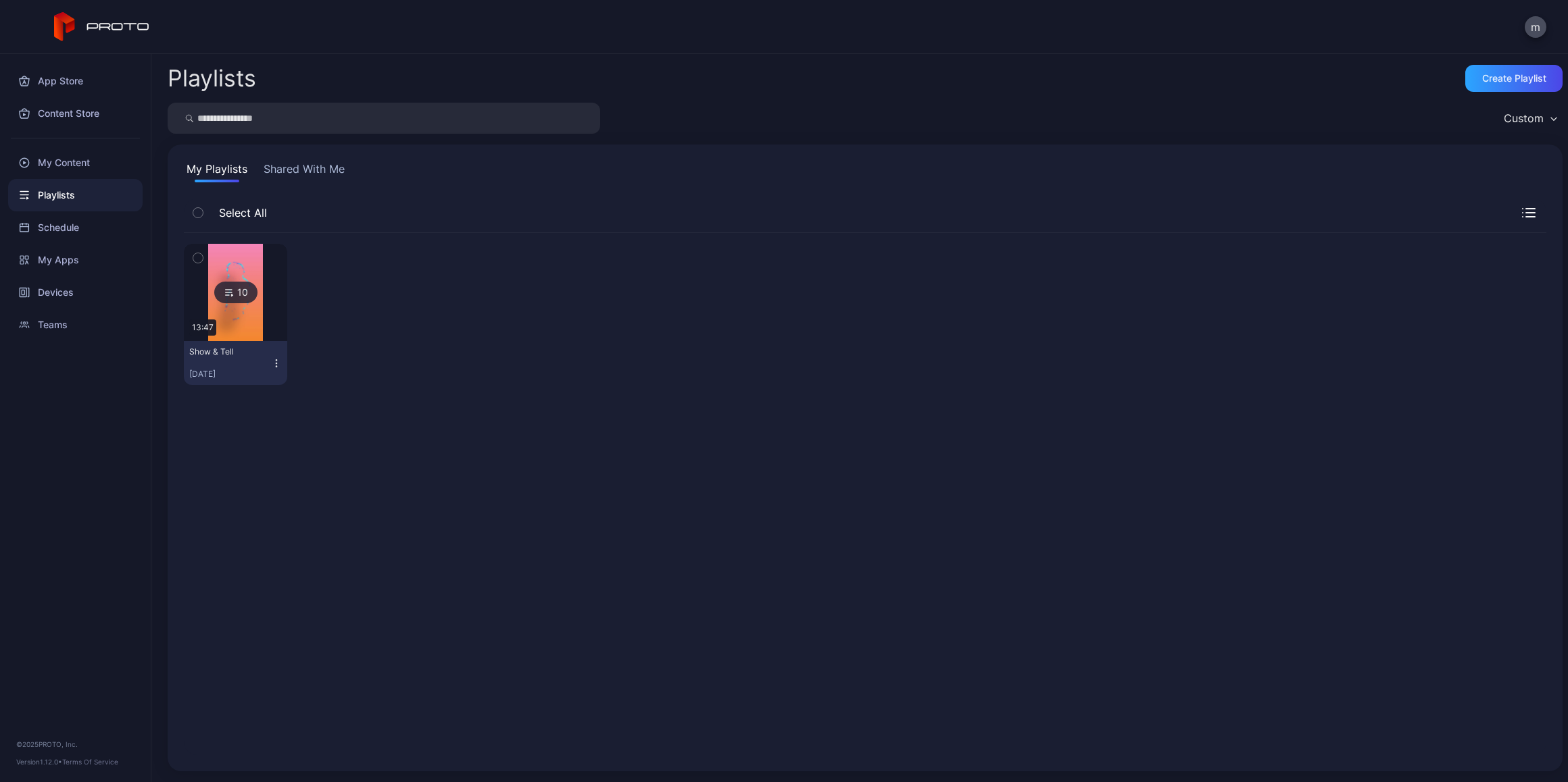
click at [275, 352] on button "Show & Tell [DATE]" at bounding box center [235, 363] width 103 height 44
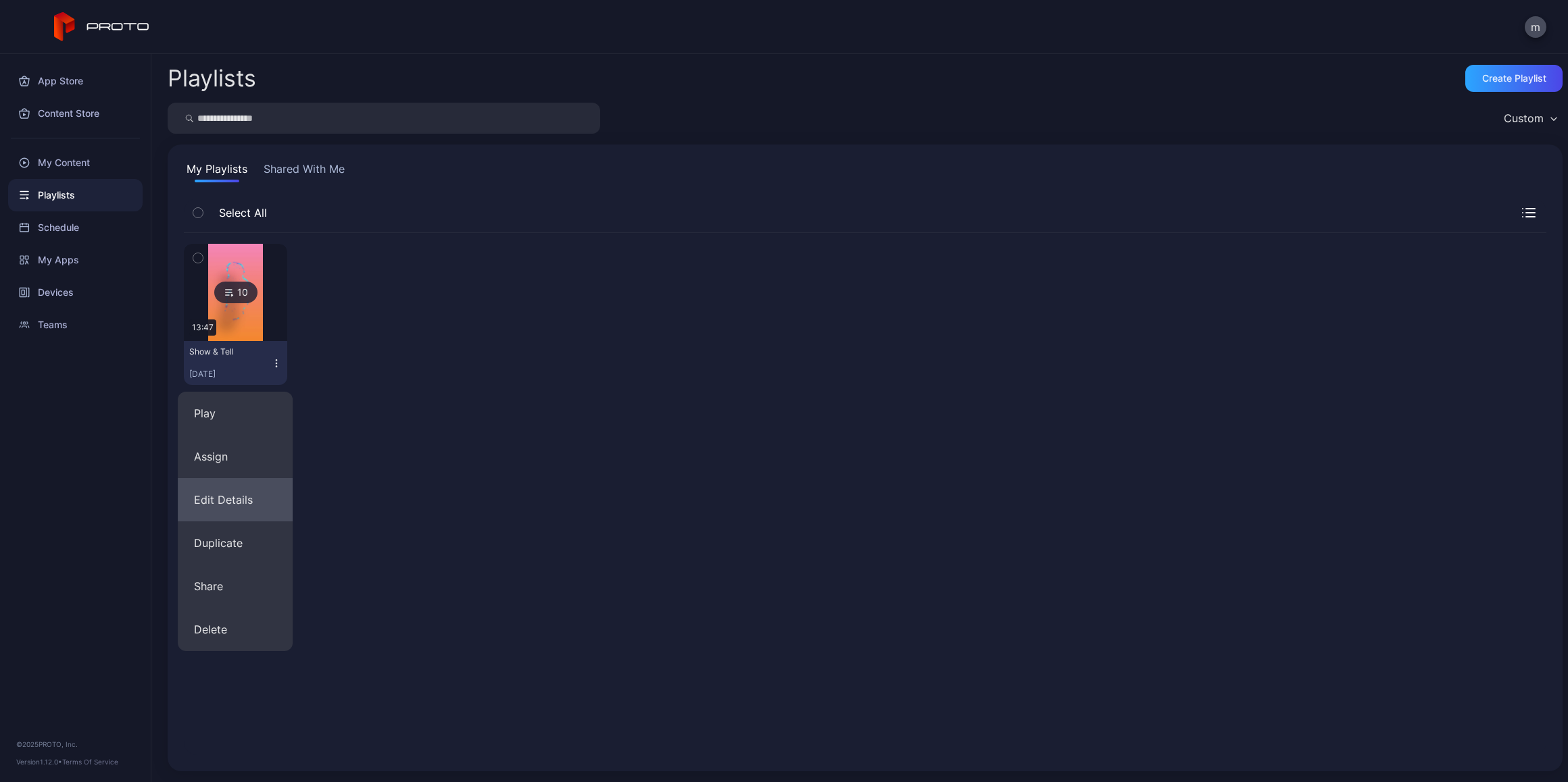
click at [227, 497] on button "Edit Details" at bounding box center [235, 500] width 115 height 43
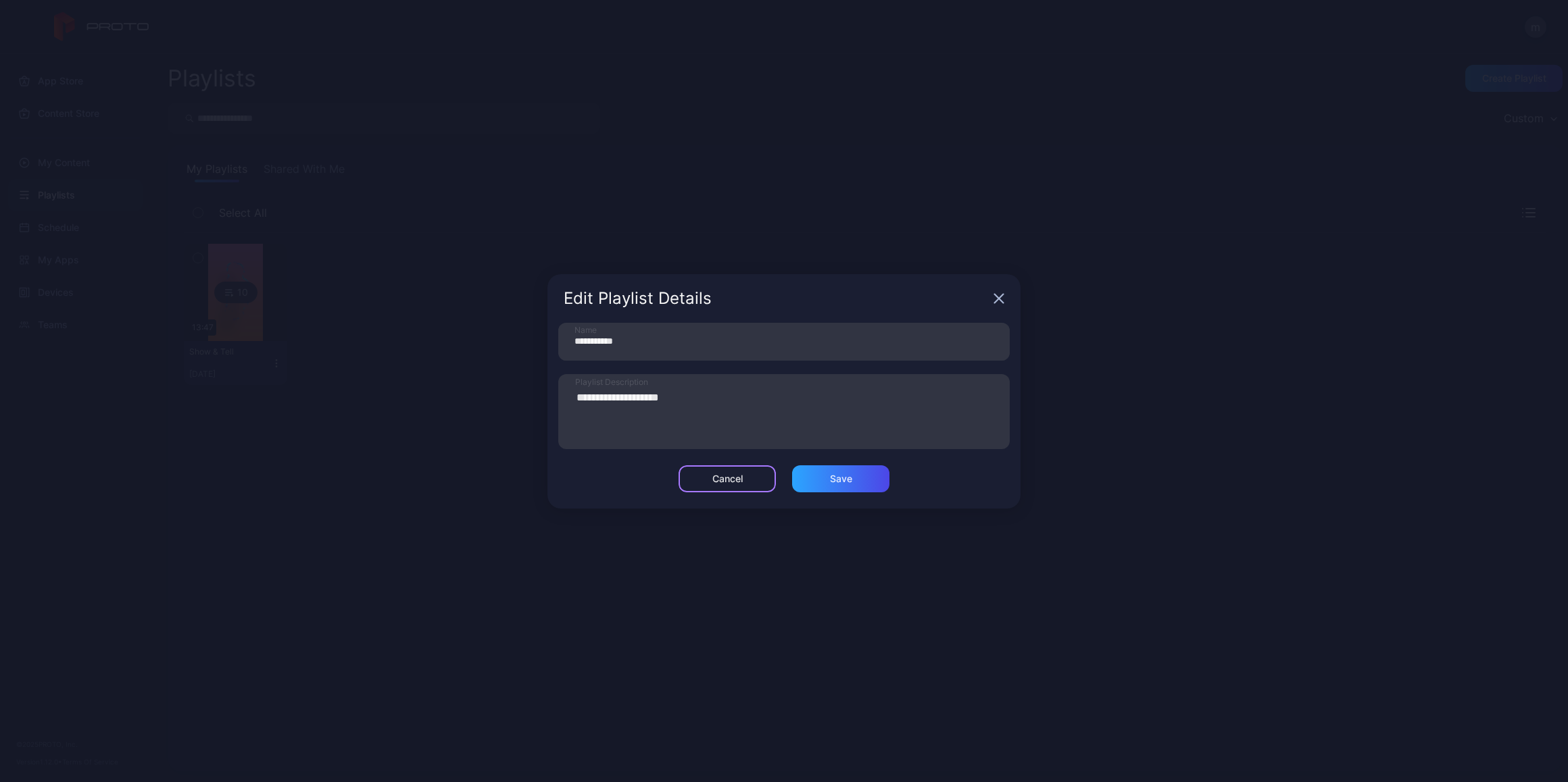
click at [728, 475] on div "Cancel" at bounding box center [727, 479] width 31 height 11
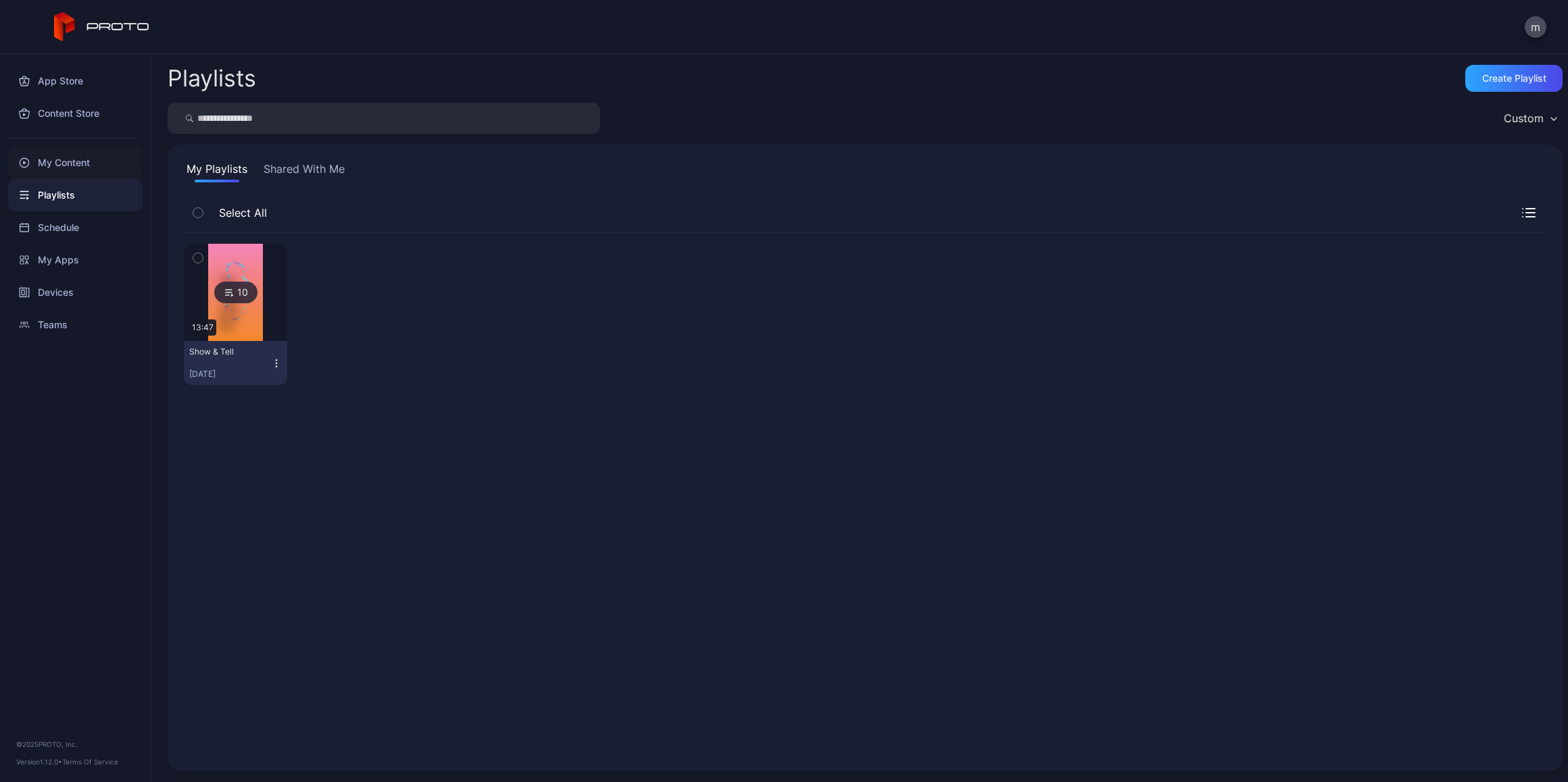
click at [73, 159] on div "My Content" at bounding box center [75, 163] width 135 height 33
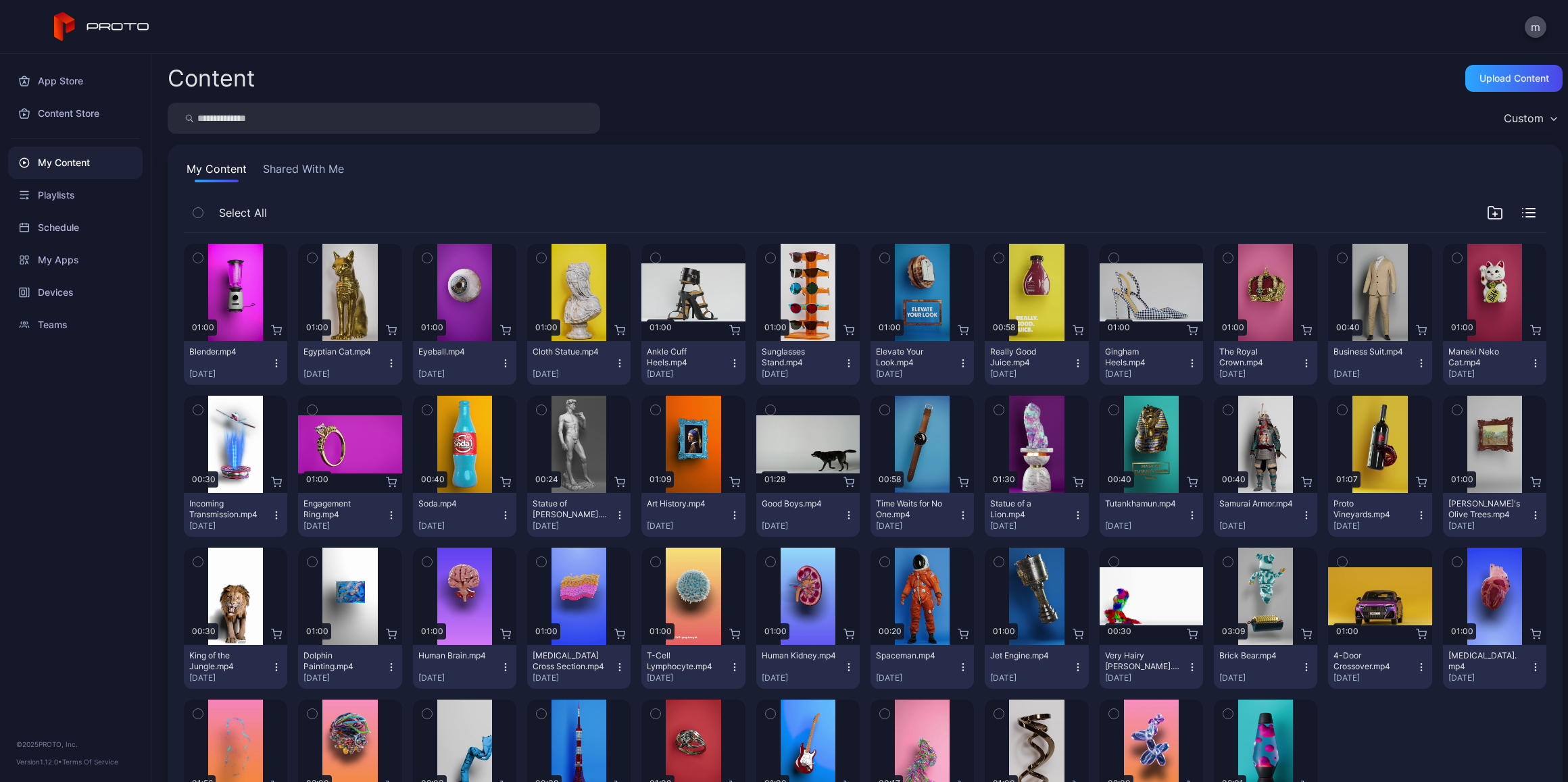
click at [195, 213] on icon "button" at bounding box center [198, 212] width 10 height 14
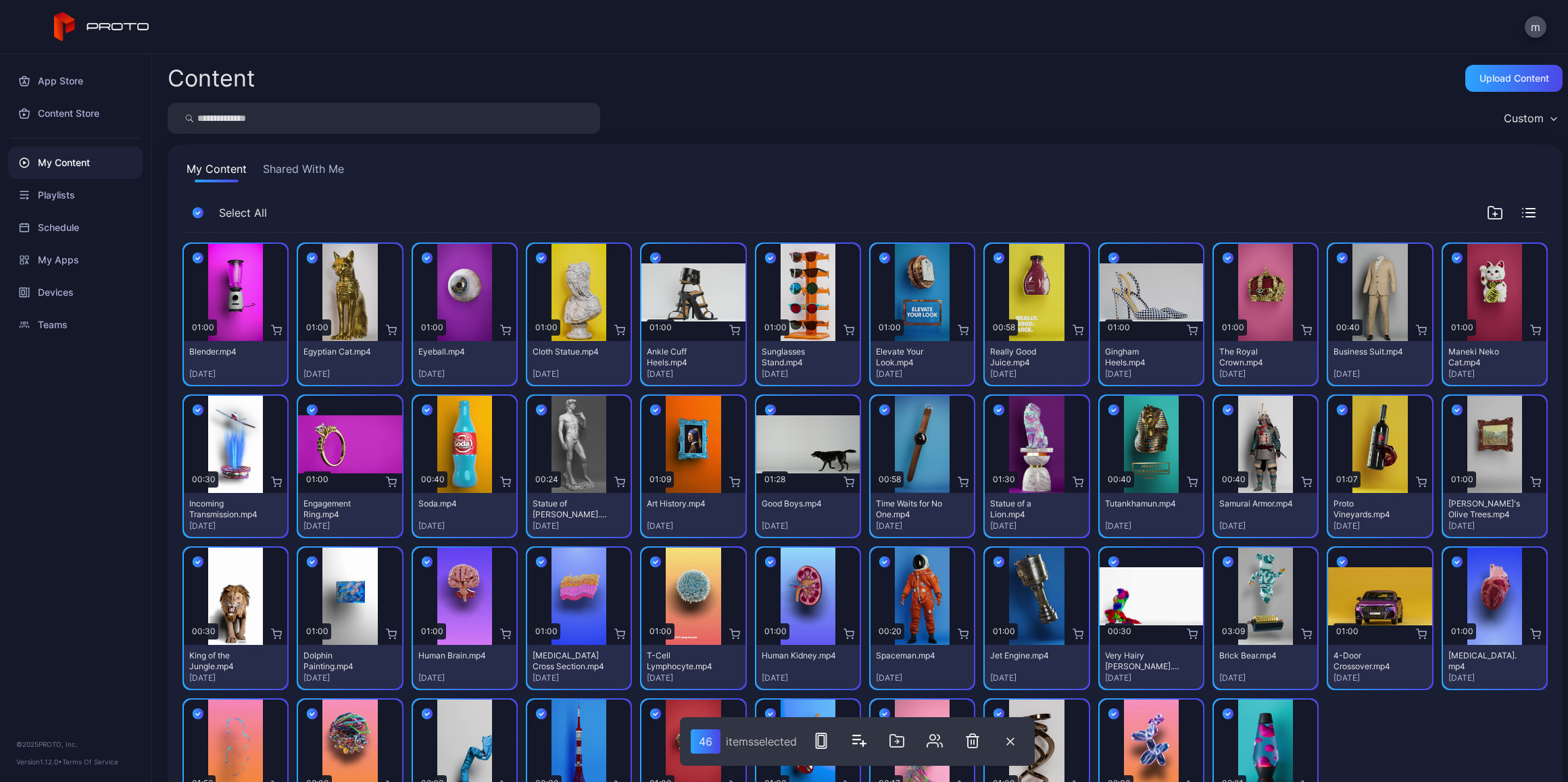
click at [1550, 118] on icon "button" at bounding box center [1553, 118] width 7 height 4
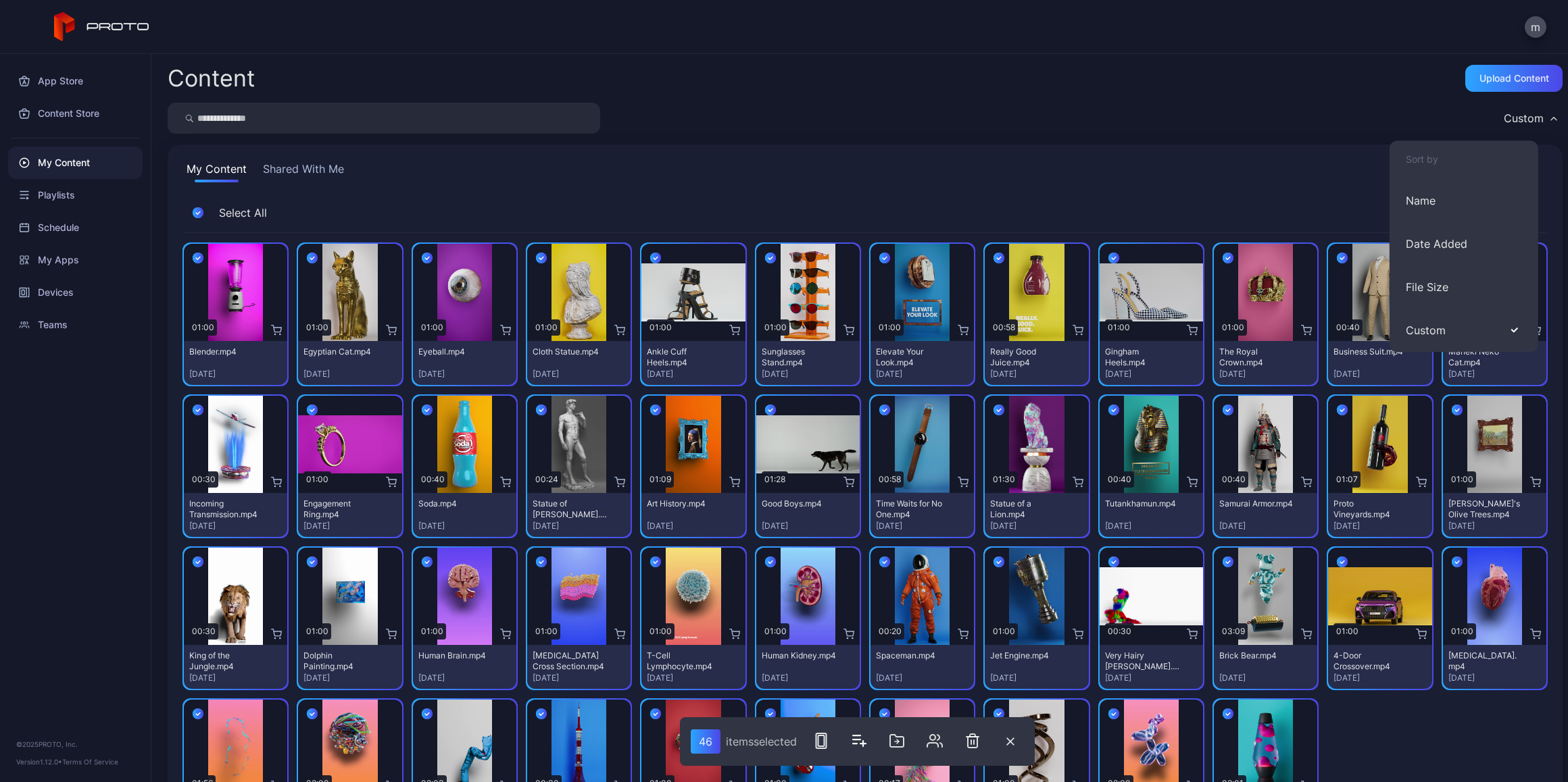
scroll to position [96, 0]
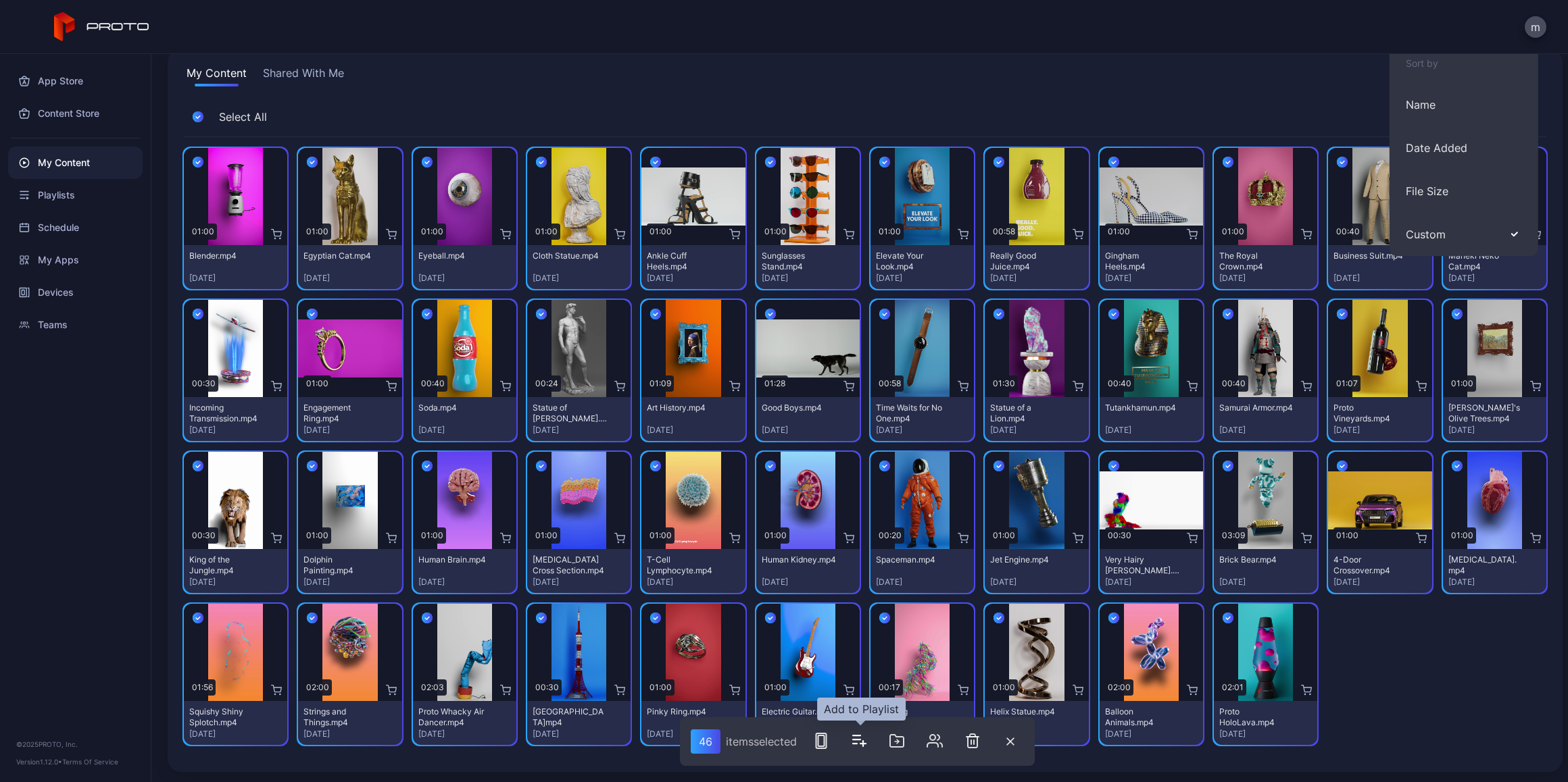
click at [857, 740] on icon "button" at bounding box center [856, 740] width 8 height 0
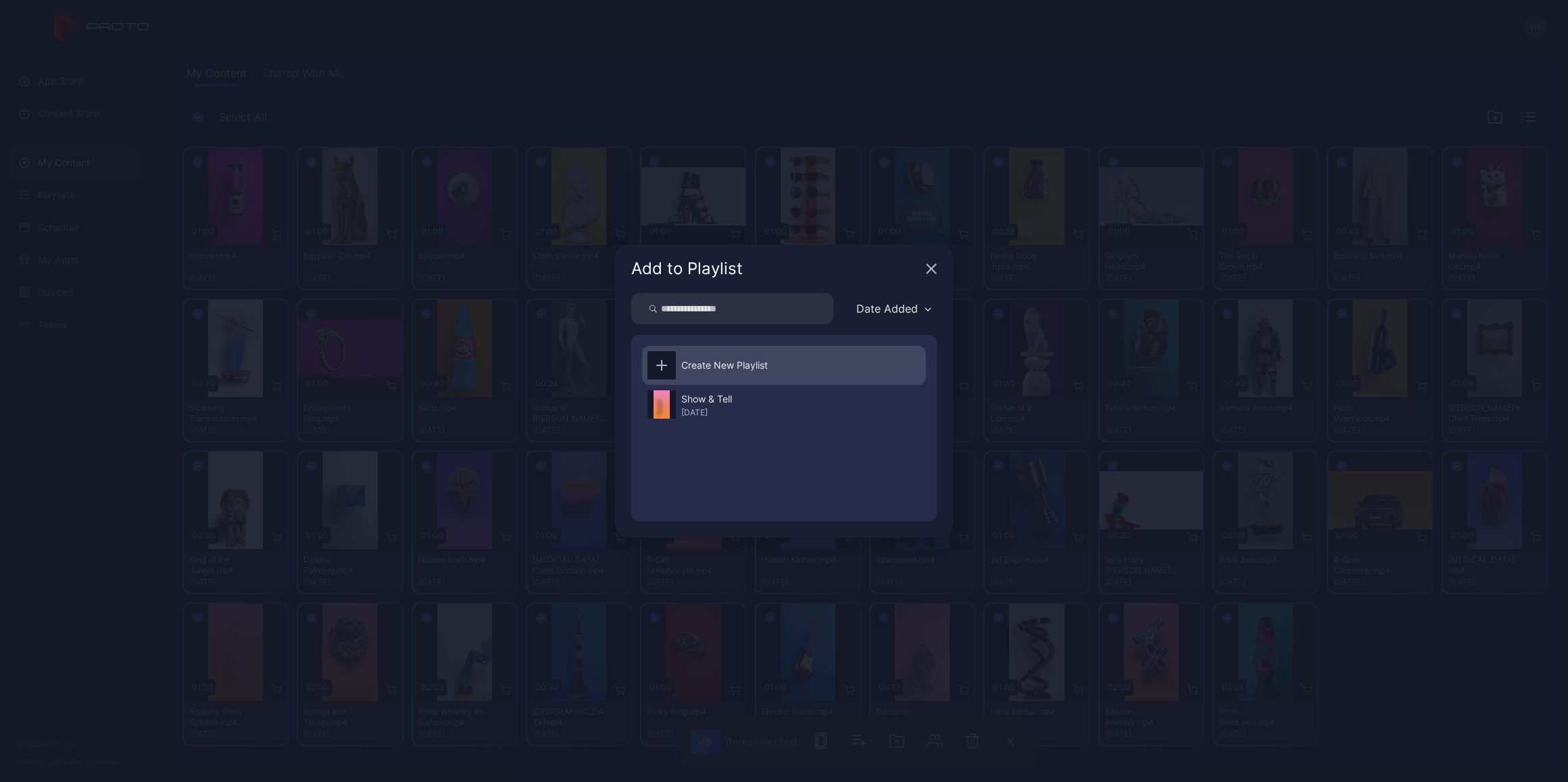
click at [659, 363] on icon at bounding box center [661, 365] width 11 height 11
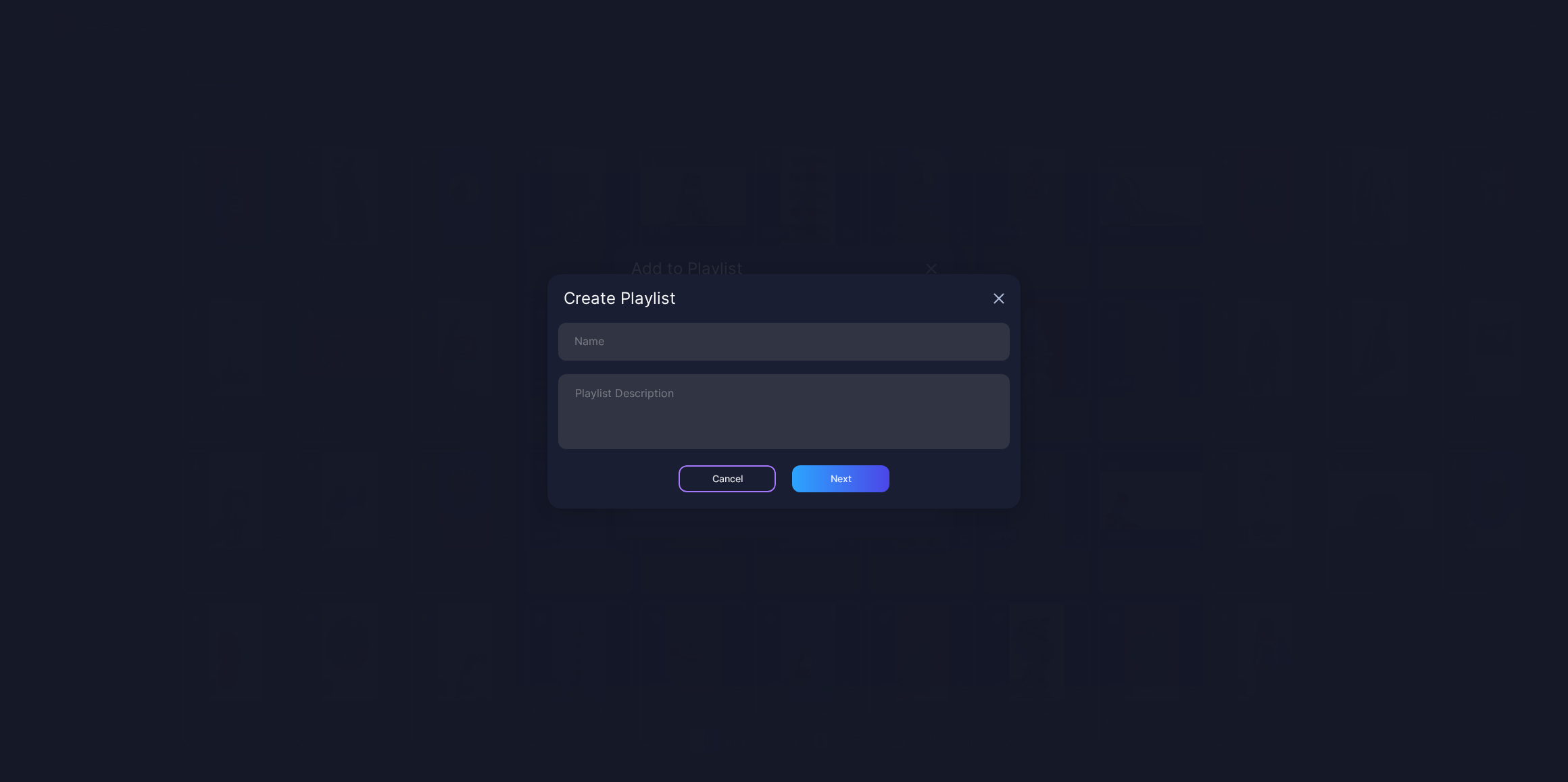
click at [757, 467] on div "Cancel" at bounding box center [726, 479] width 97 height 27
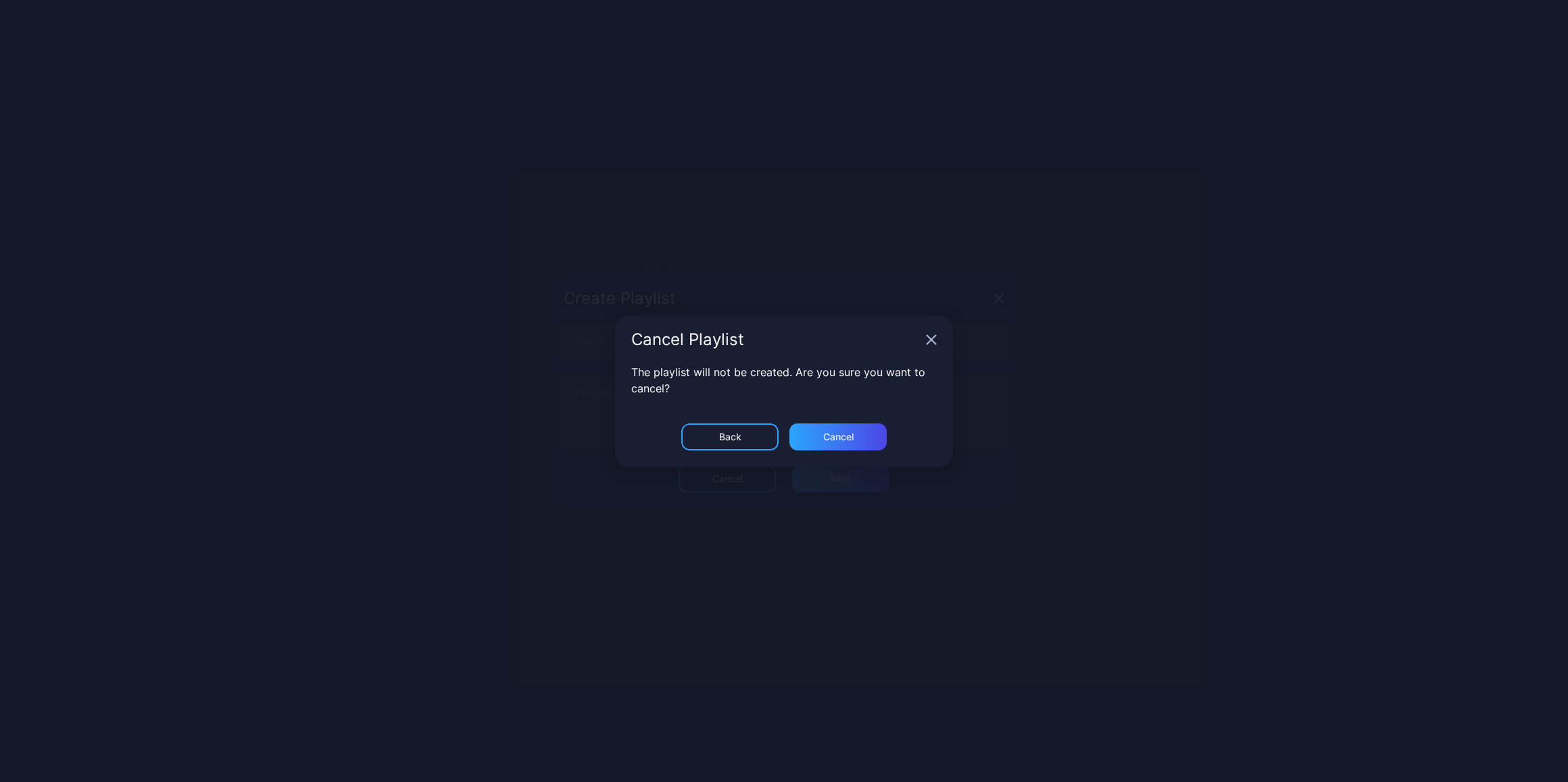
click at [936, 274] on icon "button" at bounding box center [930, 269] width 11 height 11
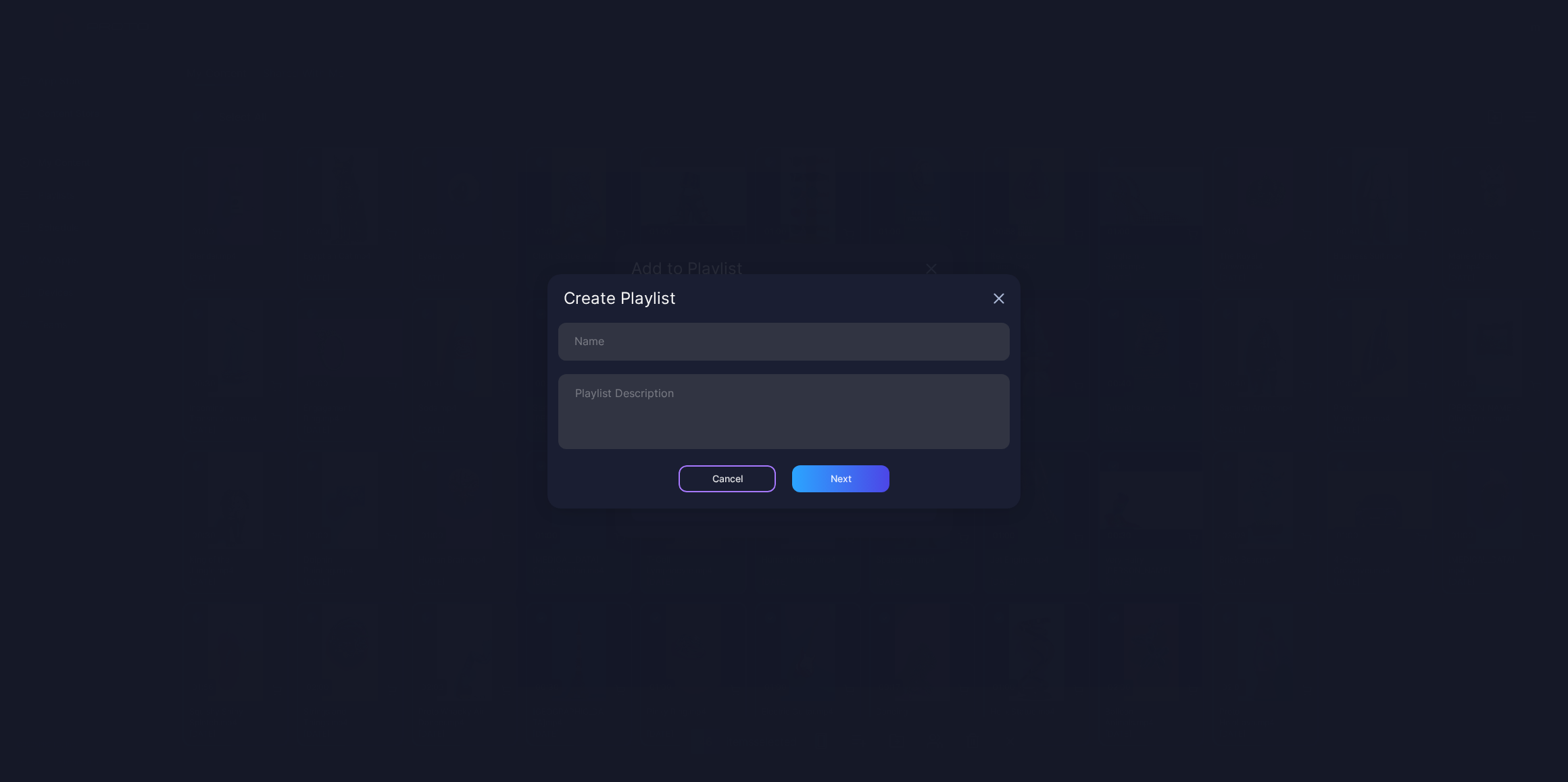
click at [745, 476] on div "Cancel" at bounding box center [726, 479] width 97 height 27
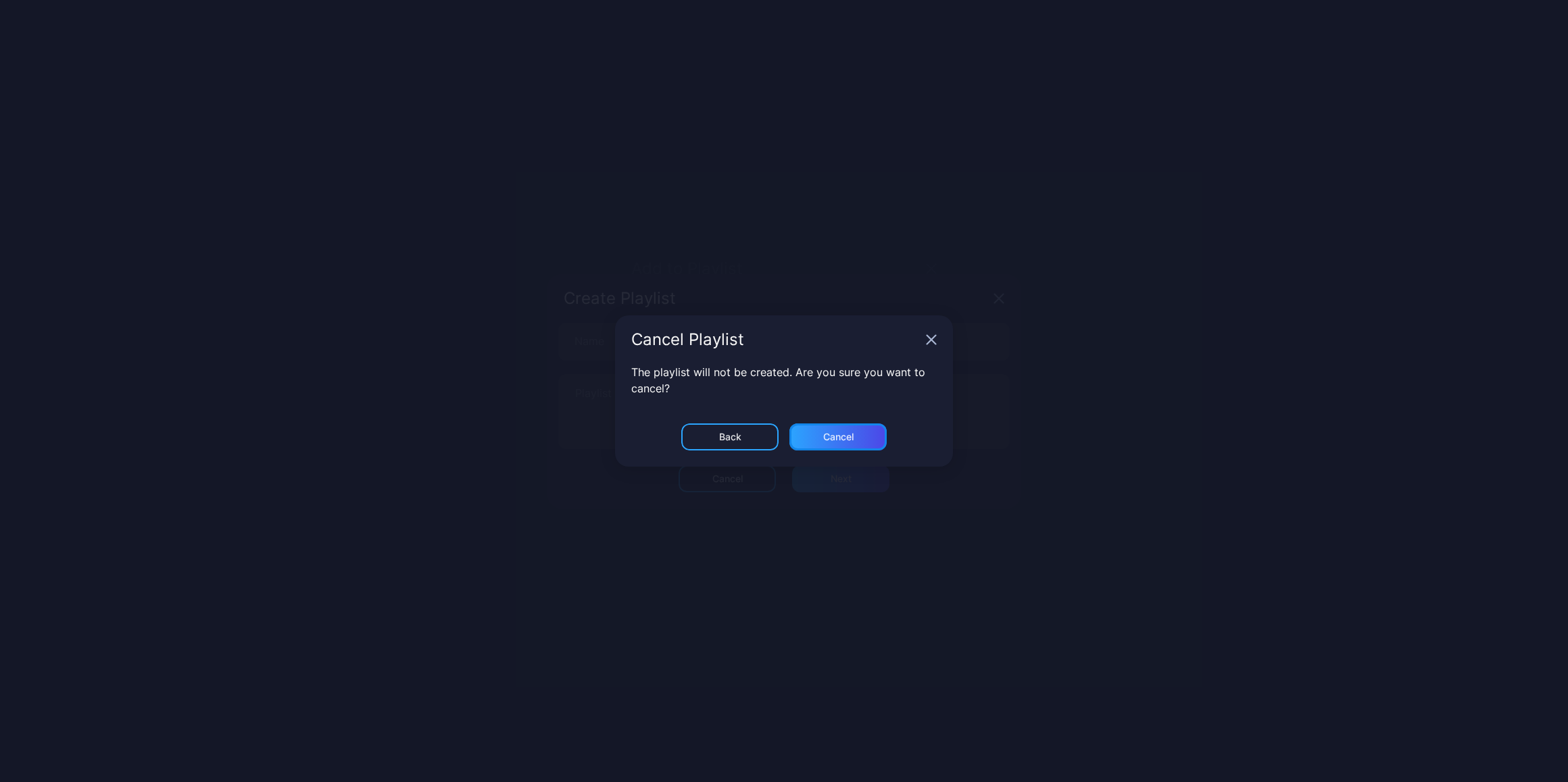
click at [816, 429] on div "Cancel" at bounding box center [837, 437] width 97 height 27
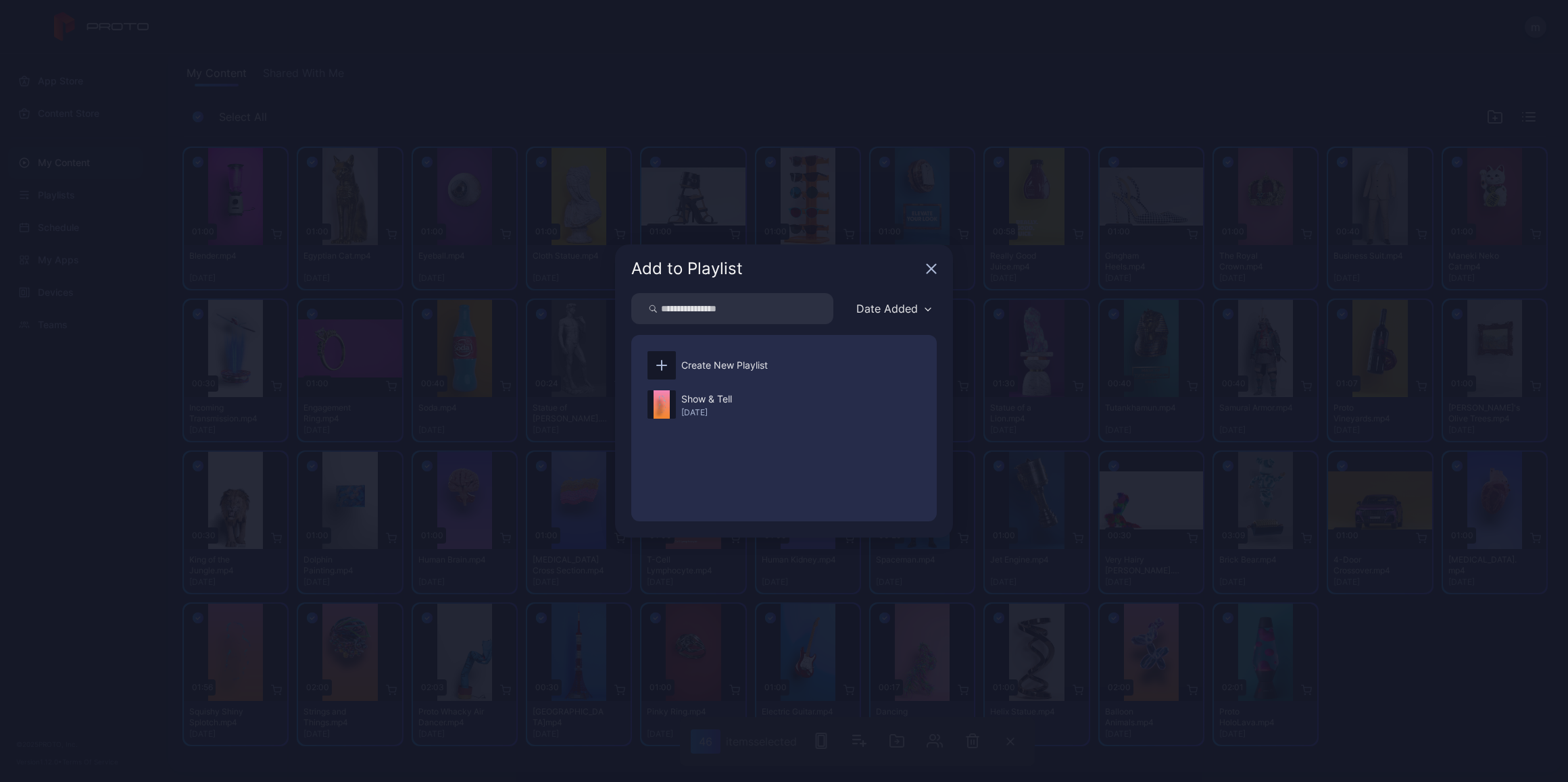
click at [931, 264] on icon "button" at bounding box center [930, 269] width 11 height 11
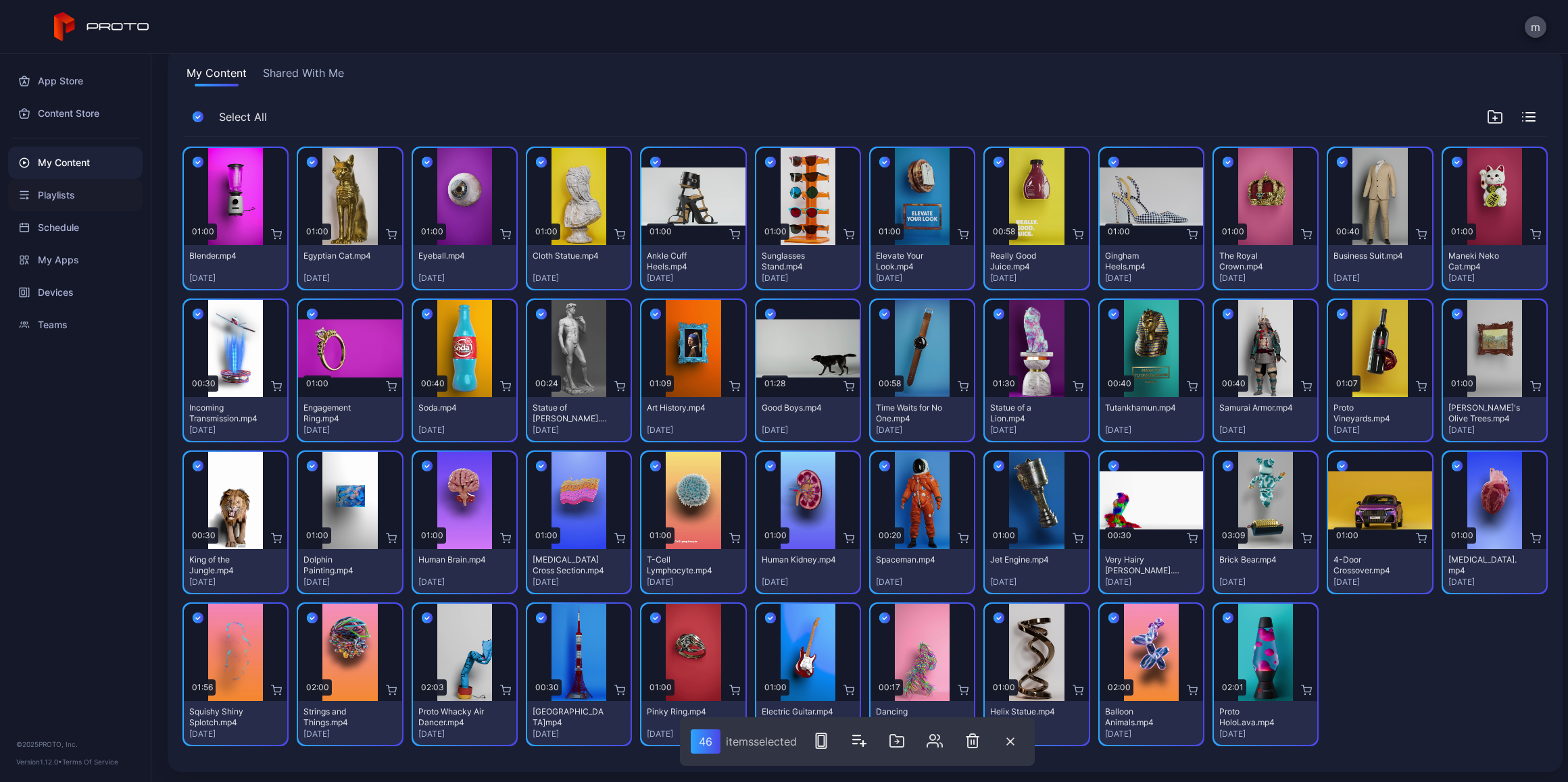
click at [63, 196] on div "Playlists" at bounding box center [75, 196] width 135 height 33
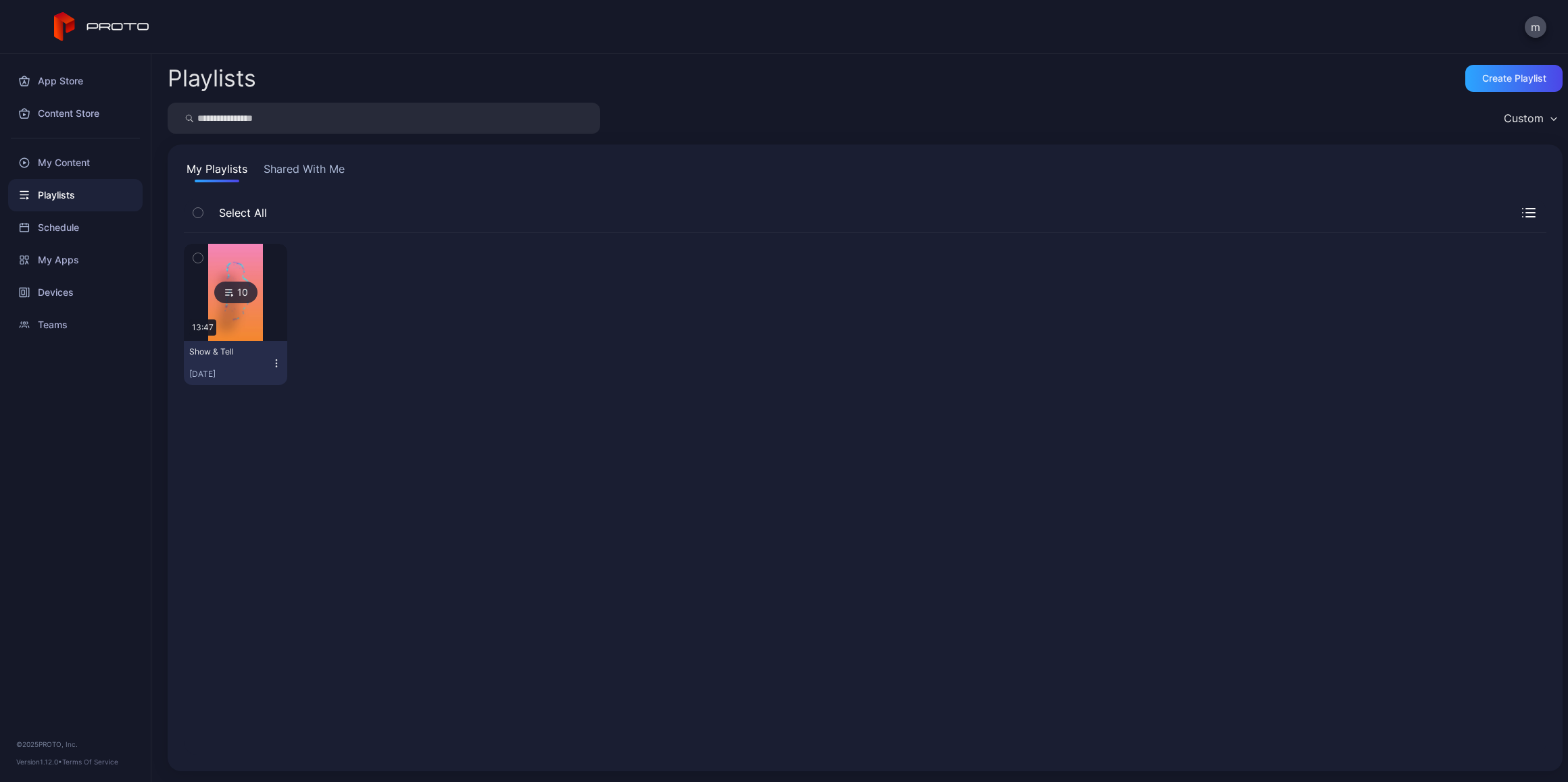
click at [194, 212] on icon "button" at bounding box center [198, 212] width 10 height 14
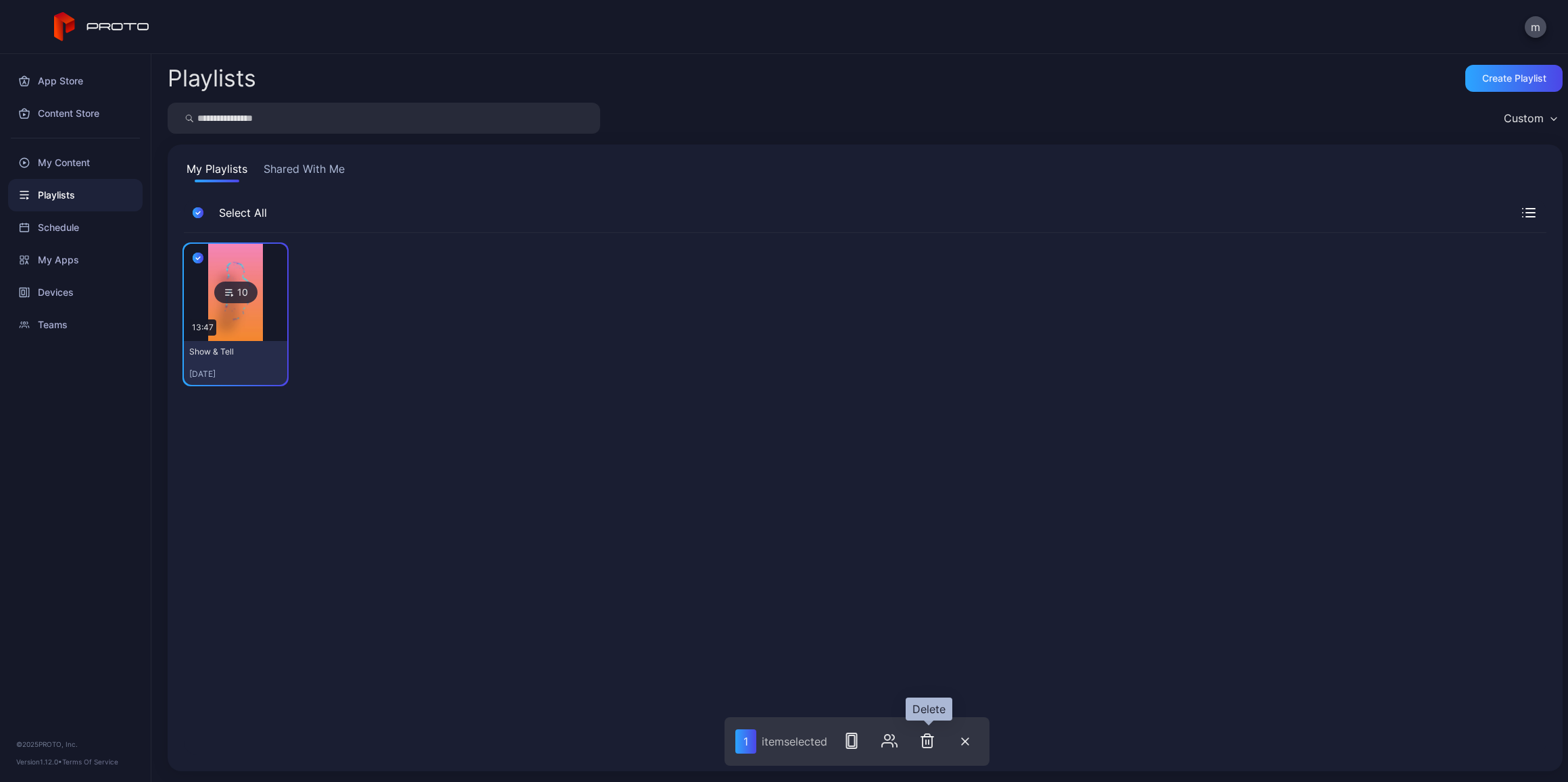
click at [929, 740] on icon "button" at bounding box center [927, 741] width 16 height 16
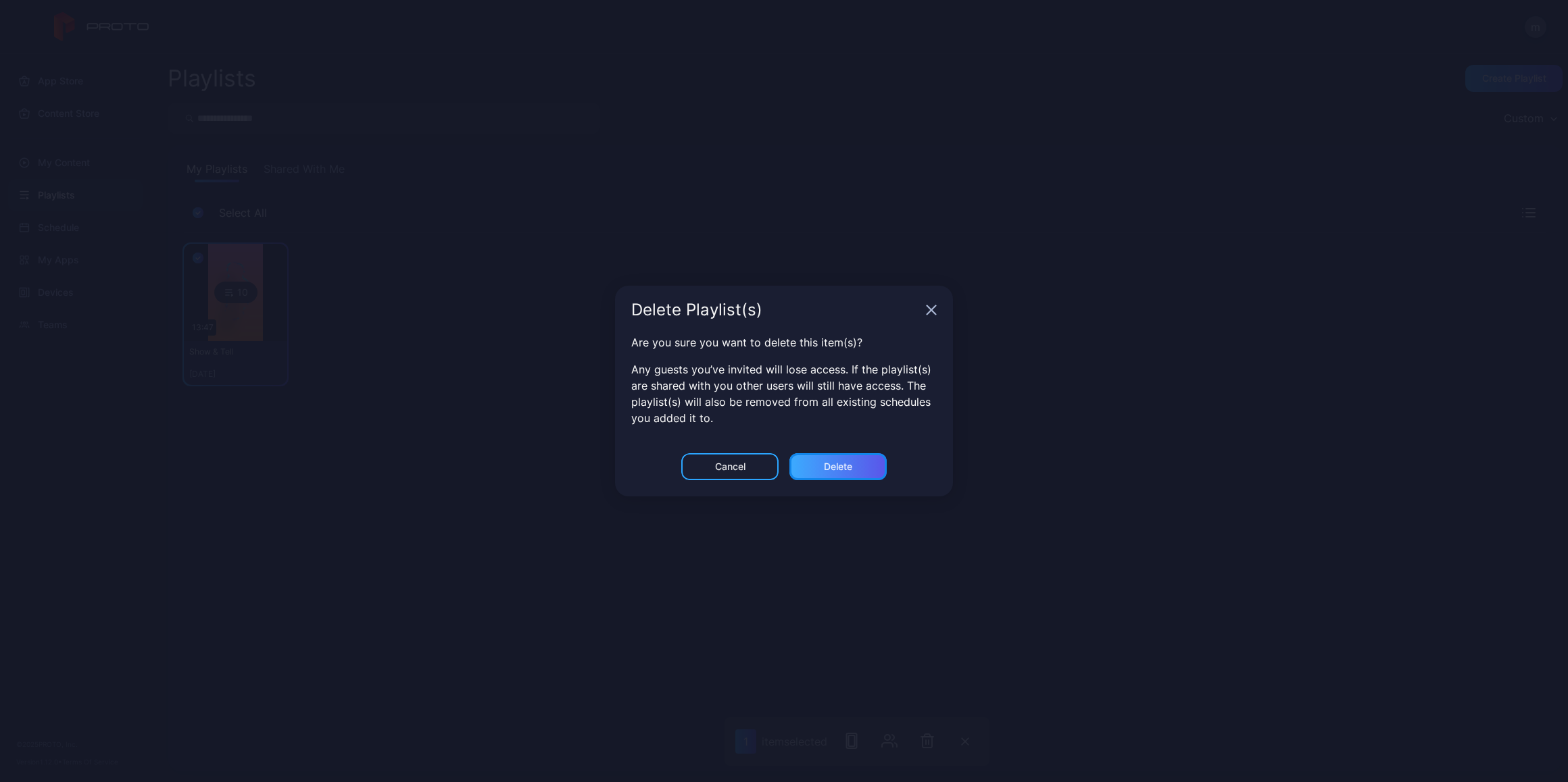
click at [812, 461] on div "Delete" at bounding box center [837, 467] width 97 height 27
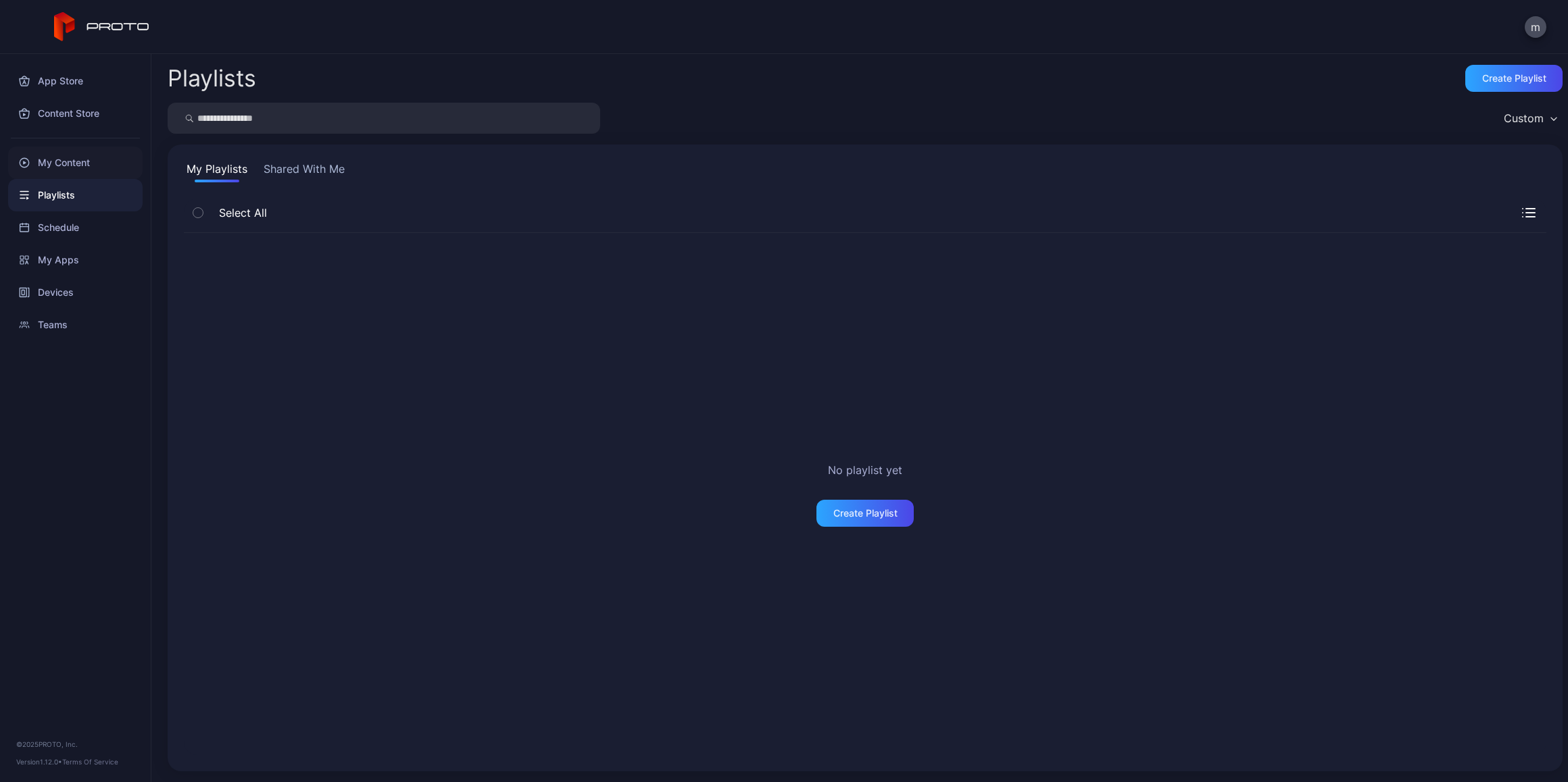
click at [63, 160] on div "My Content" at bounding box center [75, 163] width 135 height 33
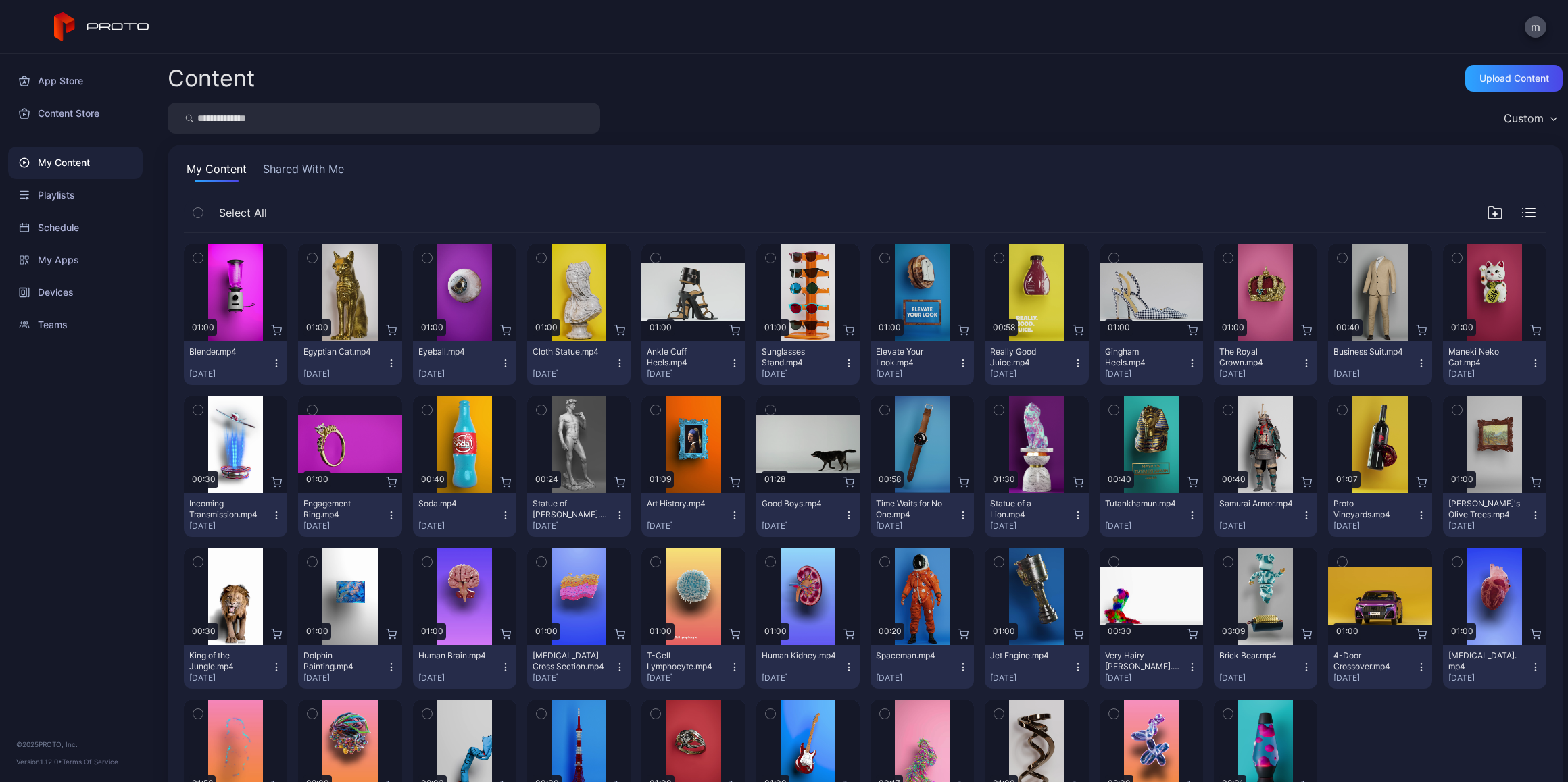
click at [241, 211] on span "Select All" at bounding box center [243, 213] width 48 height 16
click at [194, 215] on icon "button" at bounding box center [198, 212] width 10 height 14
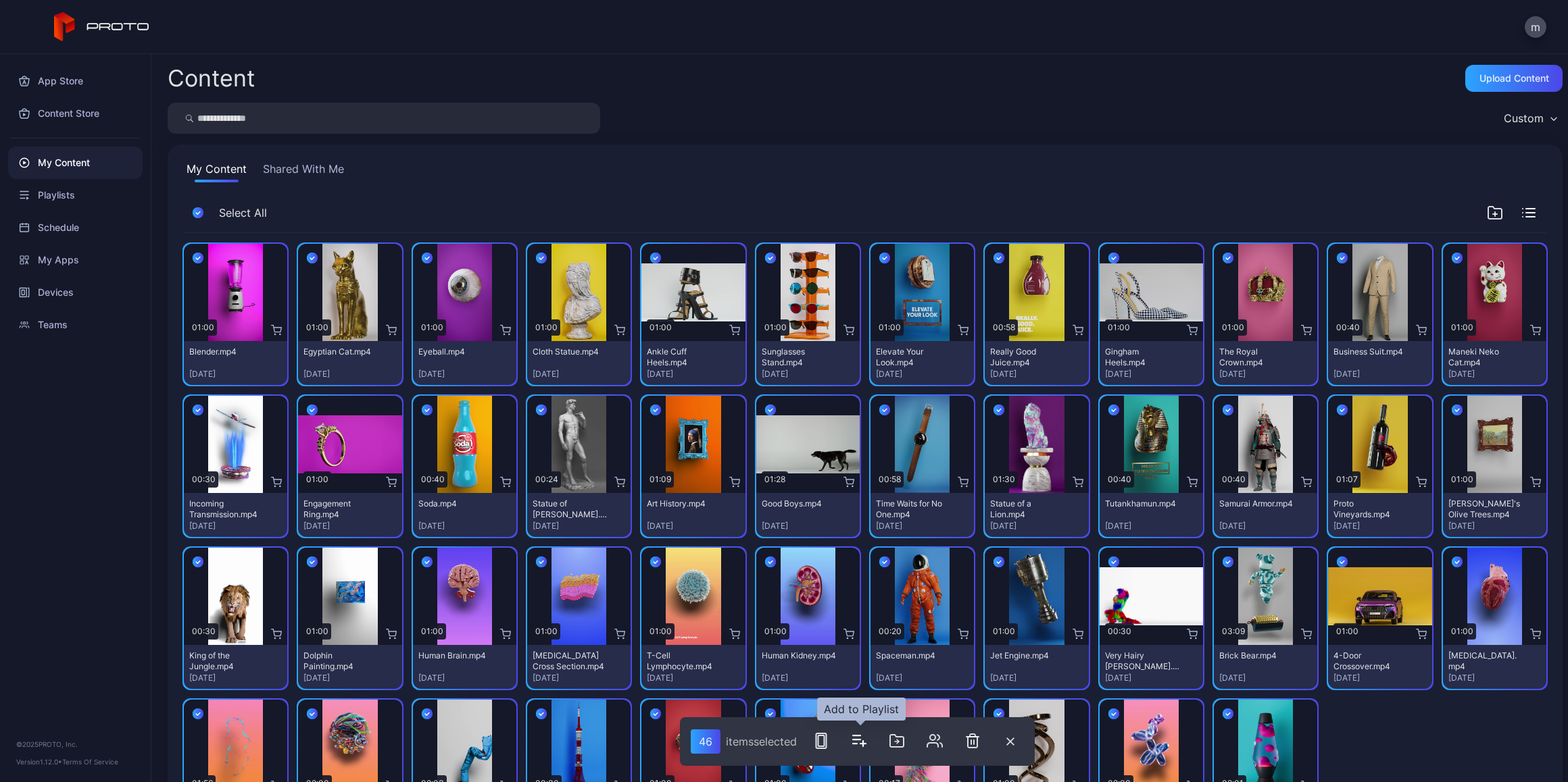
click at [865, 741] on icon "button" at bounding box center [858, 741] width 16 height 16
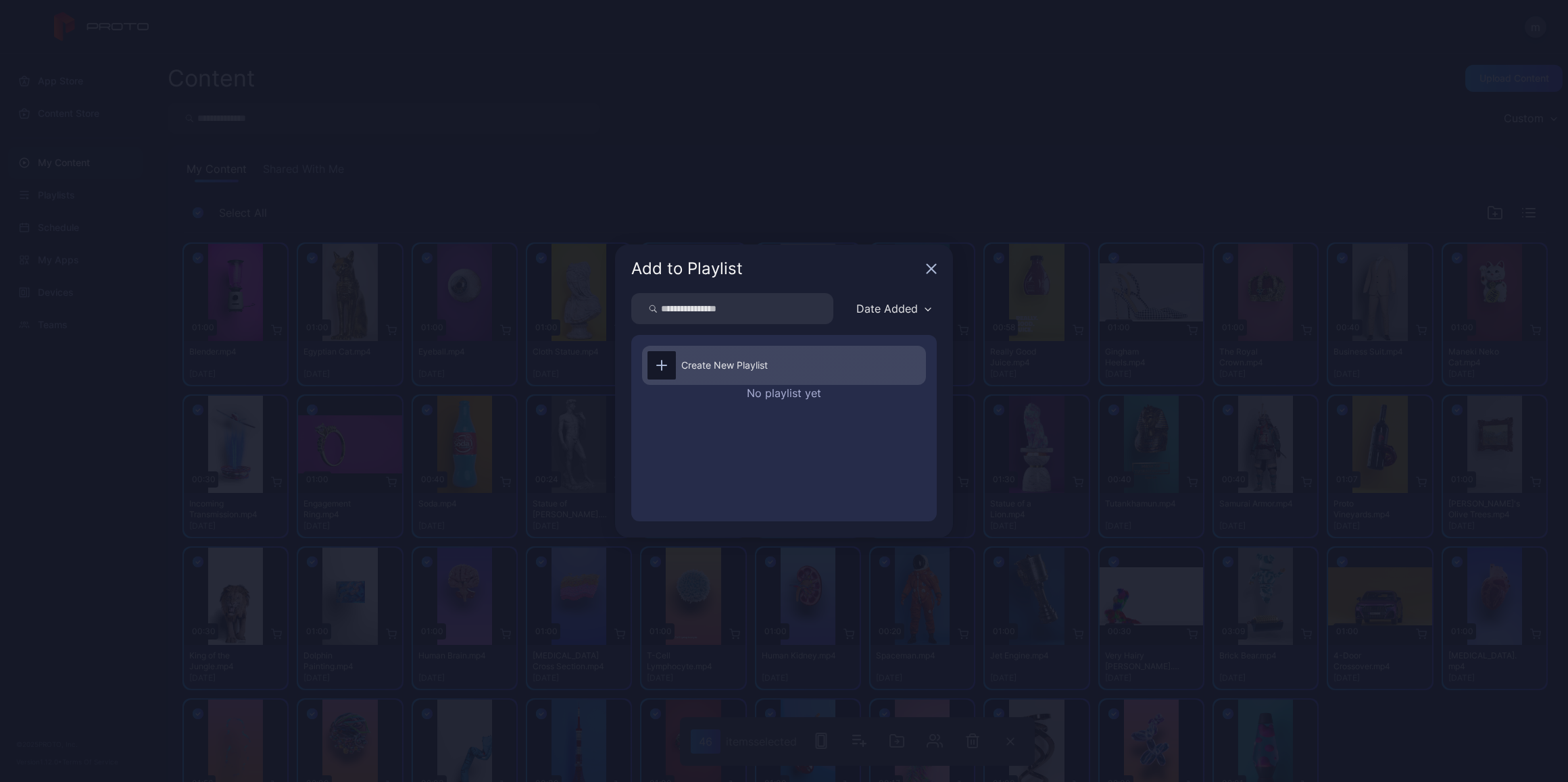
click at [664, 366] on icon at bounding box center [662, 366] width 10 height 0
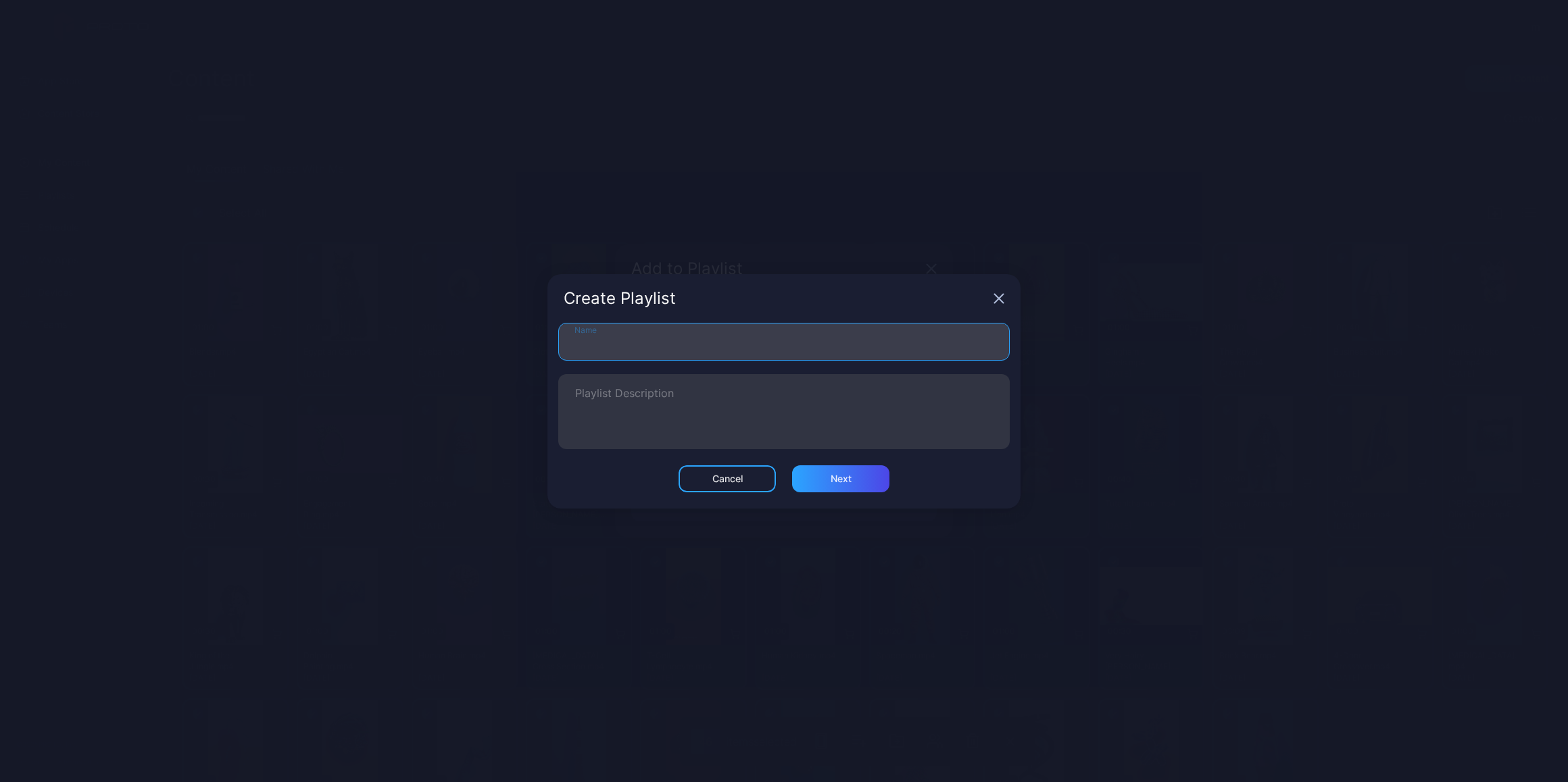
click at [663, 349] on input "Name" at bounding box center [783, 341] width 452 height 38
type input "**********"
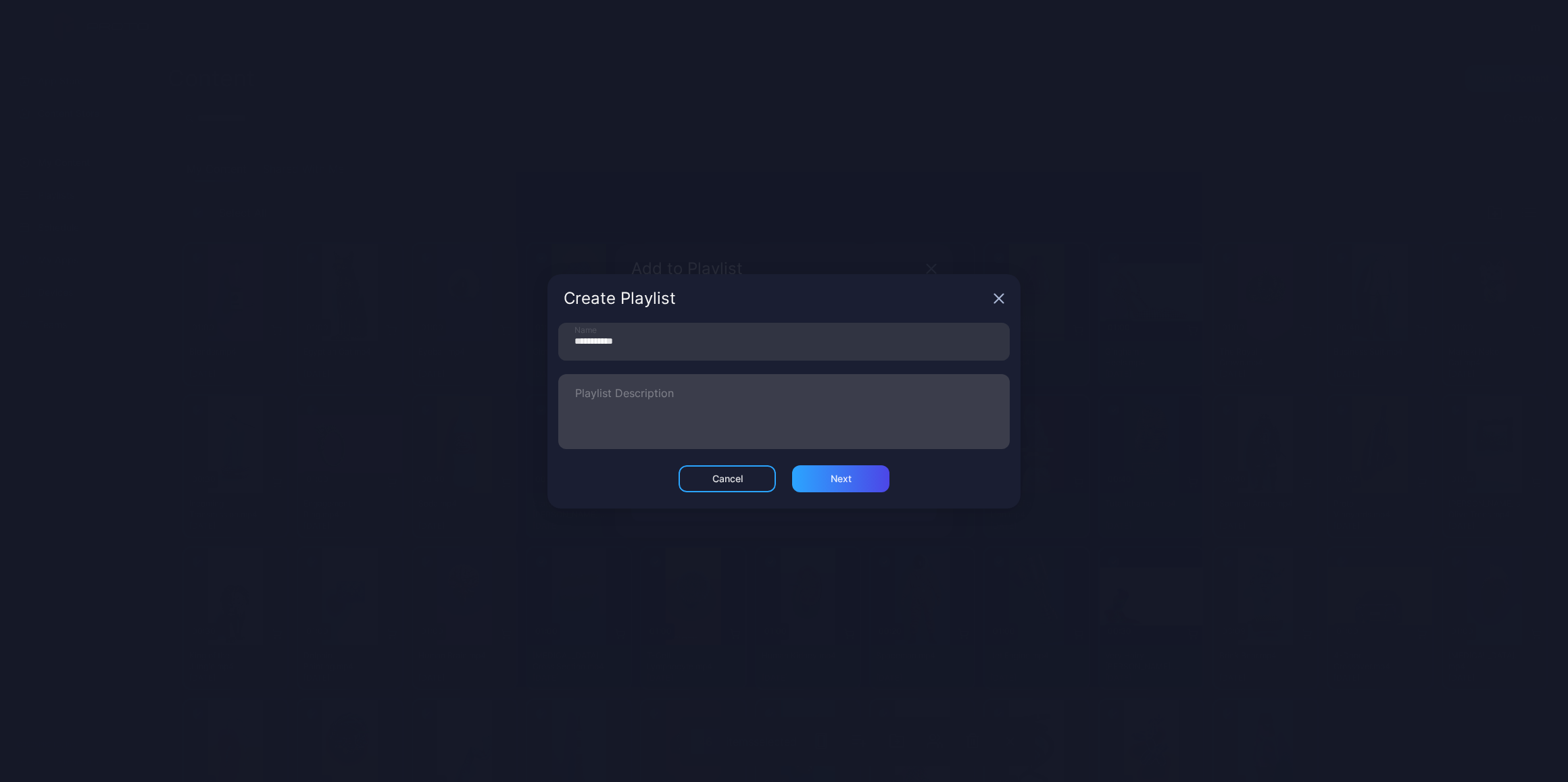
click at [661, 384] on label "Playlist Description" at bounding box center [783, 412] width 452 height 75
click at [661, 388] on textarea "Playlist Description" at bounding box center [784, 411] width 418 height 46
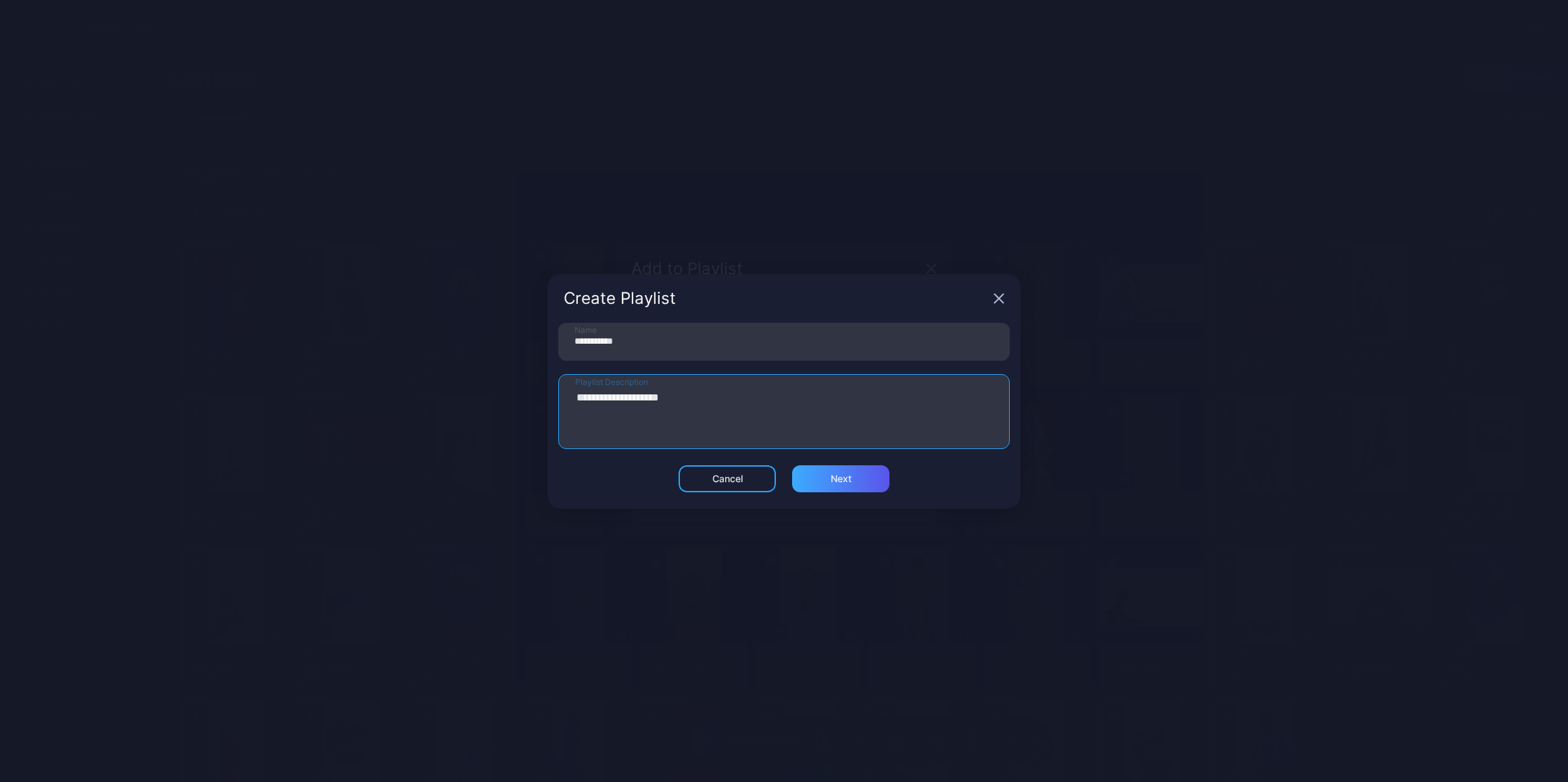
type textarea "**********"
click at [827, 479] on div "Next" at bounding box center [840, 479] width 97 height 27
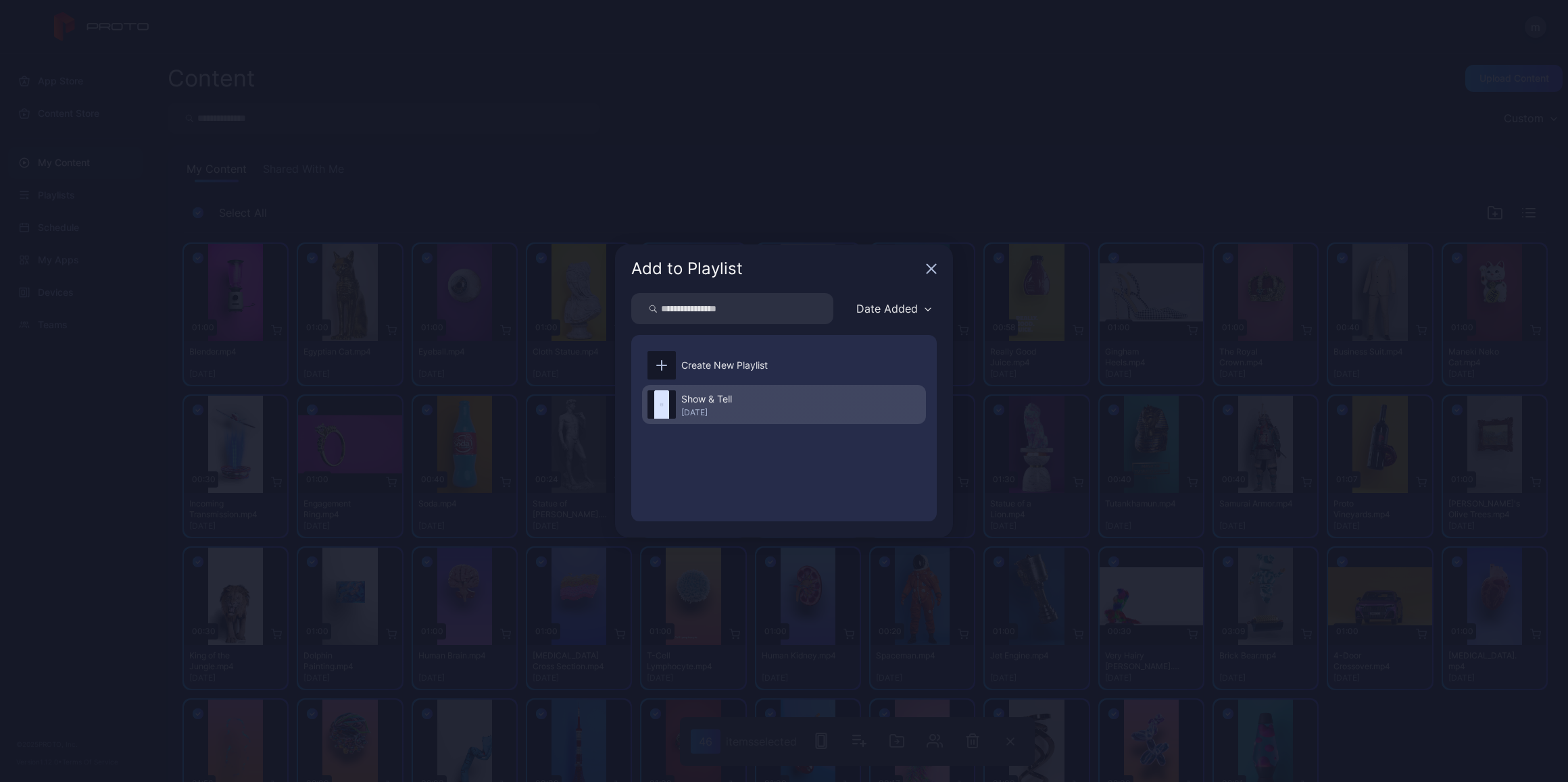
click at [683, 404] on div "Show & Tell" at bounding box center [706, 399] width 51 height 16
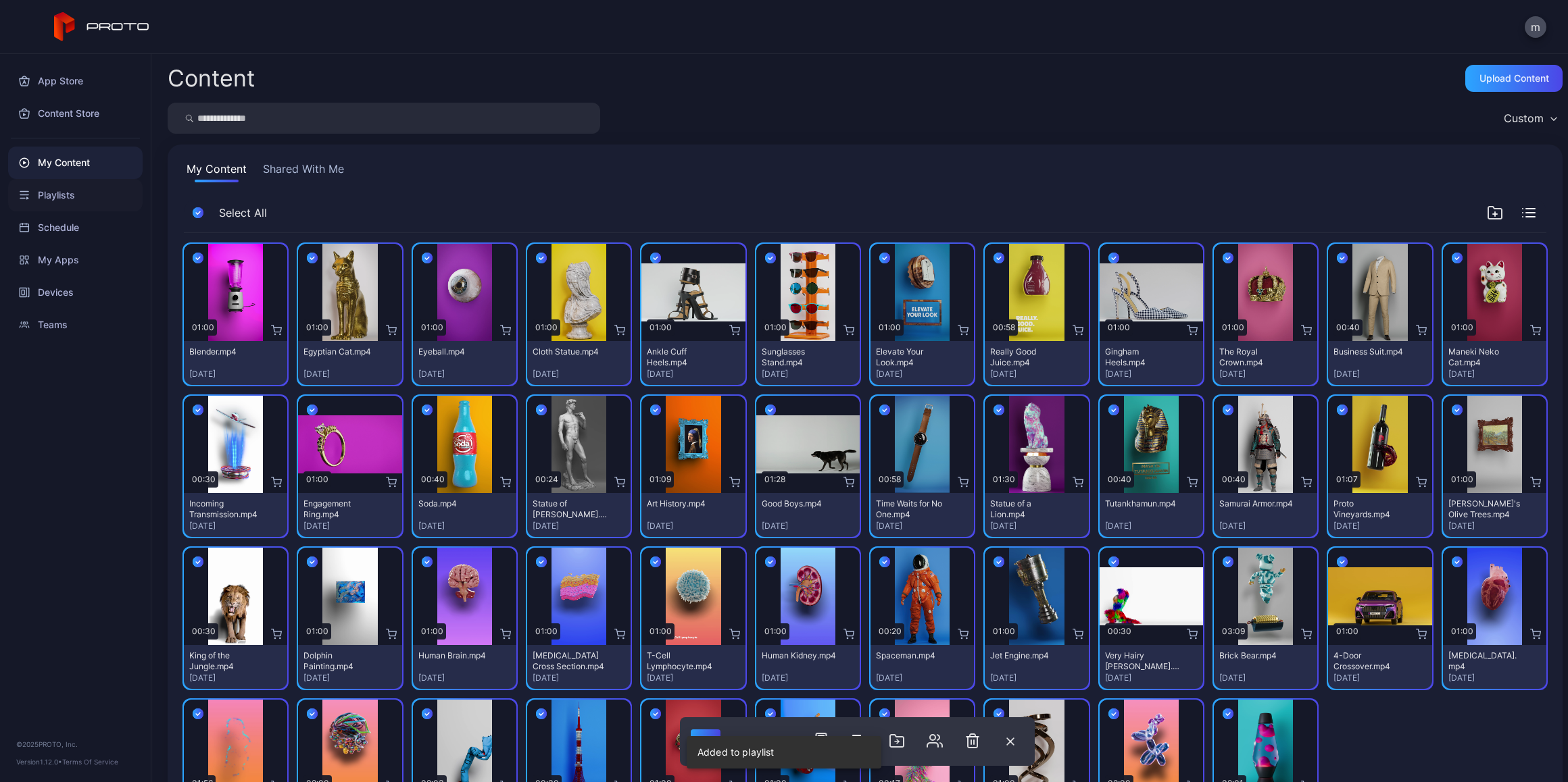
click at [66, 192] on div "Playlists" at bounding box center [75, 196] width 135 height 33
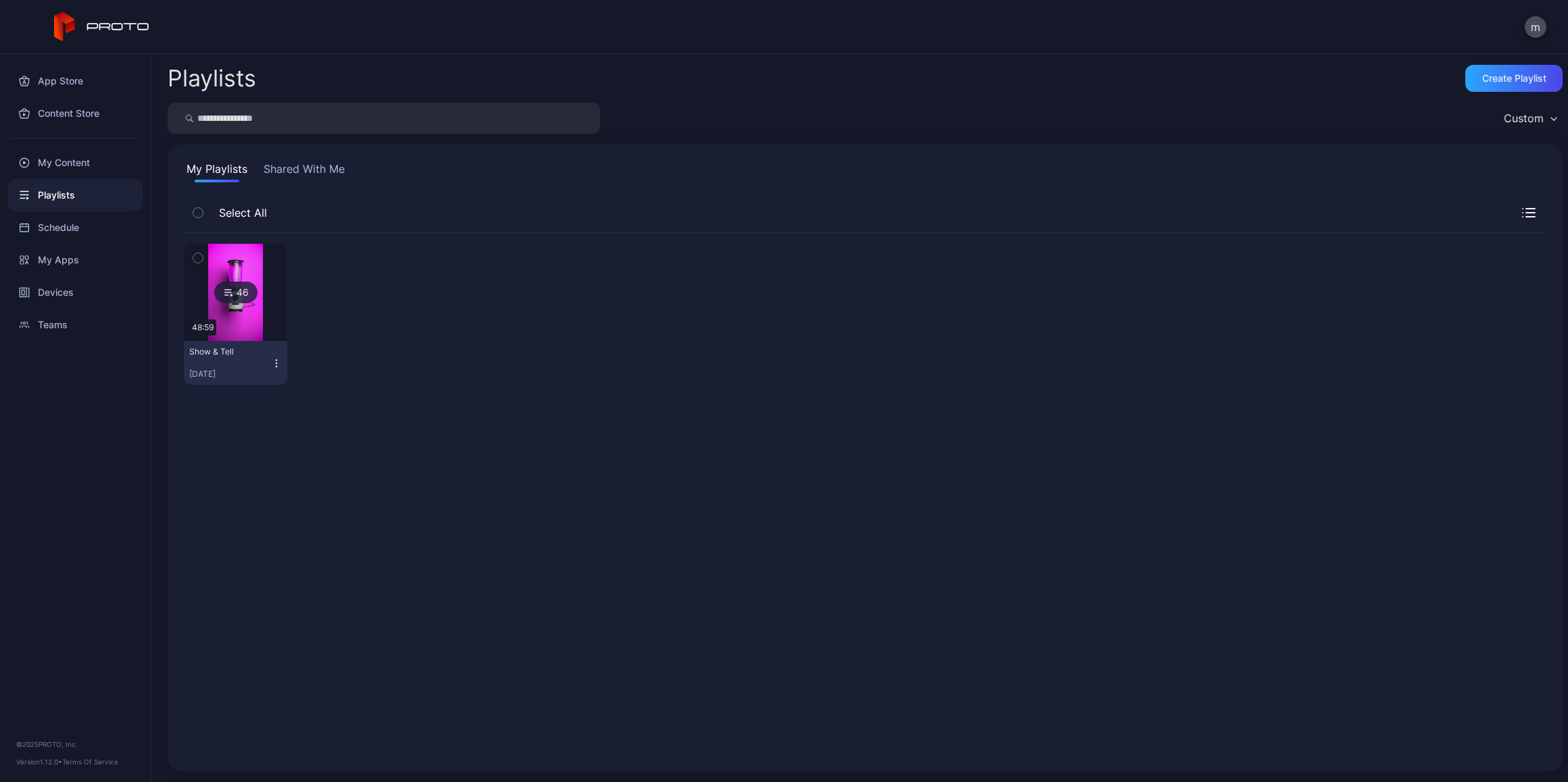
click at [271, 358] on icon "button" at bounding box center [275, 363] width 11 height 11
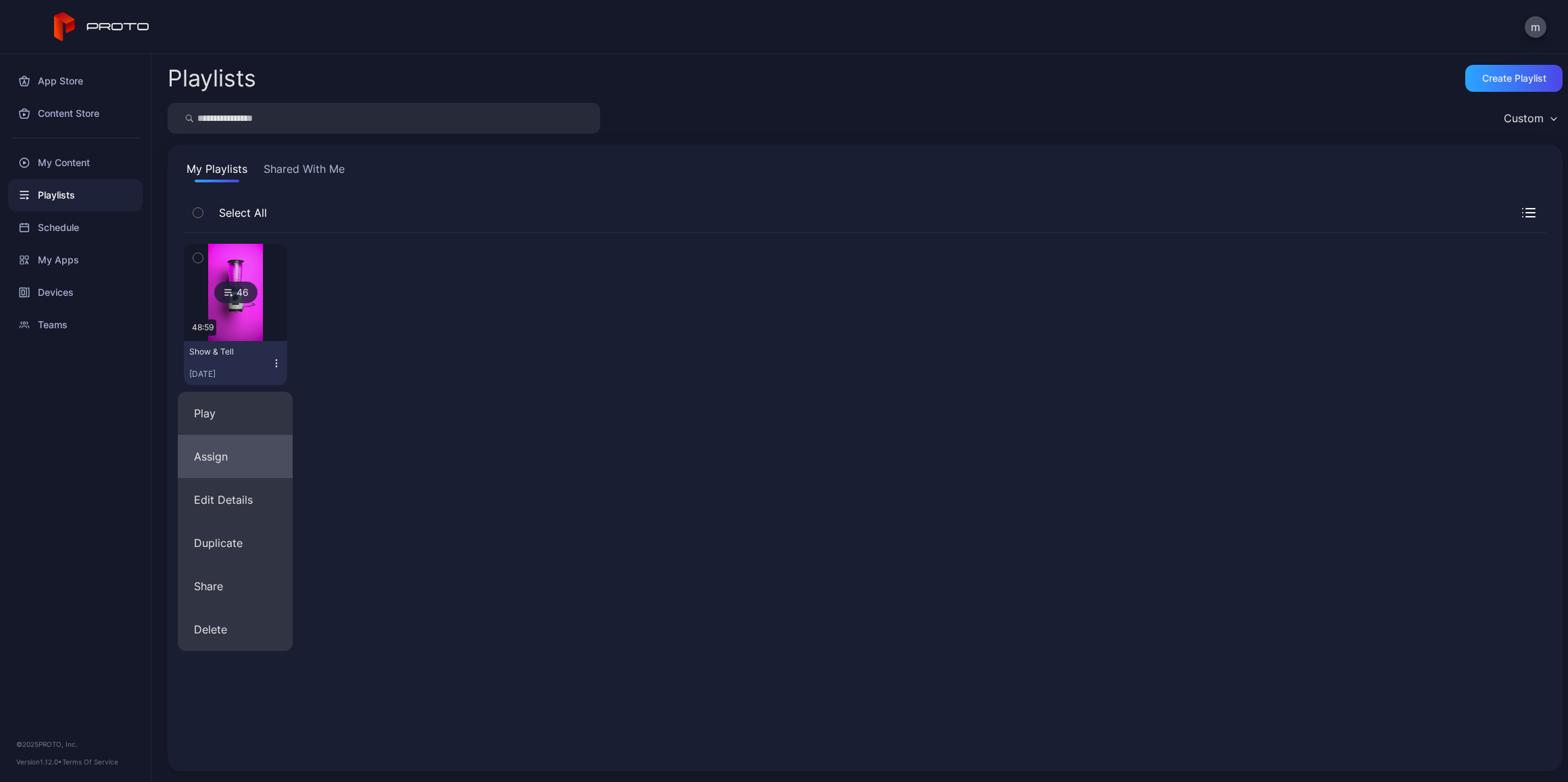
click at [220, 456] on button "Assign" at bounding box center [235, 456] width 115 height 43
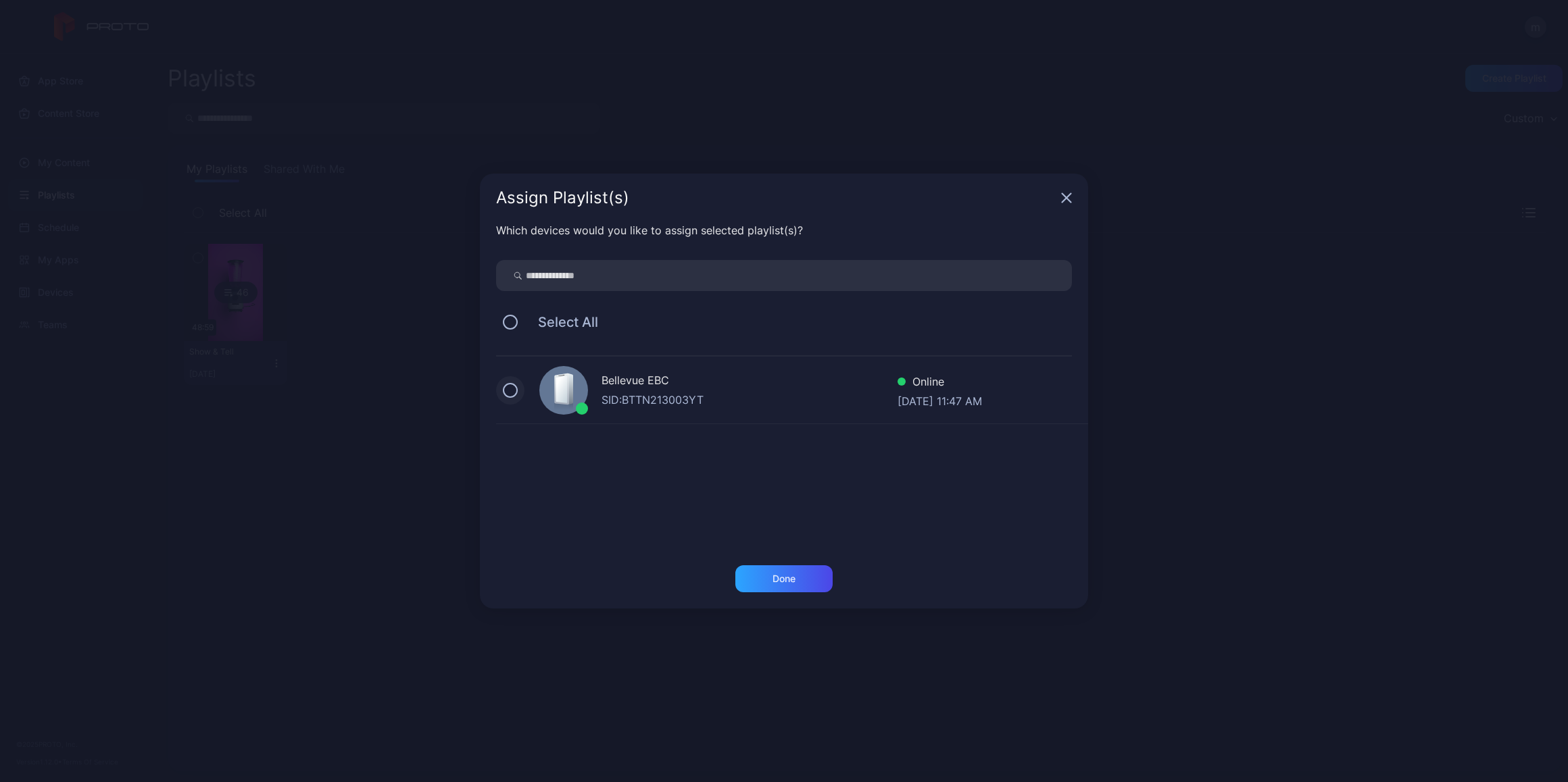
click at [515, 389] on button at bounding box center [510, 390] width 14 height 14
click at [807, 583] on div "Done" at bounding box center [783, 579] width 97 height 27
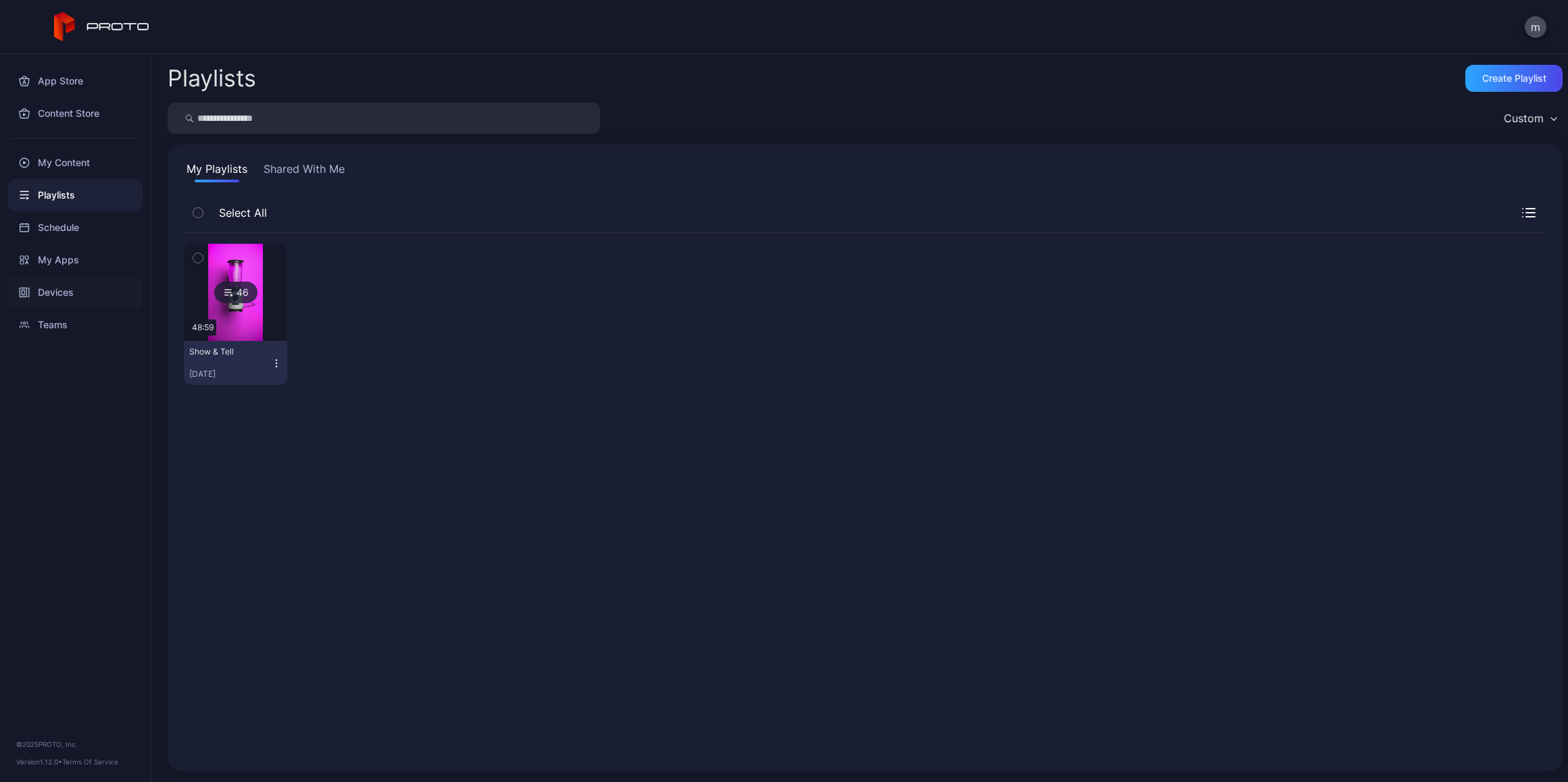
click at [58, 291] on div "Devices" at bounding box center [75, 293] width 135 height 33
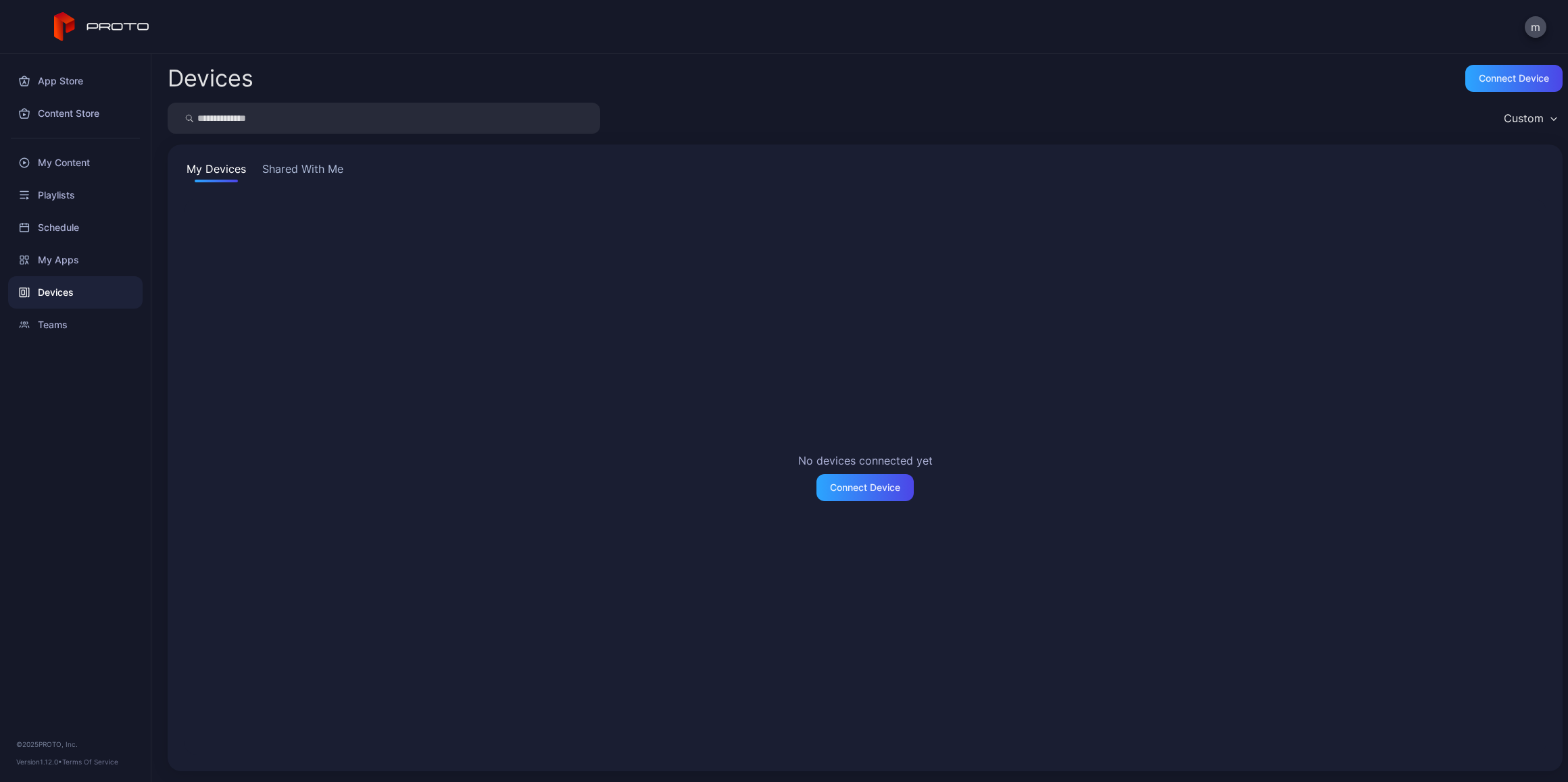
click at [285, 166] on button "Shared With Me" at bounding box center [302, 171] width 87 height 21
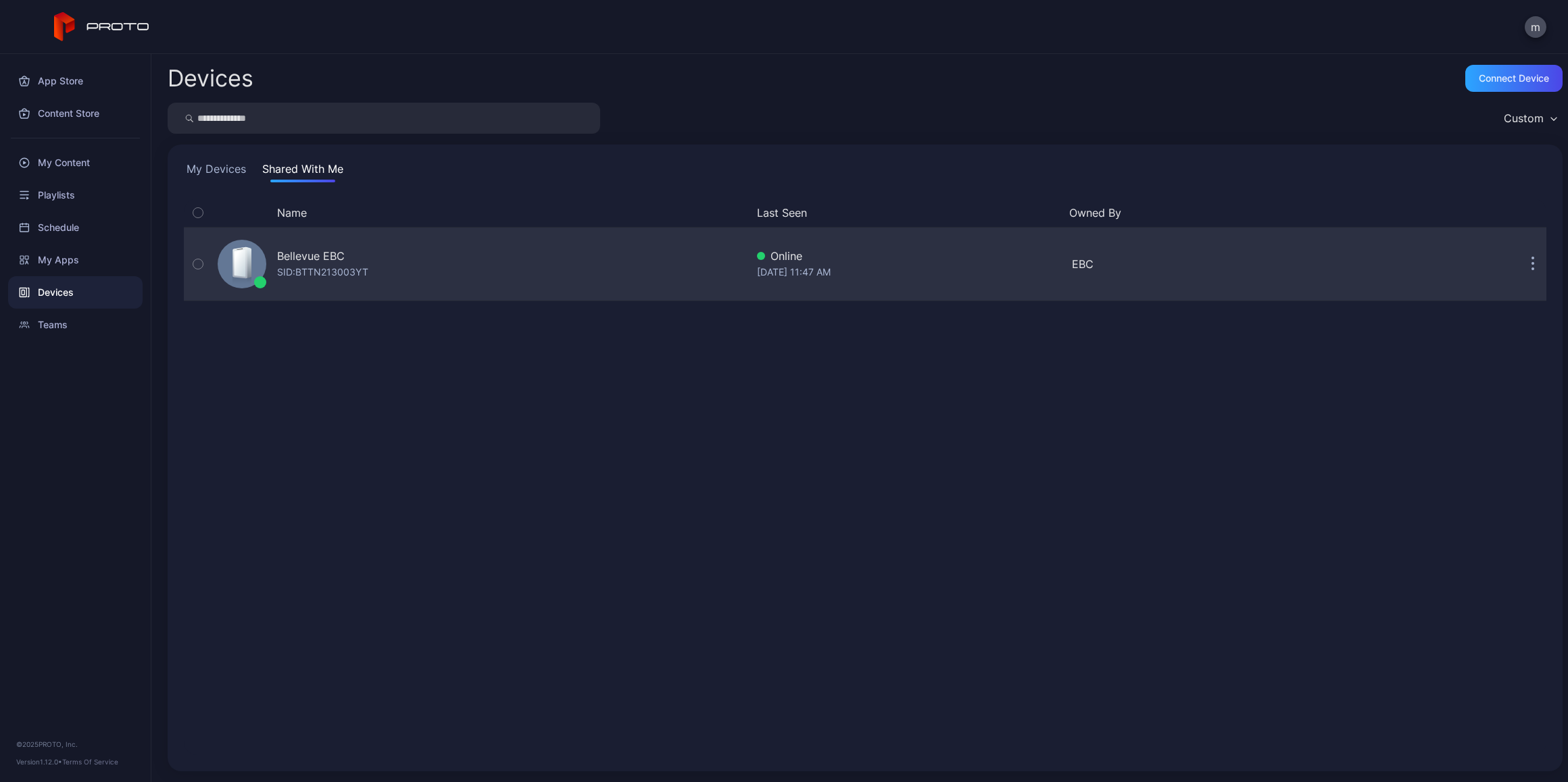
click at [1519, 267] on button "button" at bounding box center [1532, 264] width 27 height 27
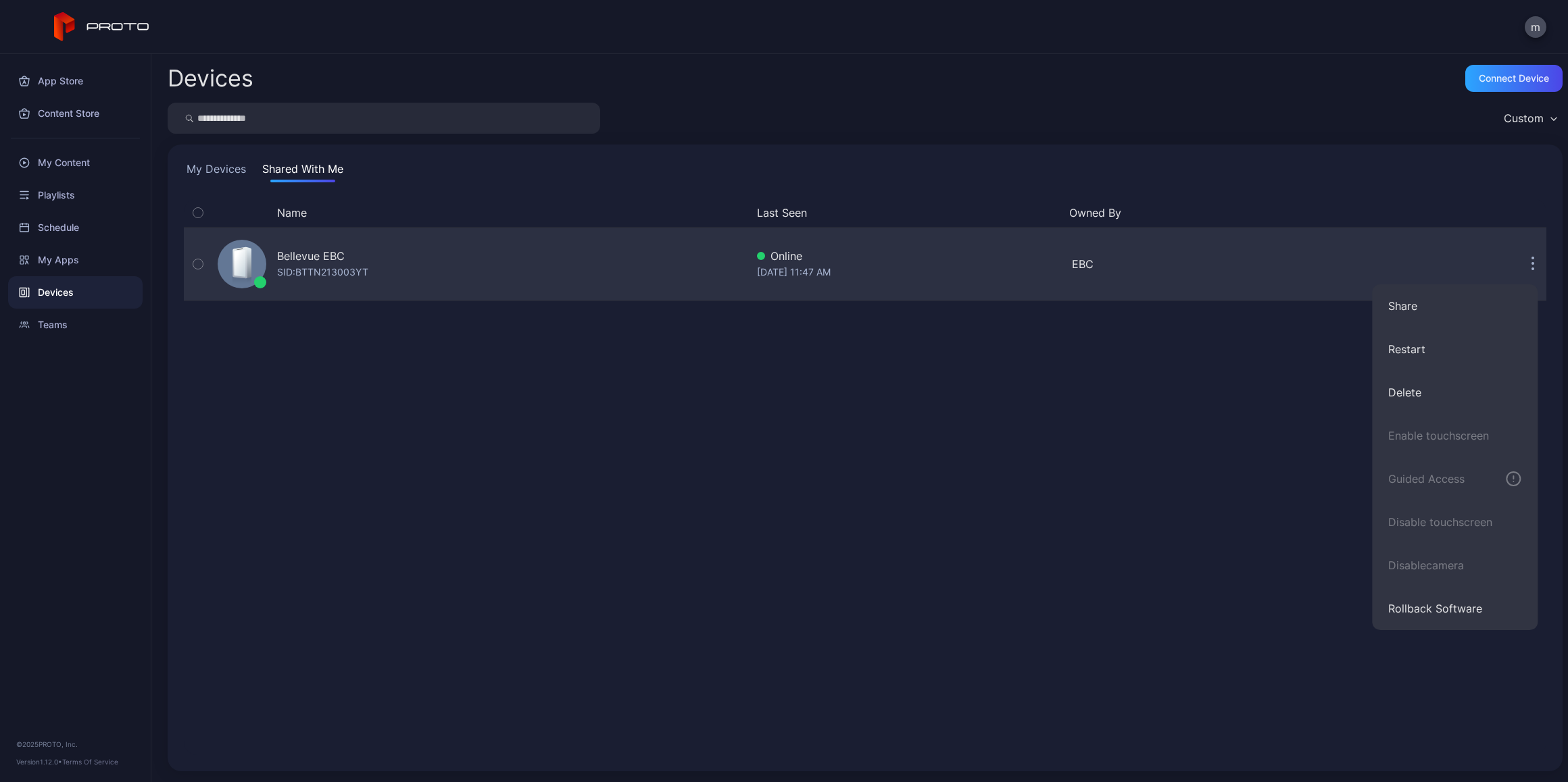
click at [349, 253] on div "Bellevue EBC" at bounding box center [323, 255] width 91 height 16
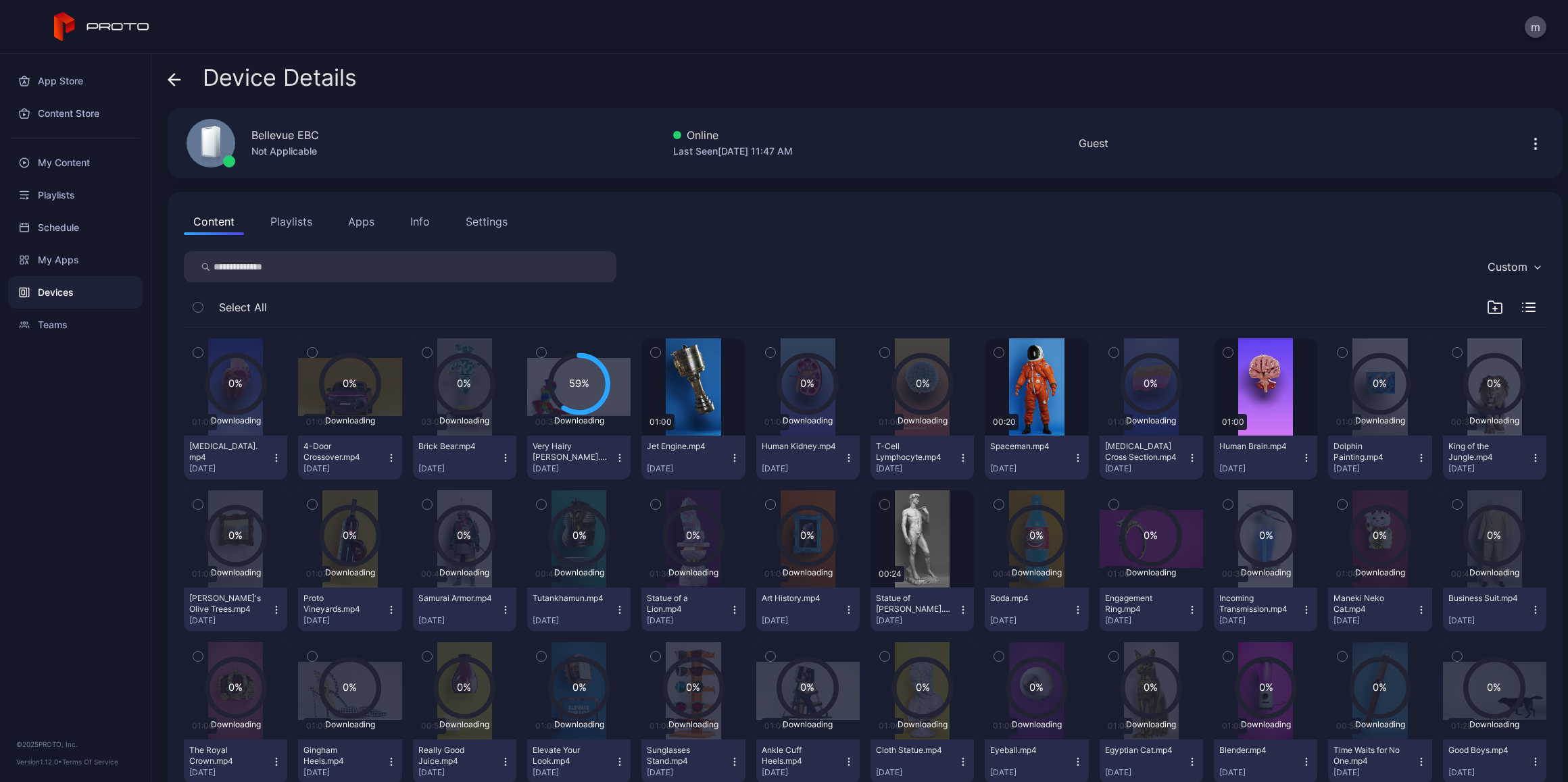
click at [291, 220] on button "Playlists" at bounding box center [291, 222] width 61 height 27
